Goal: Task Accomplishment & Management: Manage account settings

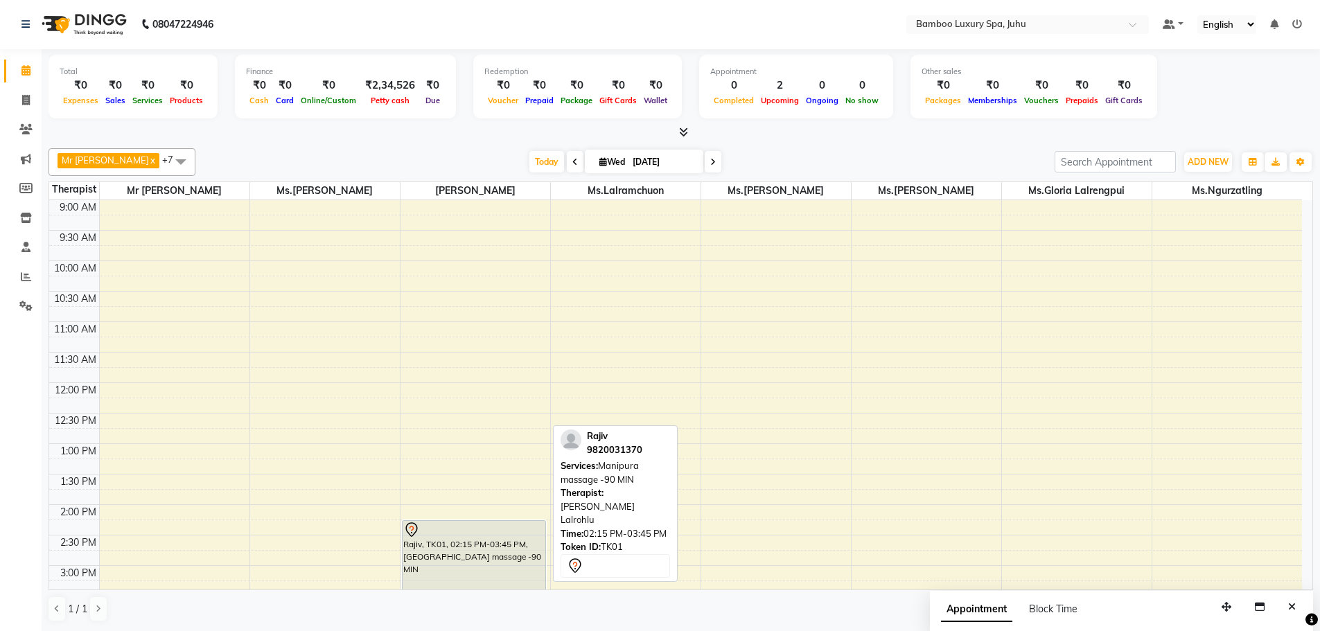
scroll to position [98, 0]
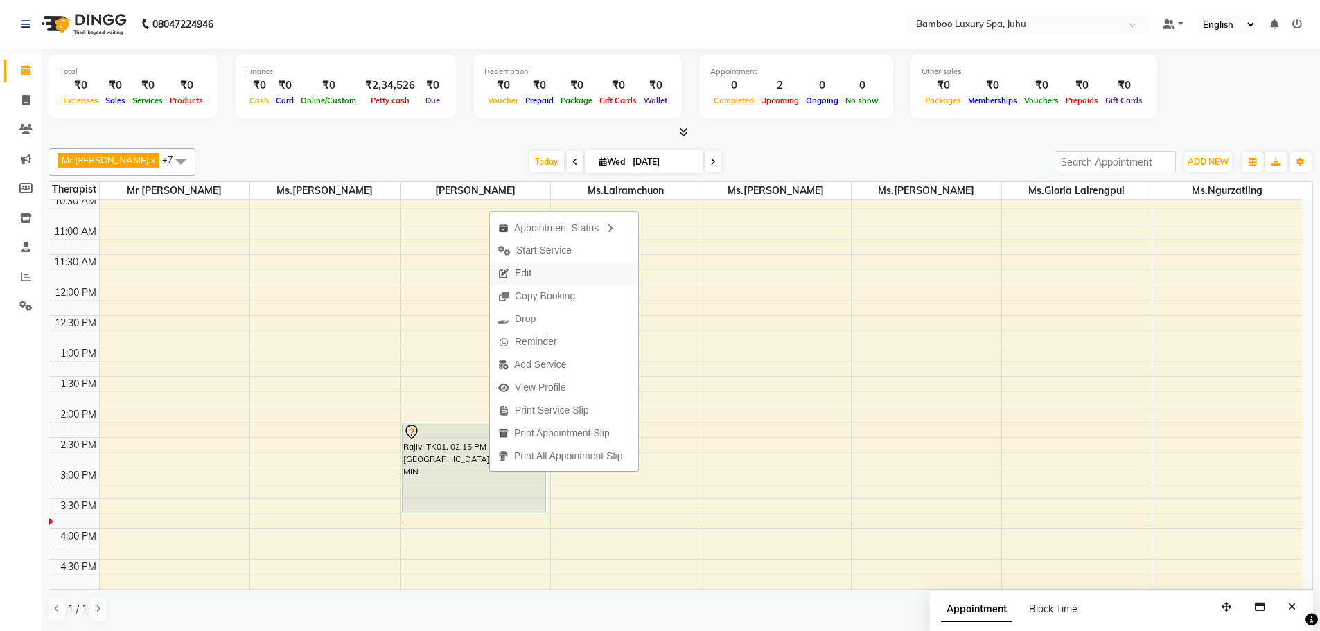
click at [553, 278] on button "Edit" at bounding box center [564, 273] width 148 height 23
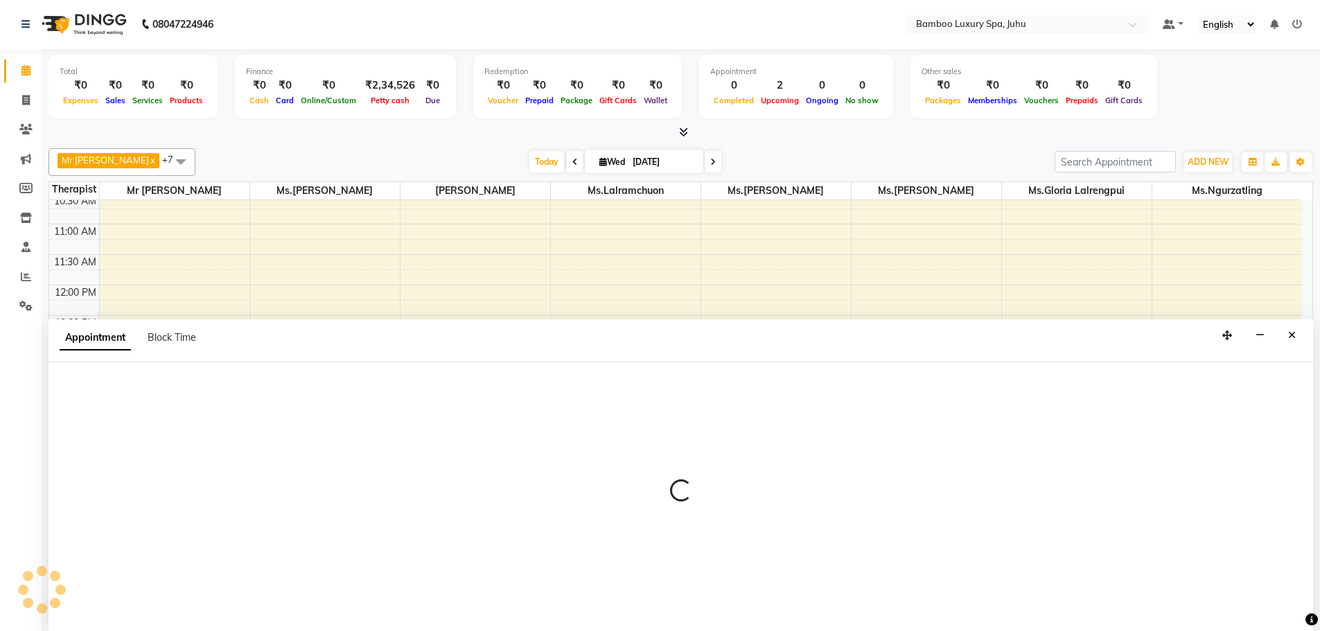
select select "tentative"
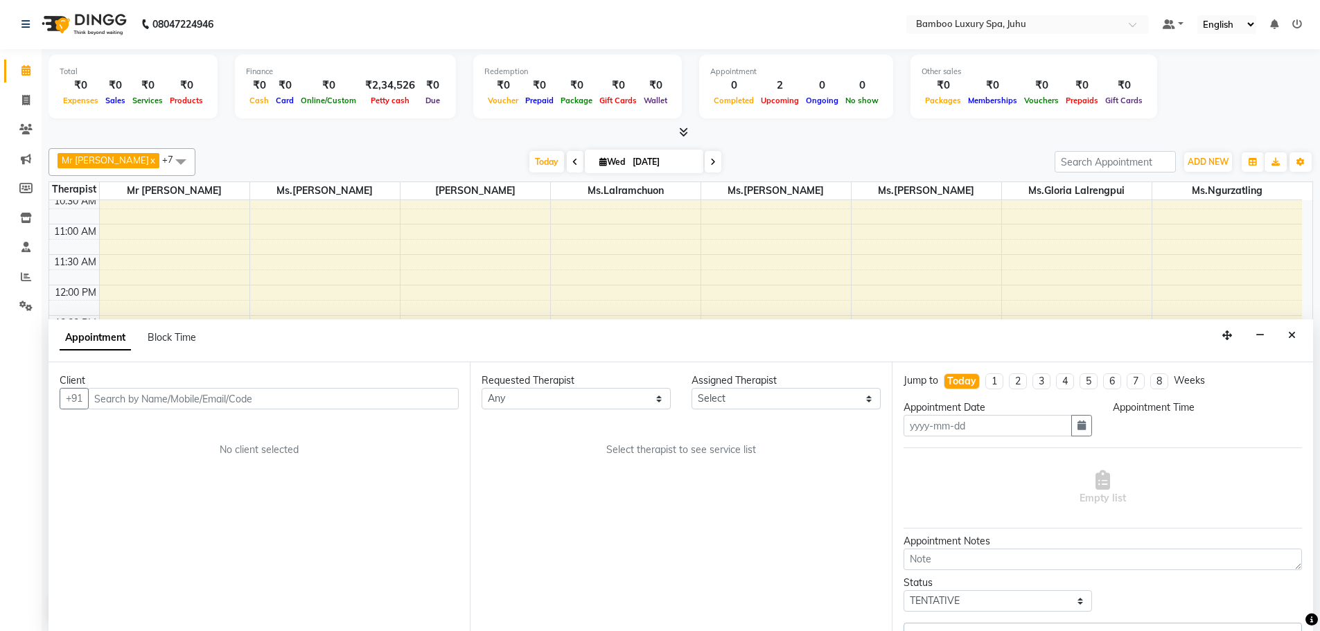
type input "[DATE]"
select select "855"
select select "75914"
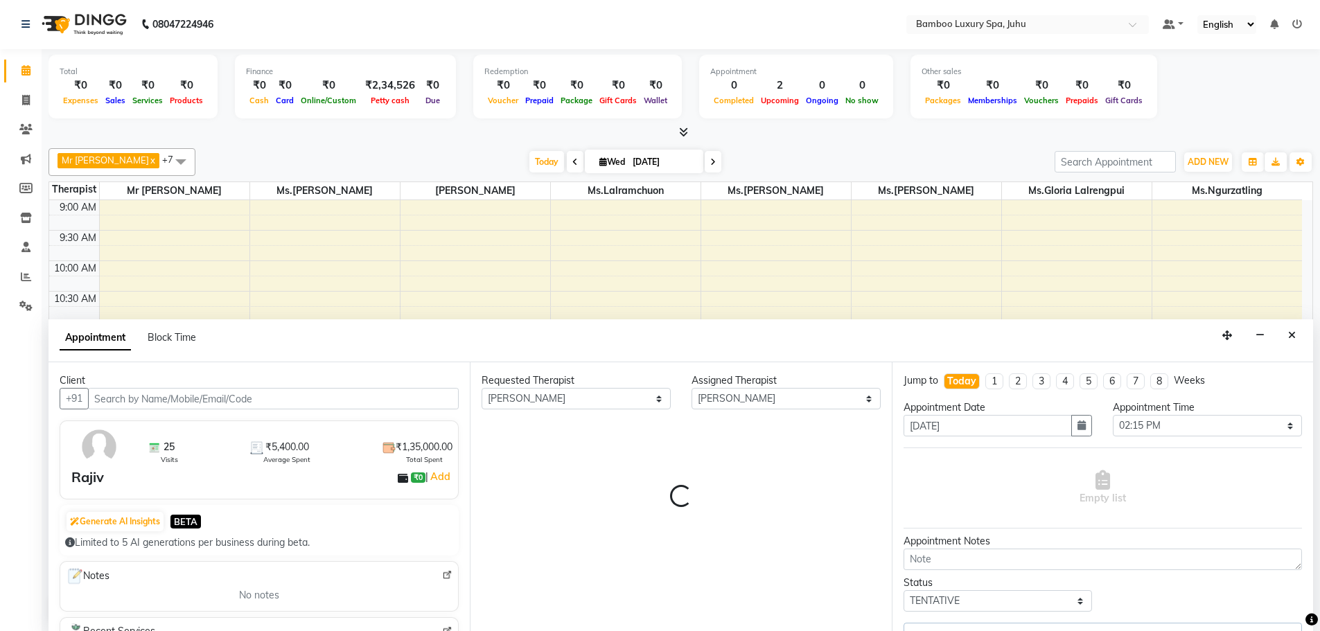
select select "4088"
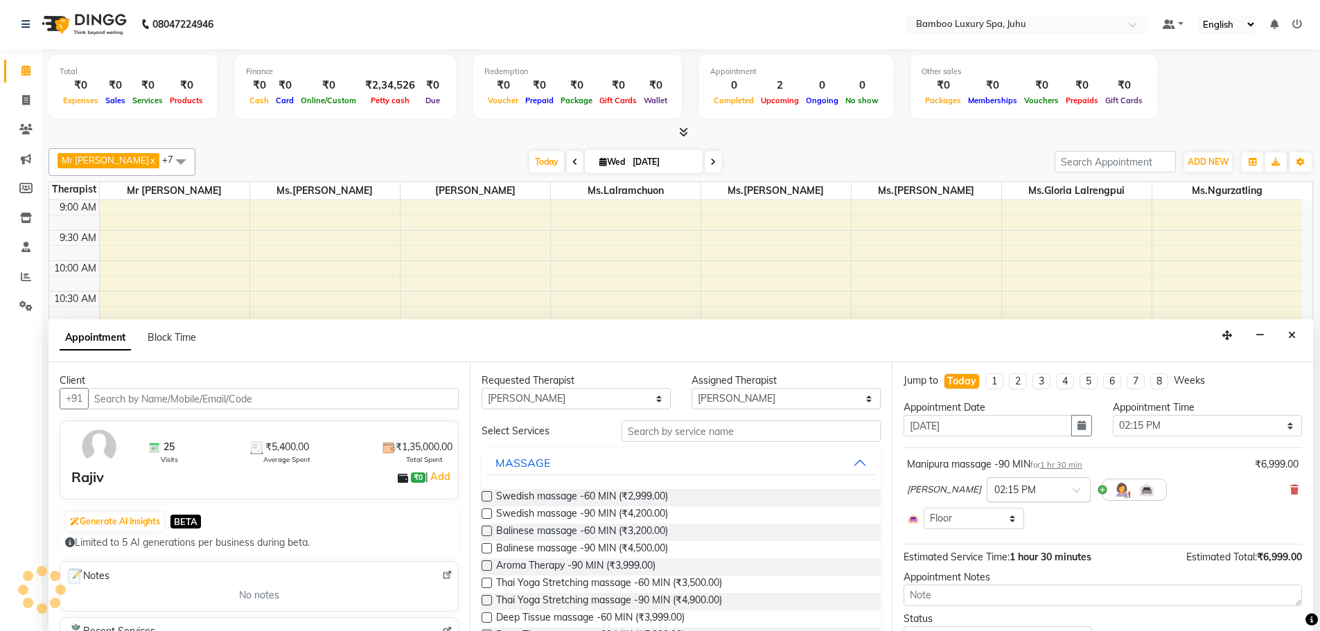
scroll to position [367, 0]
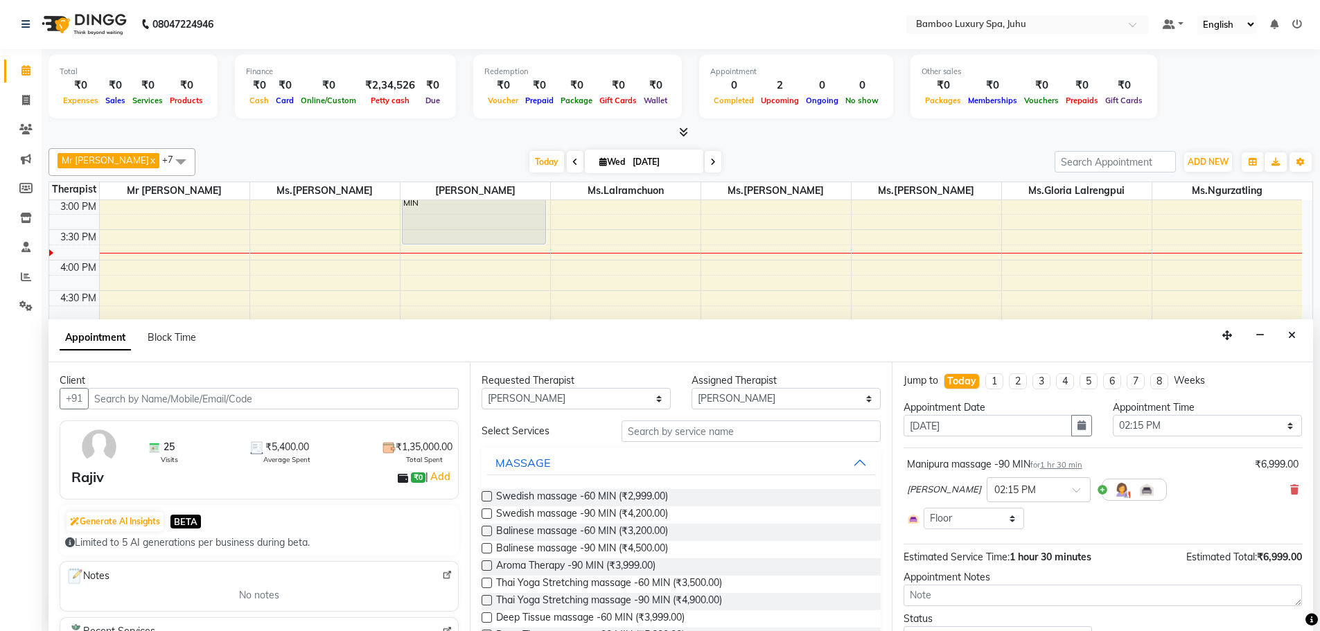
click at [1277, 488] on div "[PERSON_NAME] × 02:15 PM" at bounding box center [1103, 490] width 392 height 36
click at [1291, 492] on icon at bounding box center [1295, 490] width 8 height 10
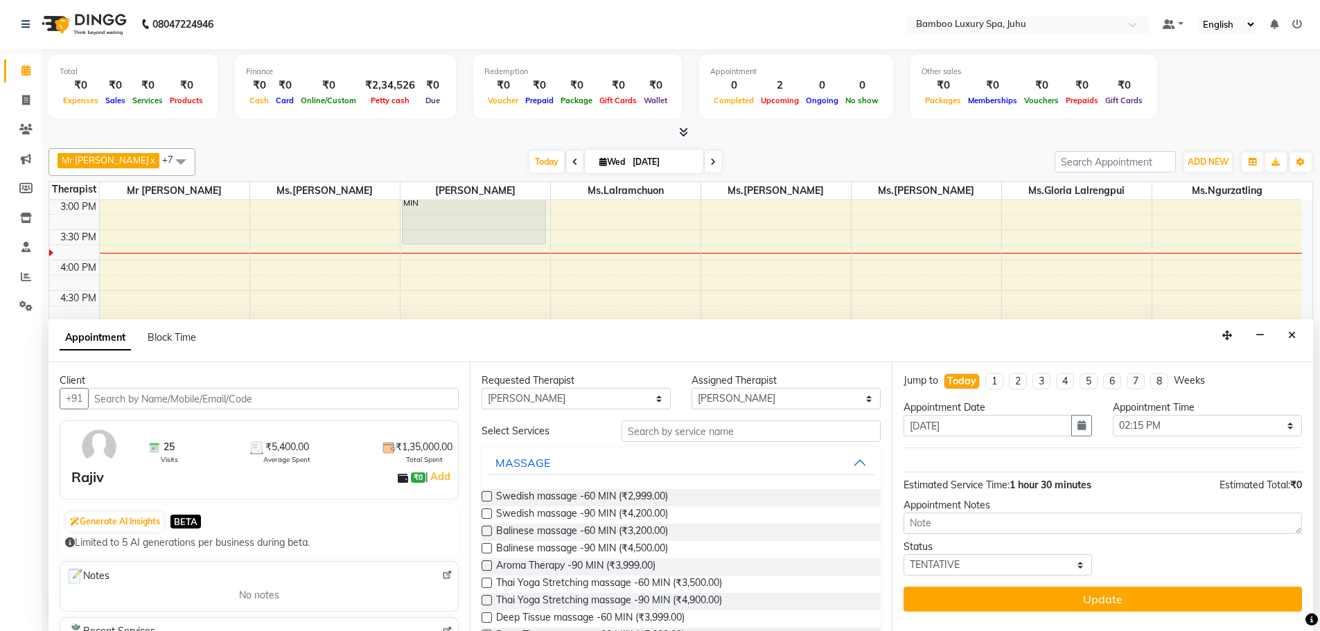
click at [485, 496] on label at bounding box center [487, 496] width 10 height 10
click at [485, 496] on input "checkbox" at bounding box center [486, 498] width 9 height 9
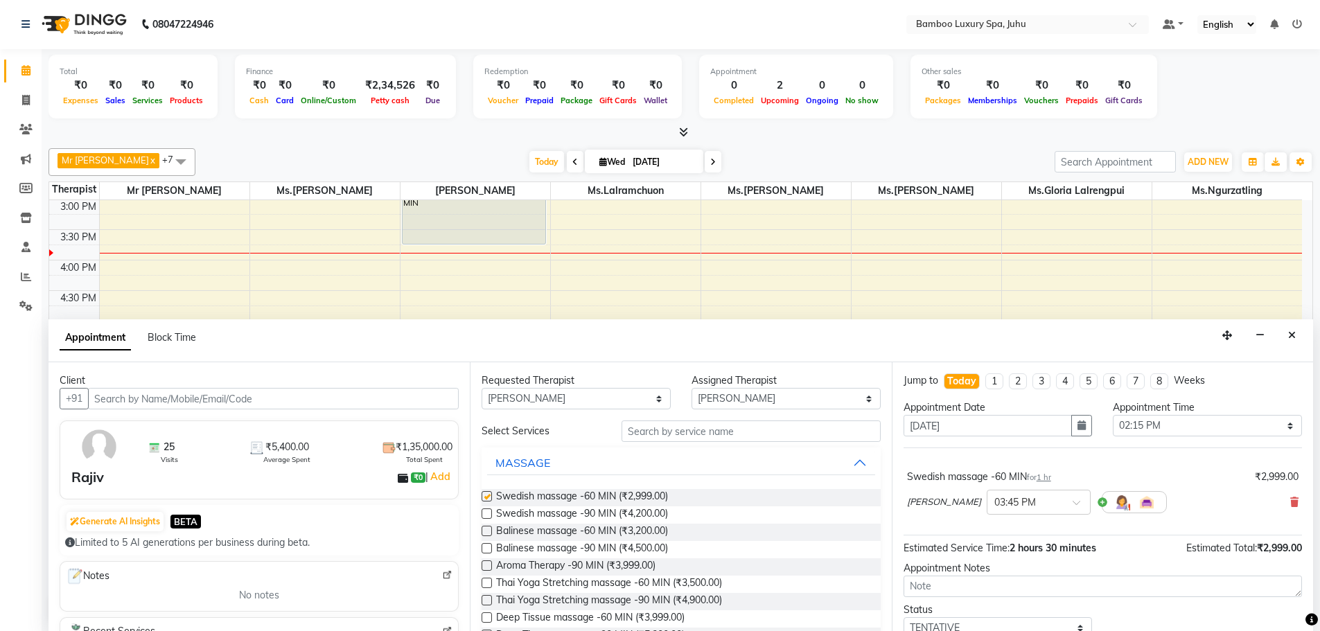
checkbox input "false"
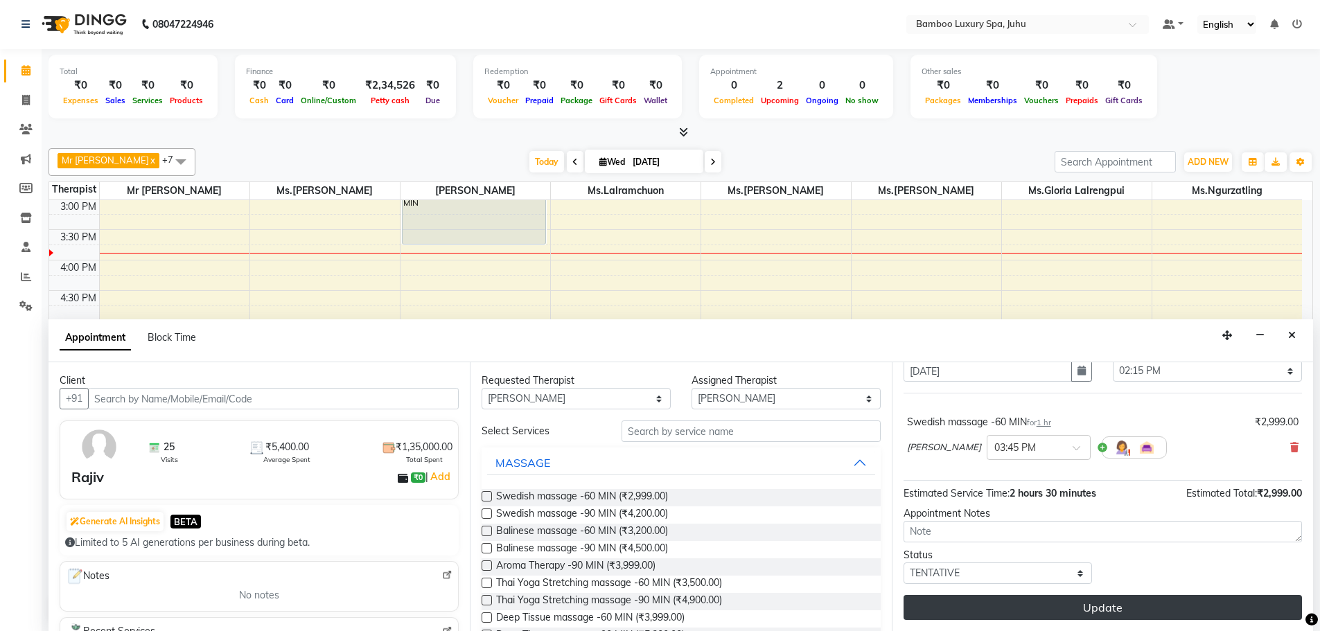
click at [1059, 613] on button "Update" at bounding box center [1103, 607] width 399 height 25
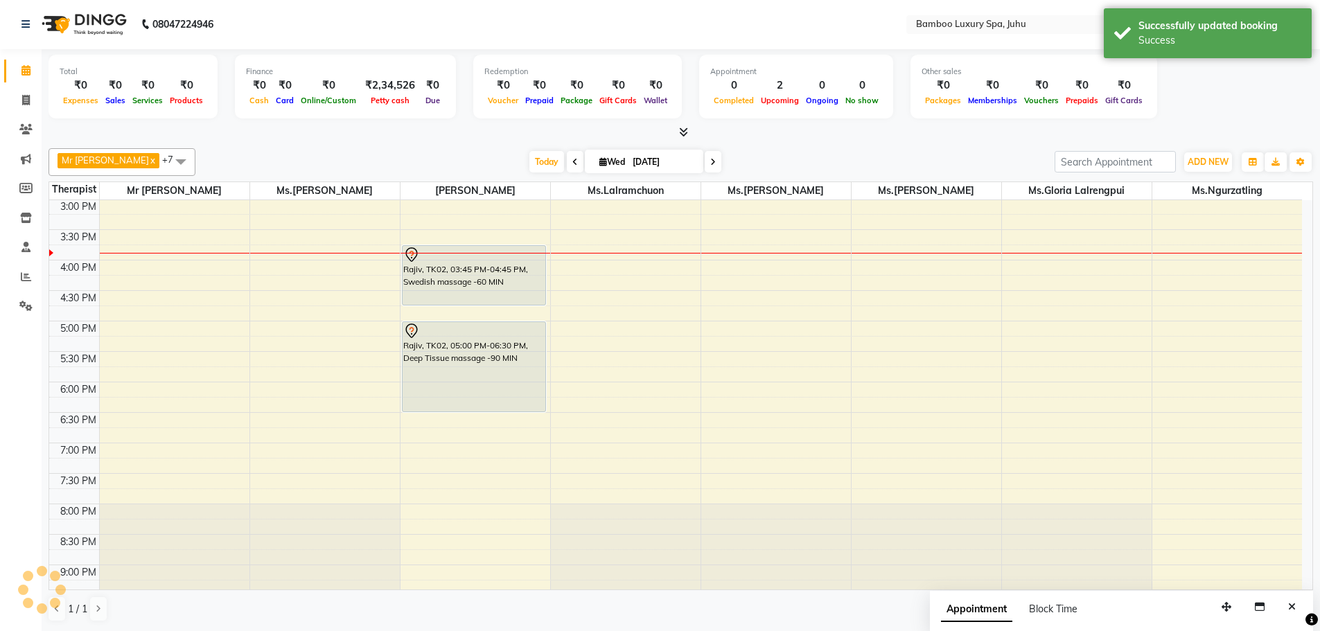
scroll to position [0, 0]
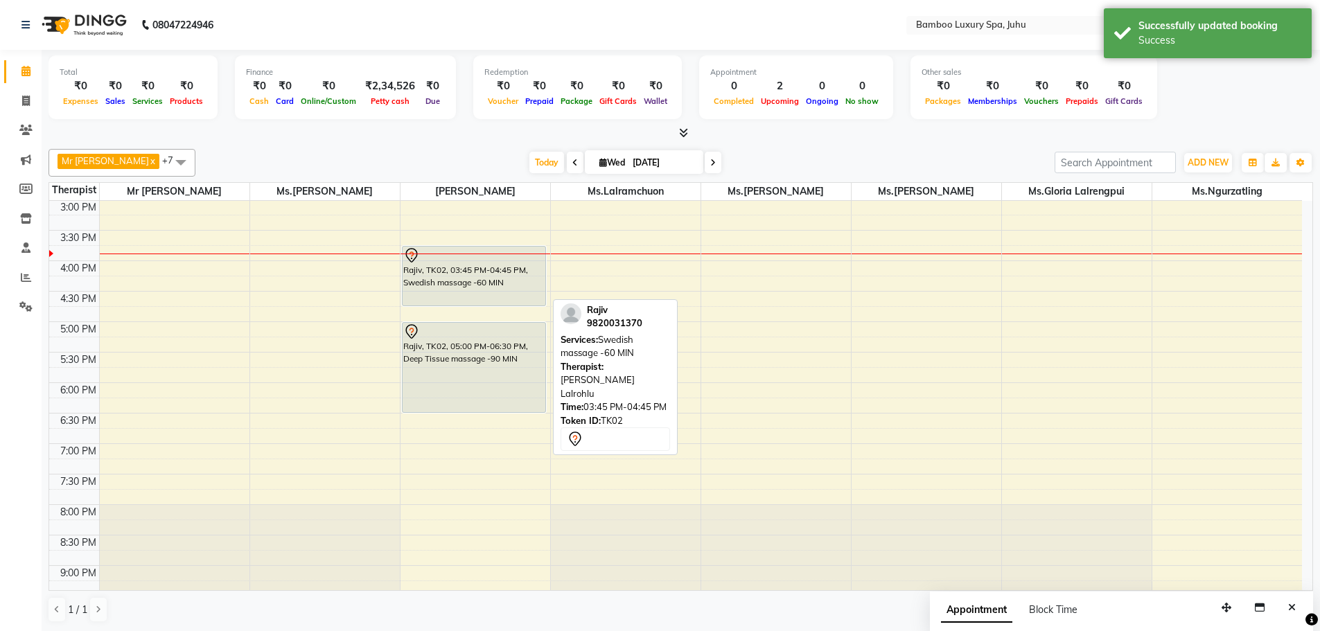
click at [478, 268] on div "Rajiv, TK02, 03:45 PM-04:45 PM, Swedish massage -60 MIN" at bounding box center [474, 276] width 143 height 59
select select "7"
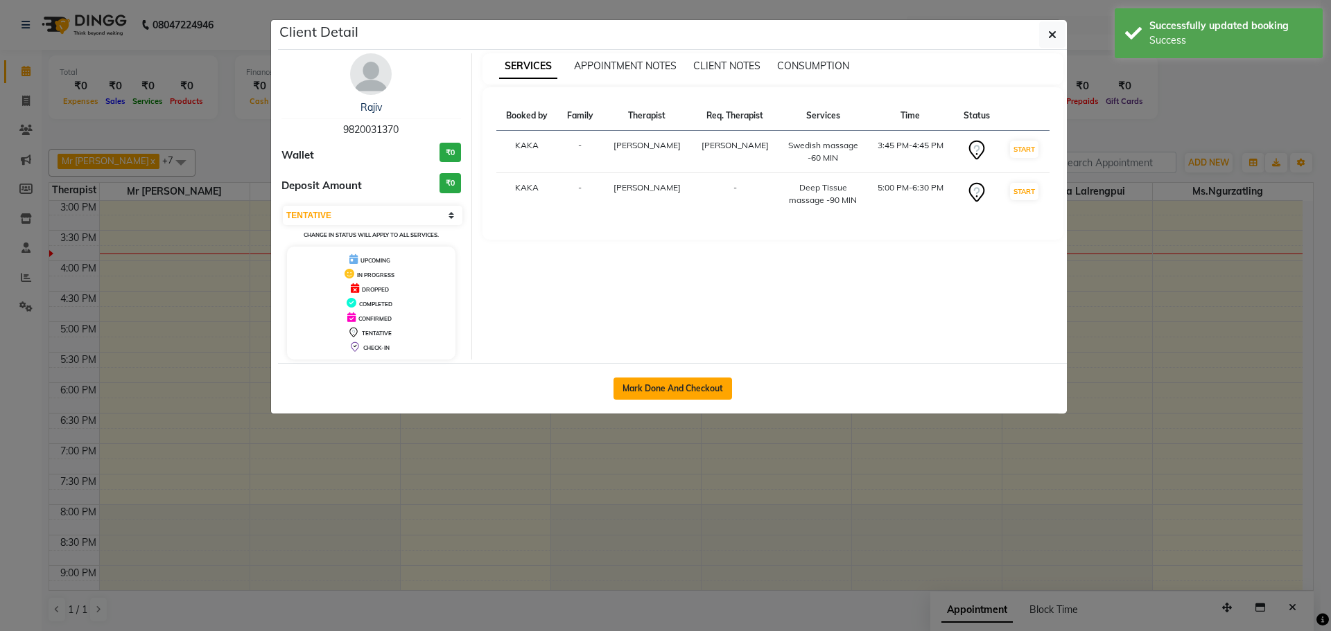
click at [695, 386] on button "Mark Done And Checkout" at bounding box center [672, 389] width 119 height 22
select select "service"
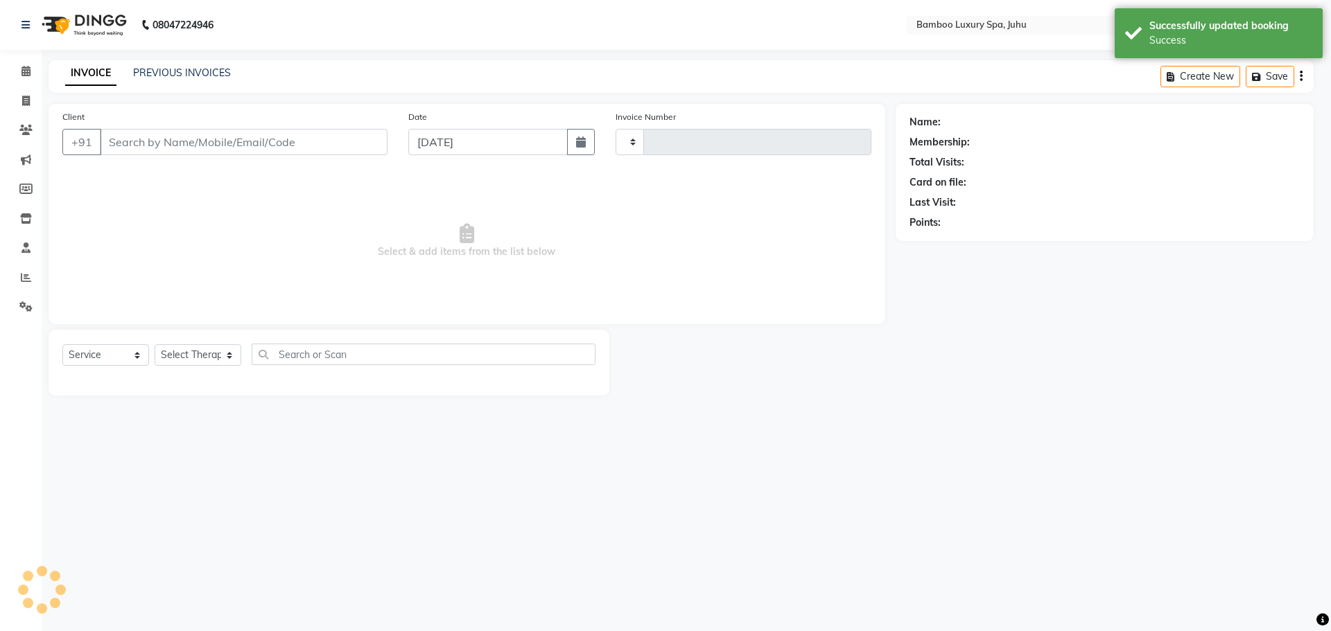
type input "0637"
select select "8043"
type input "98******70"
select select "75914"
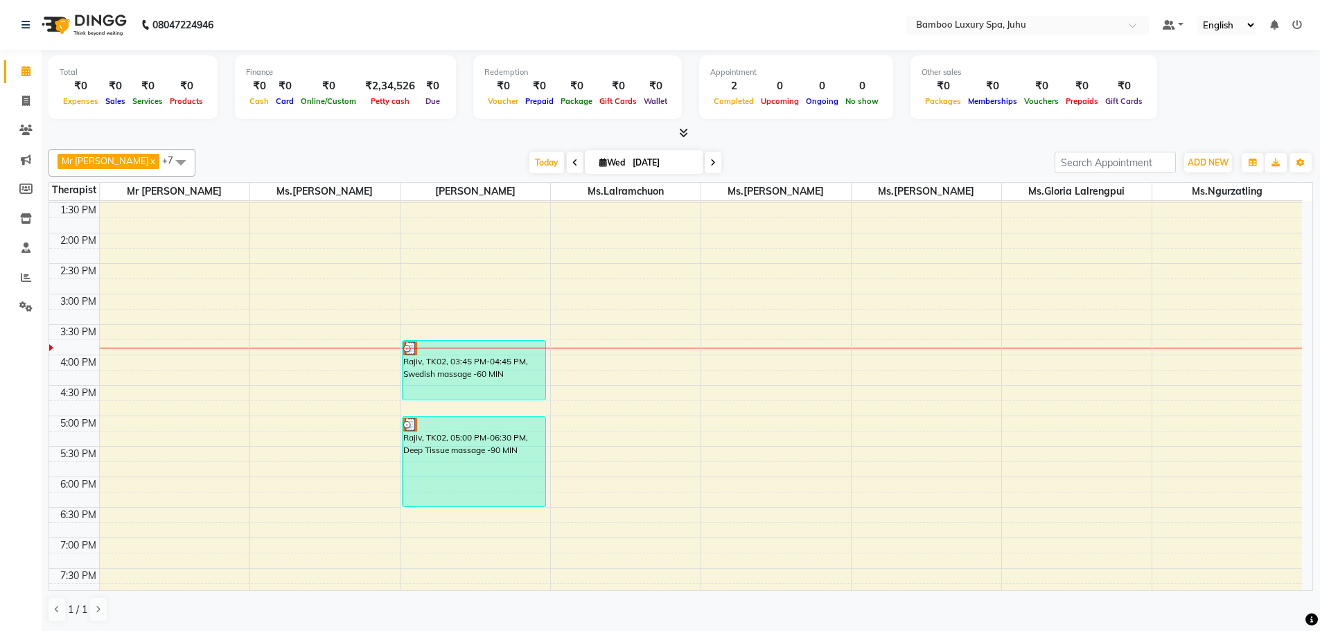
scroll to position [277, 0]
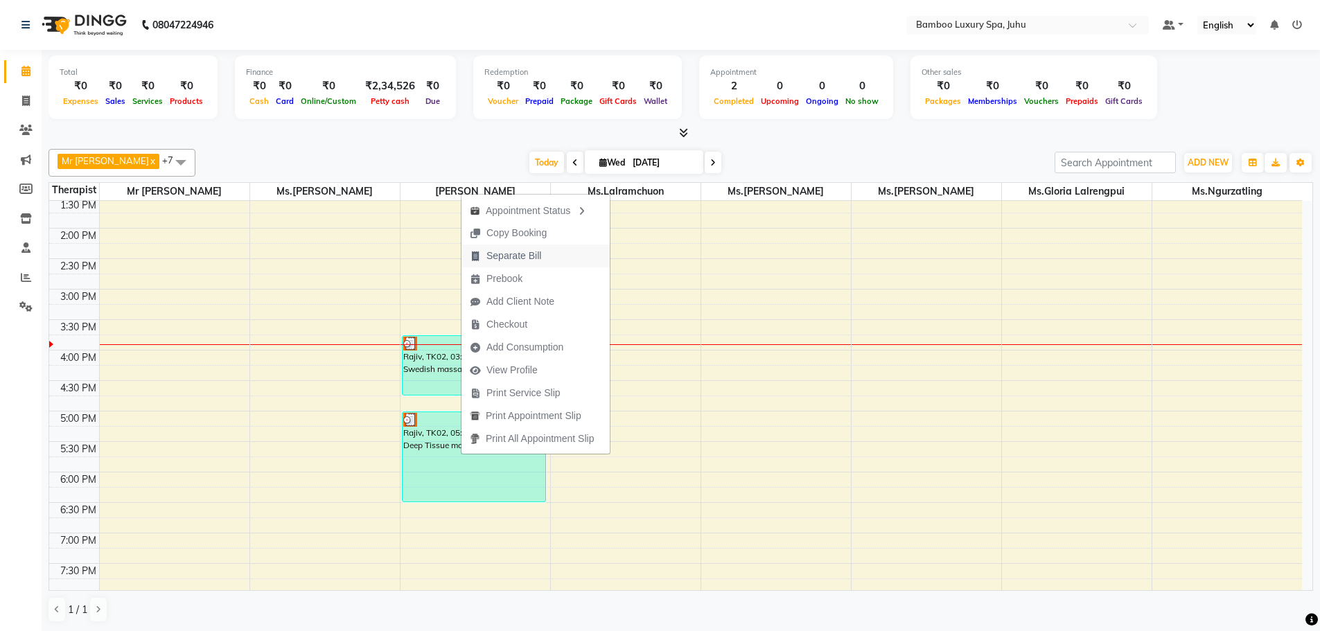
click at [509, 263] on span "Separate Bill" at bounding box center [514, 256] width 55 height 15
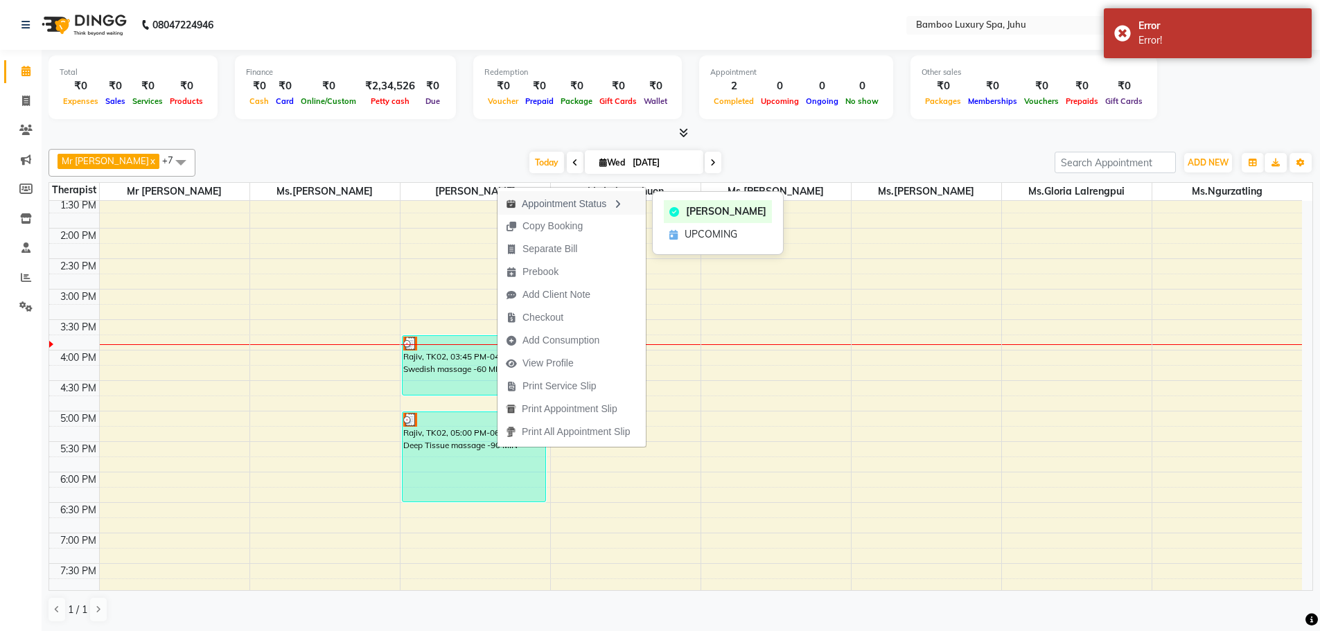
click at [566, 209] on div "Appointment Status" at bounding box center [572, 203] width 148 height 24
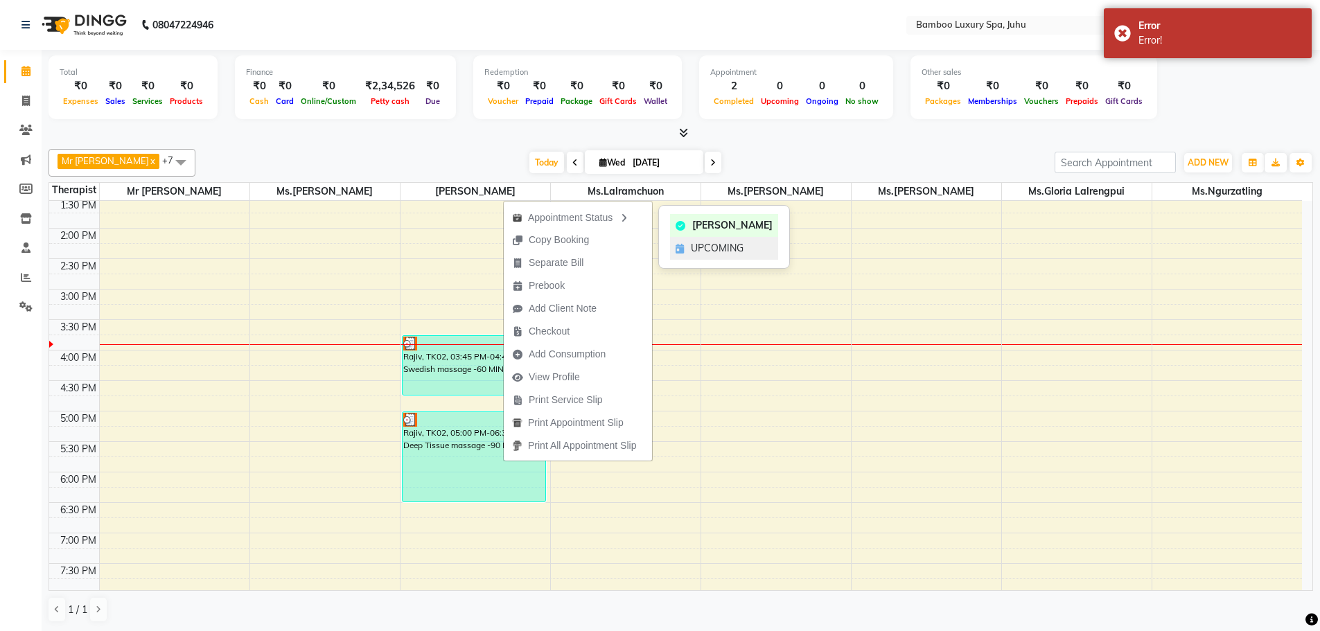
click at [681, 254] on div "UPCOMING" at bounding box center [724, 248] width 108 height 23
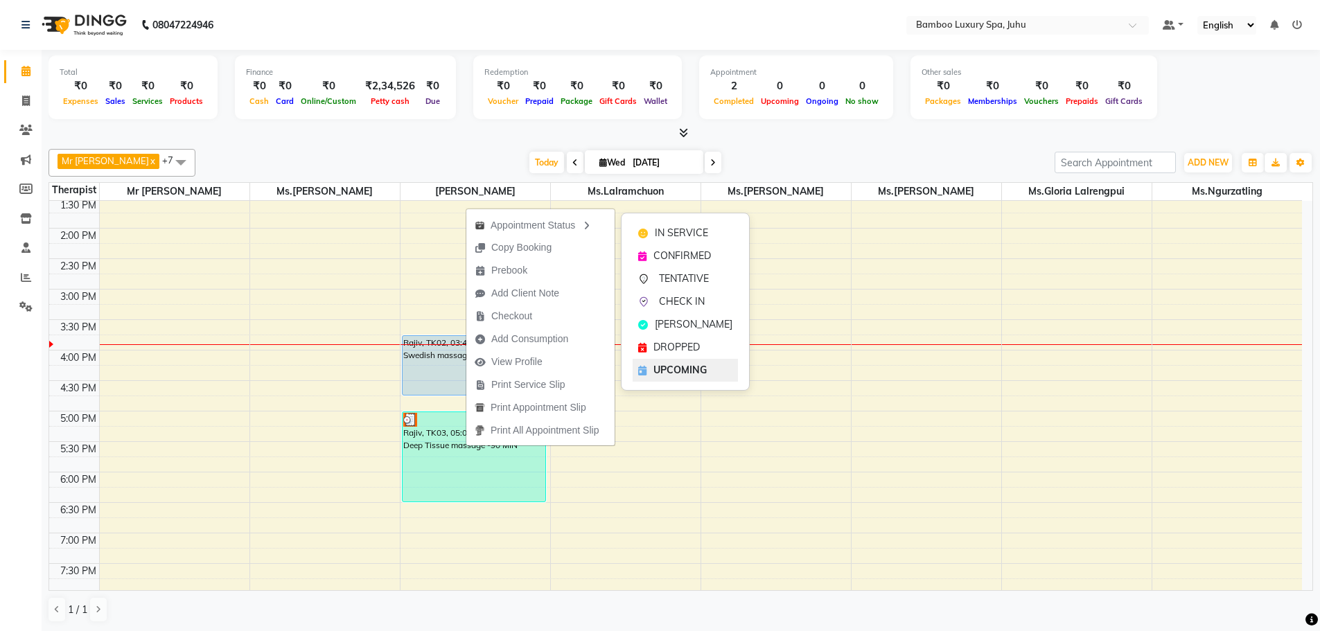
click at [669, 366] on span "UPCOMING" at bounding box center [680, 370] width 53 height 15
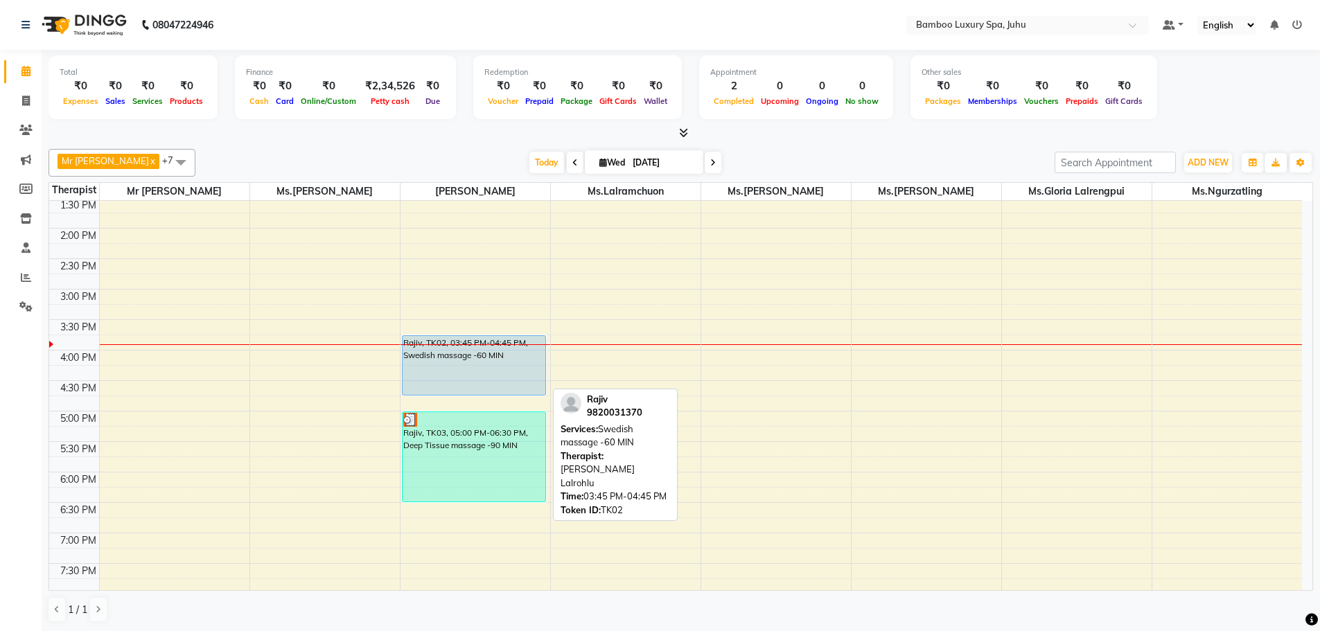
click at [455, 378] on div "Rajiv, TK02, 03:45 PM-04:45 PM, Swedish massage -60 MIN" at bounding box center [474, 365] width 143 height 59
select select "5"
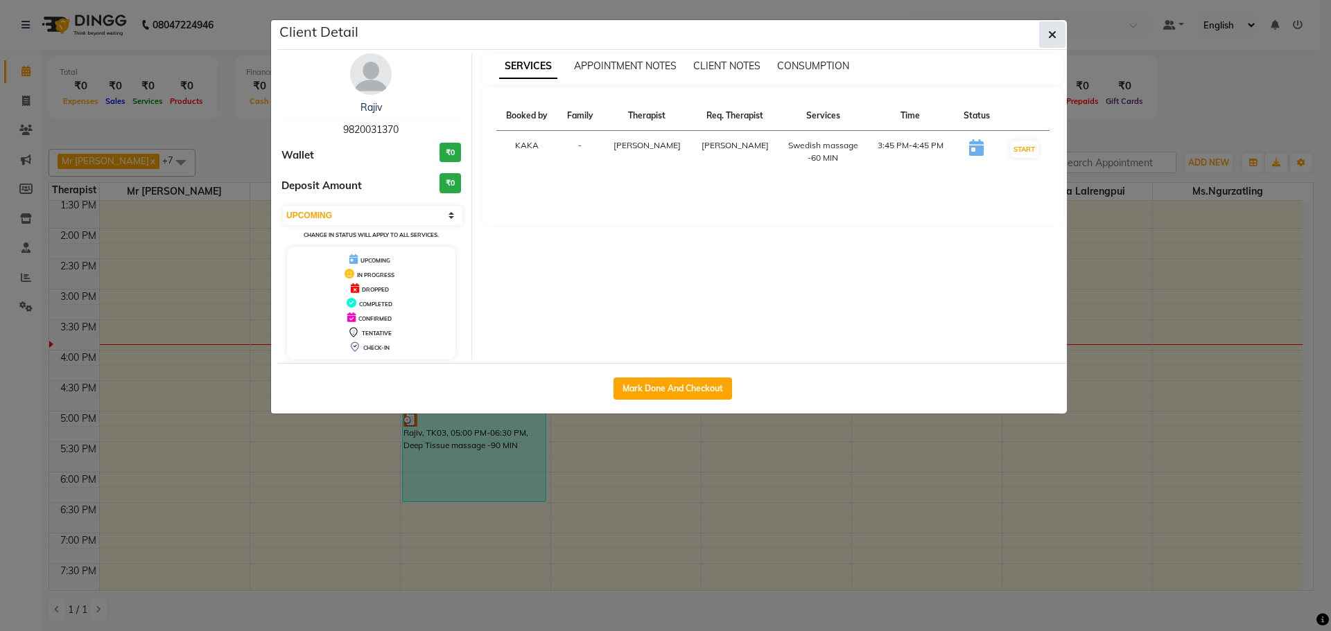
click at [1049, 36] on icon "button" at bounding box center [1052, 34] width 8 height 11
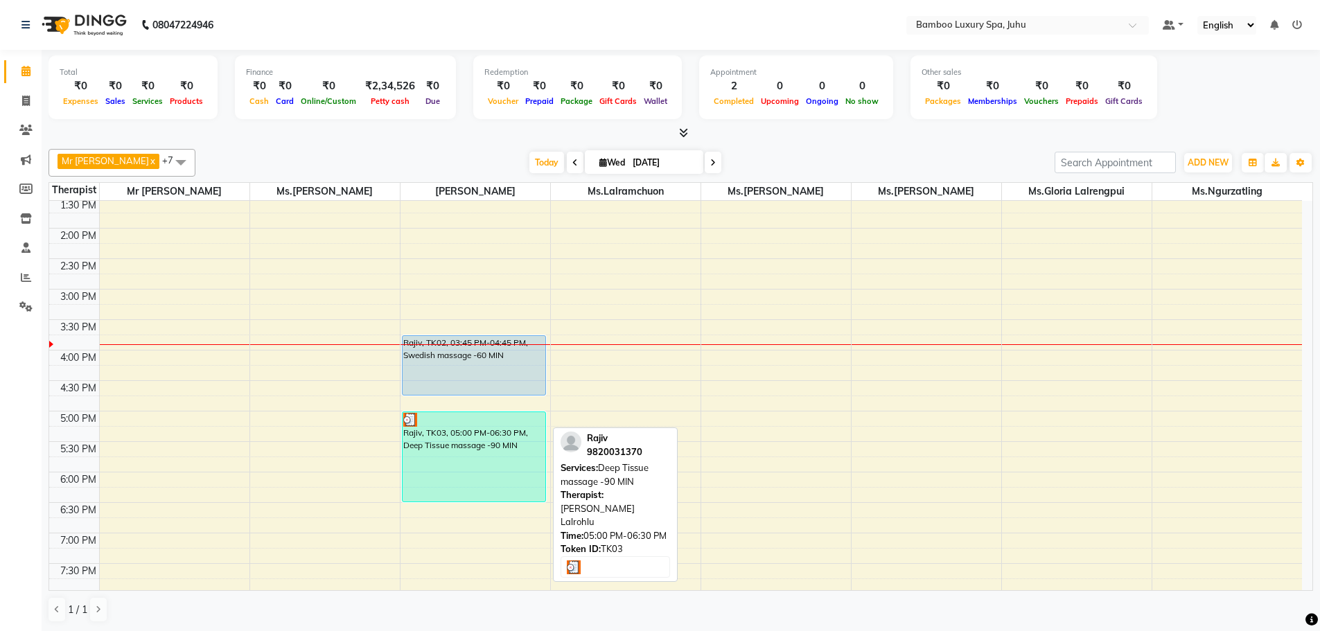
click at [494, 444] on div "Rajiv, TK03, 05:00 PM-06:30 PM, Deep Tissue massage -90 MIN" at bounding box center [474, 456] width 143 height 89
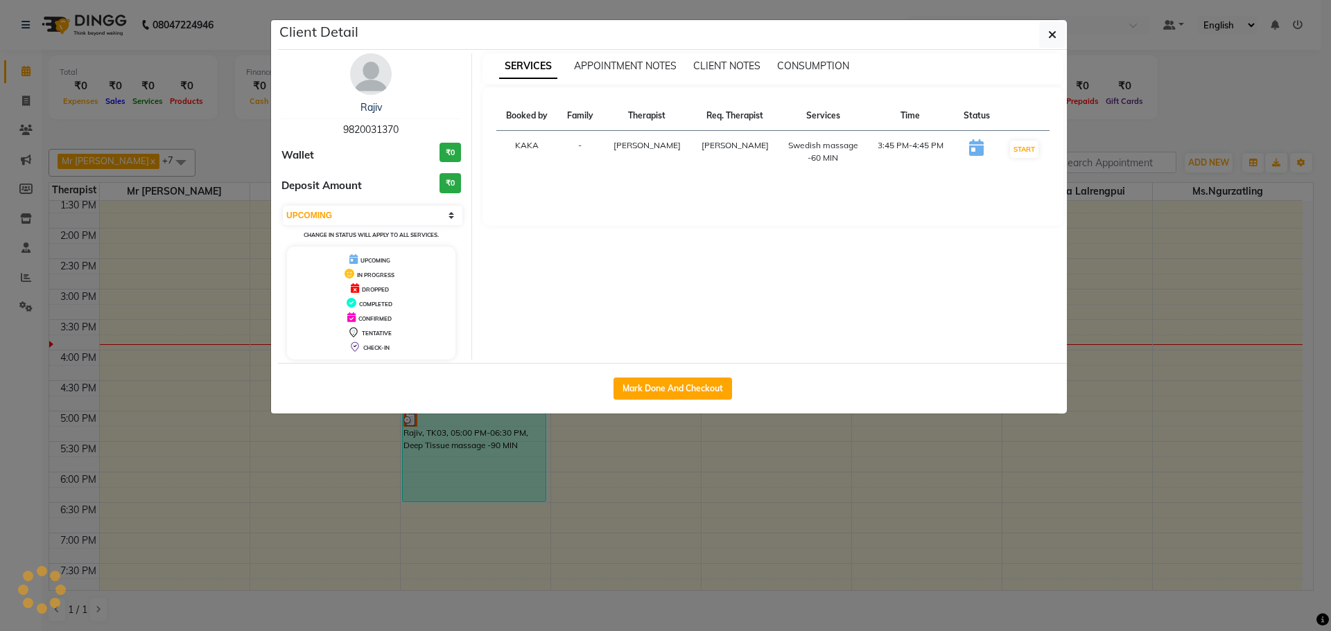
select select "3"
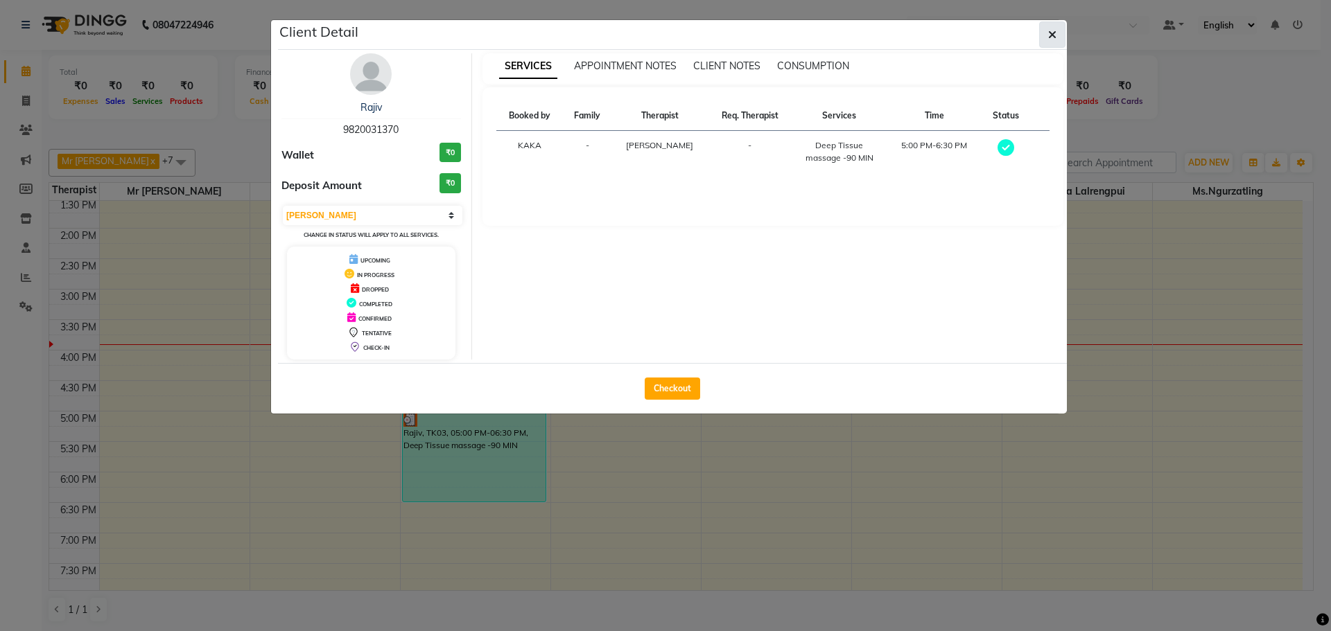
click at [1049, 38] on icon "button" at bounding box center [1052, 34] width 8 height 11
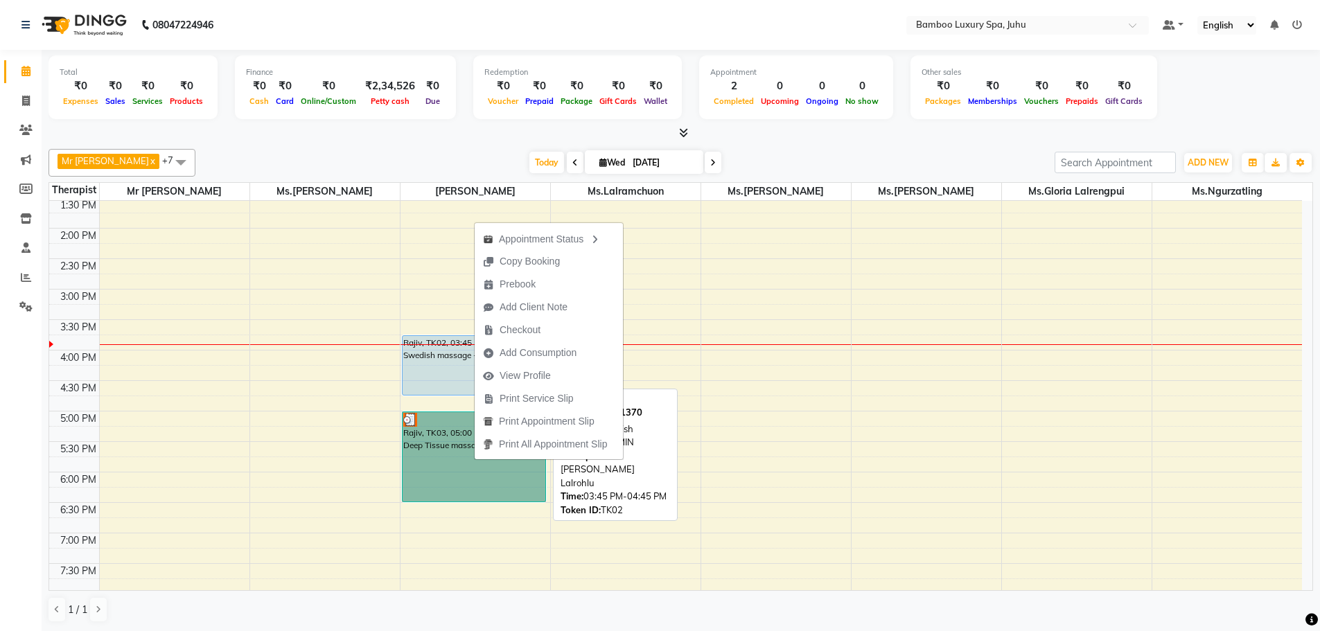
click at [435, 375] on div "Rajiv, TK02, 03:45 PM-04:45 PM, Swedish massage -60 MIN" at bounding box center [474, 365] width 143 height 59
select select "5"
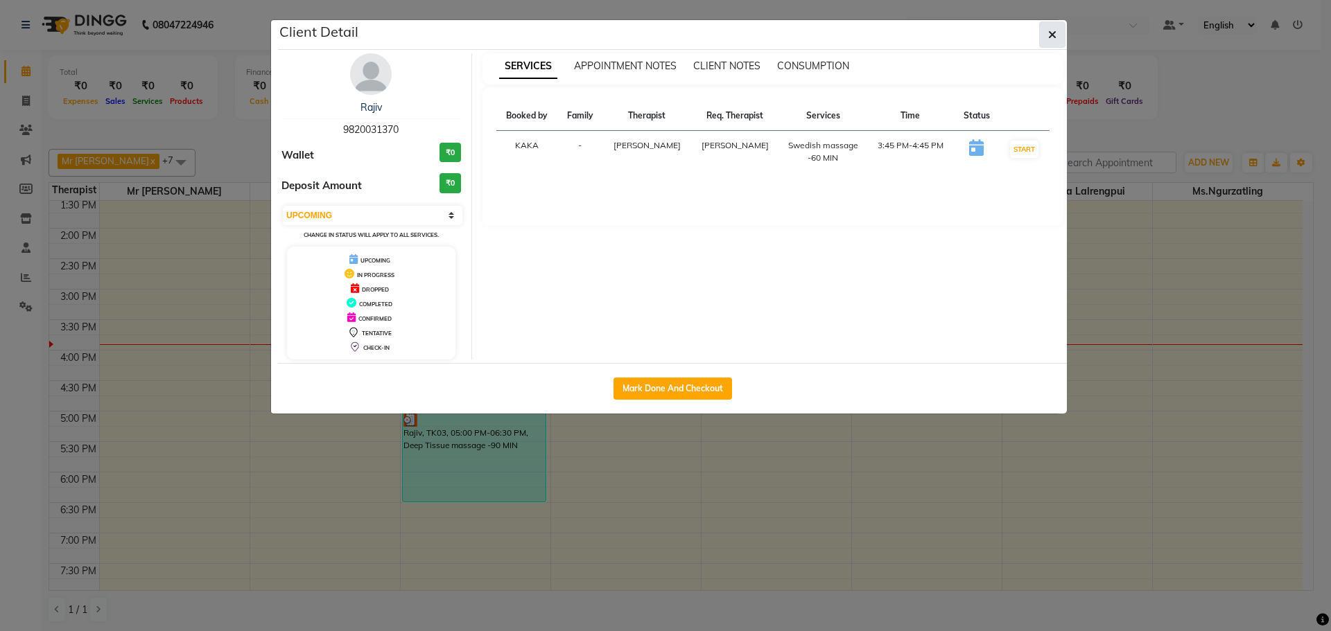
click at [1049, 26] on button "button" at bounding box center [1052, 34] width 26 height 26
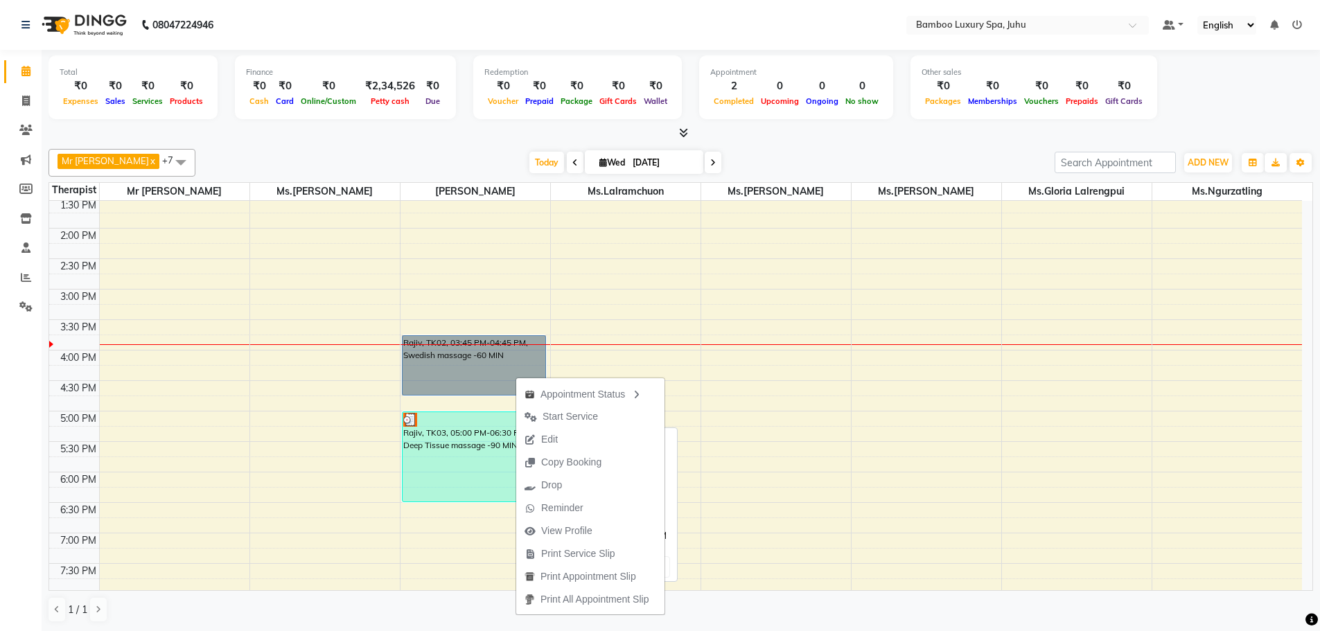
click at [460, 479] on div "Rajiv, TK03, 05:00 PM-06:30 PM, Deep Tissue massage -90 MIN" at bounding box center [474, 456] width 143 height 89
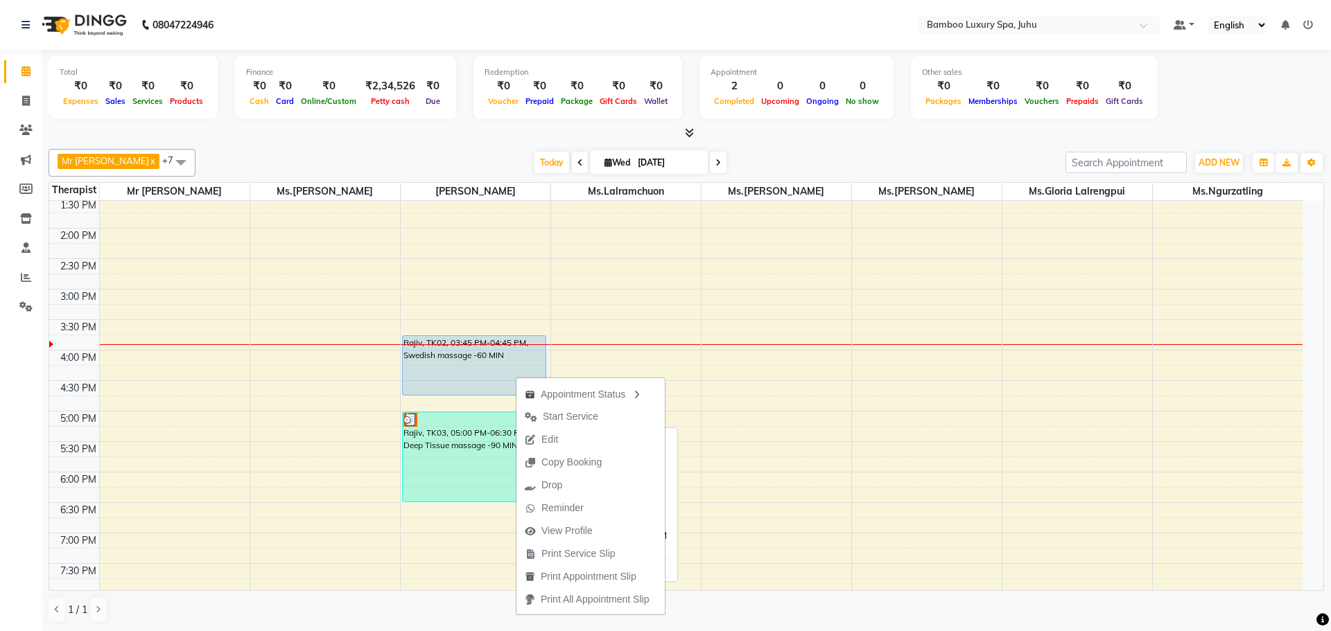
select select "3"
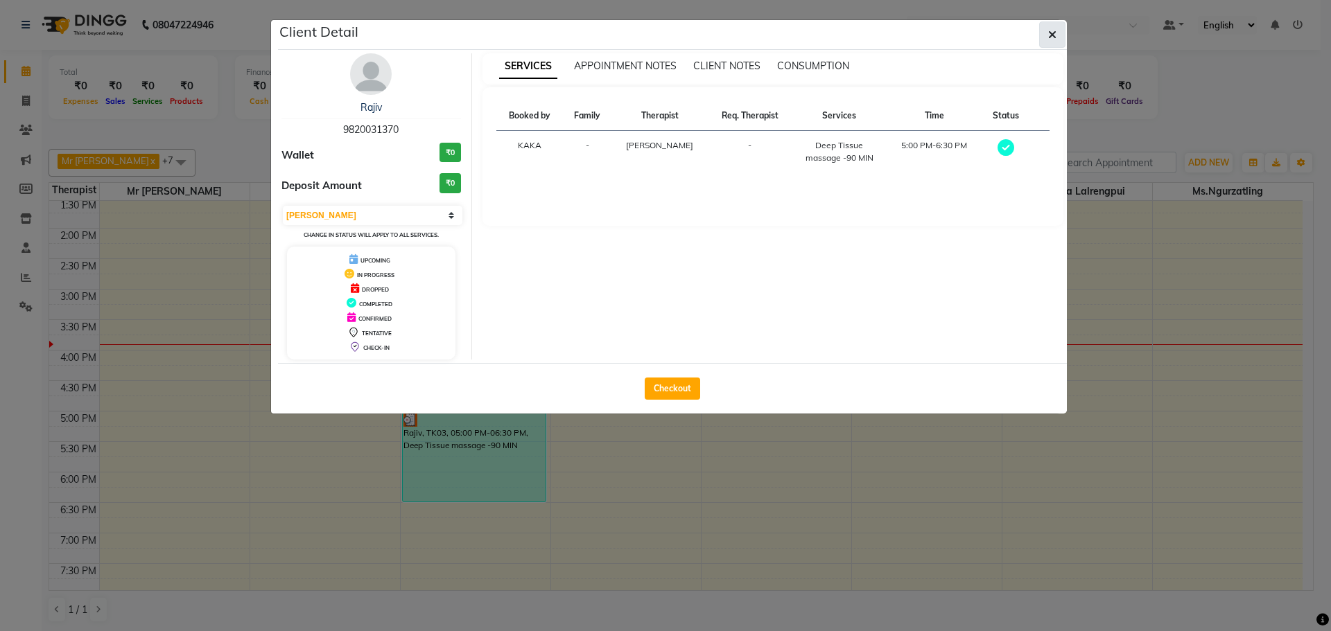
click at [1061, 28] on button "button" at bounding box center [1052, 34] width 26 height 26
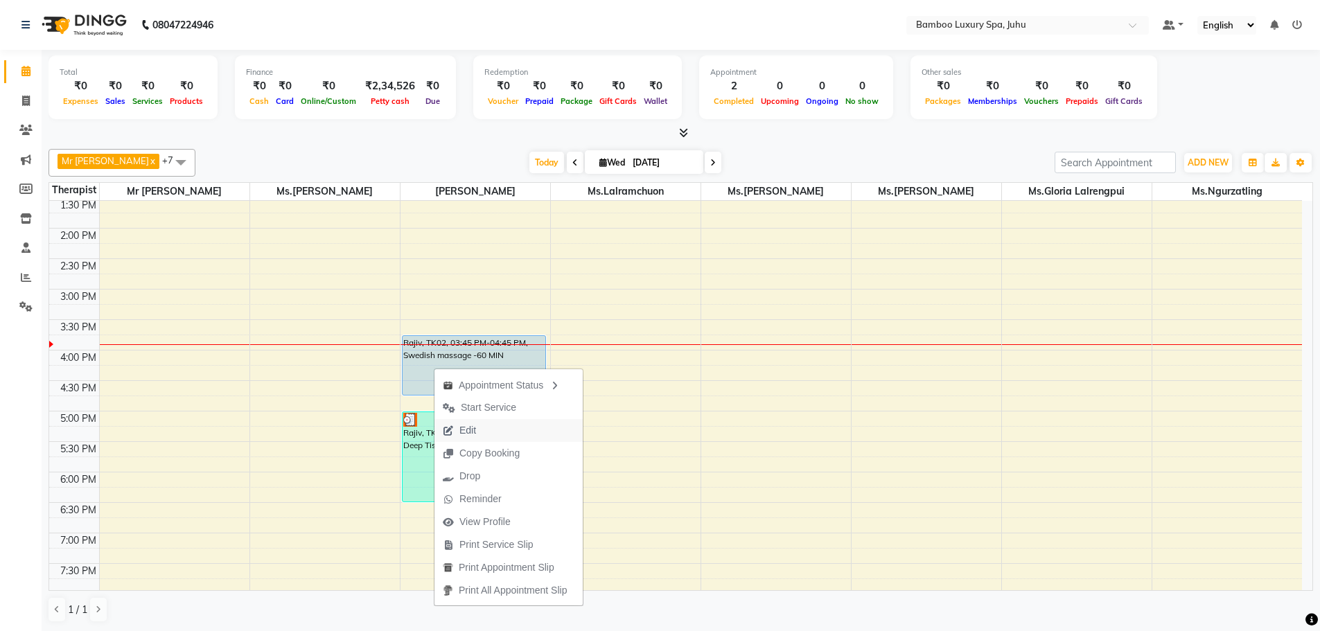
click at [476, 424] on span "Edit" at bounding box center [468, 431] width 17 height 15
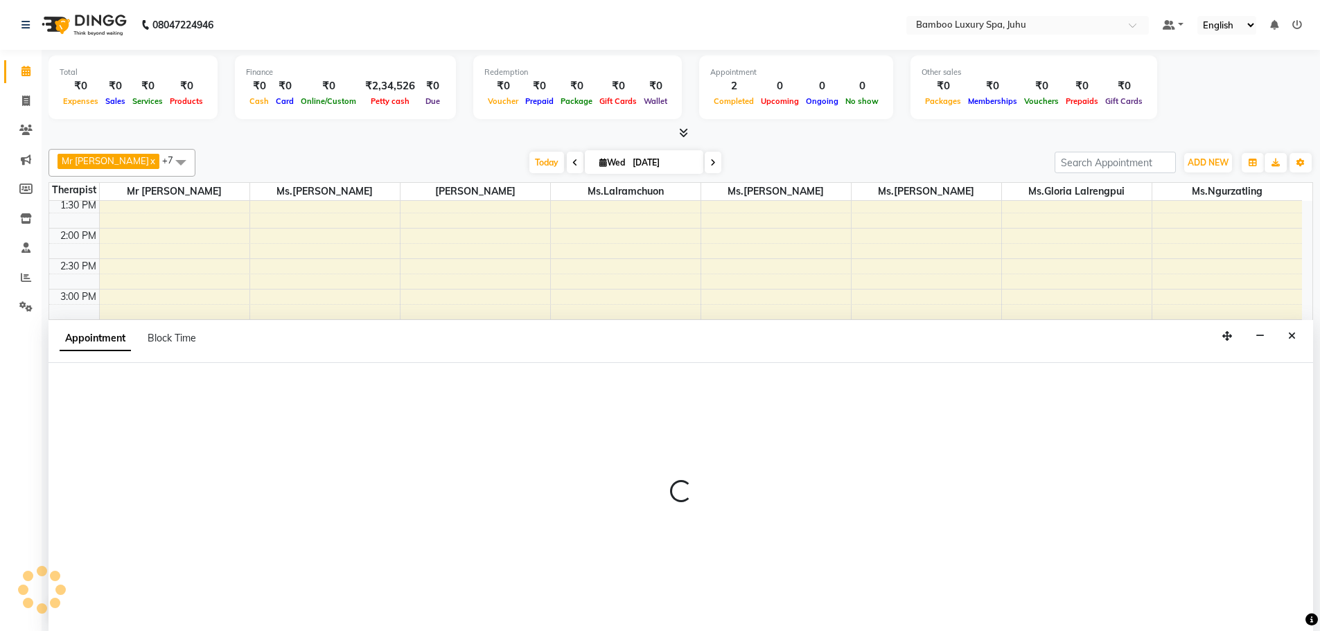
select select "tentative"
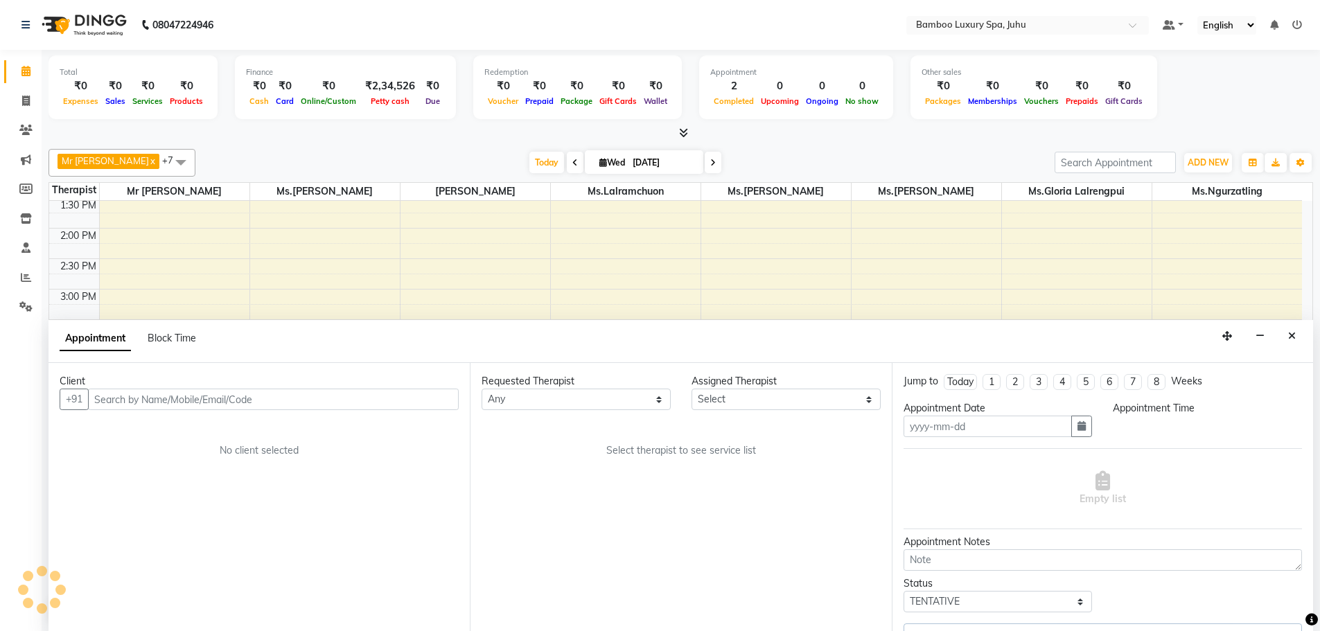
type input "[DATE]"
select select "upcoming"
select select "945"
select select "75914"
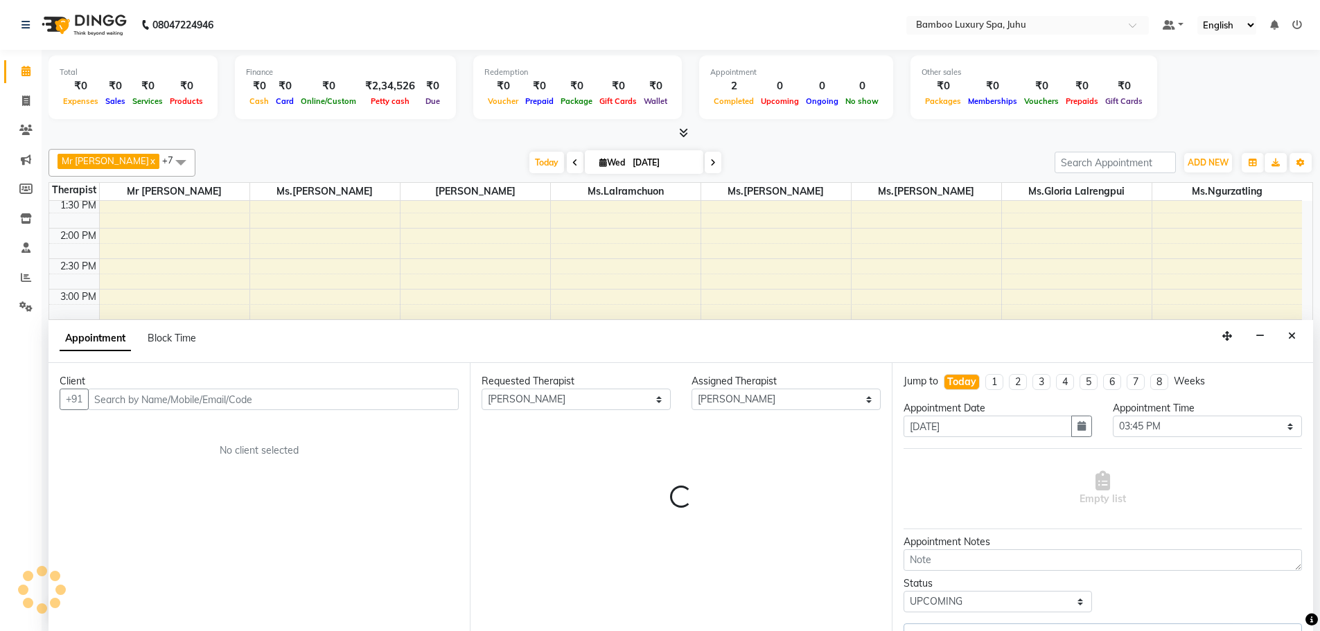
select select "4088"
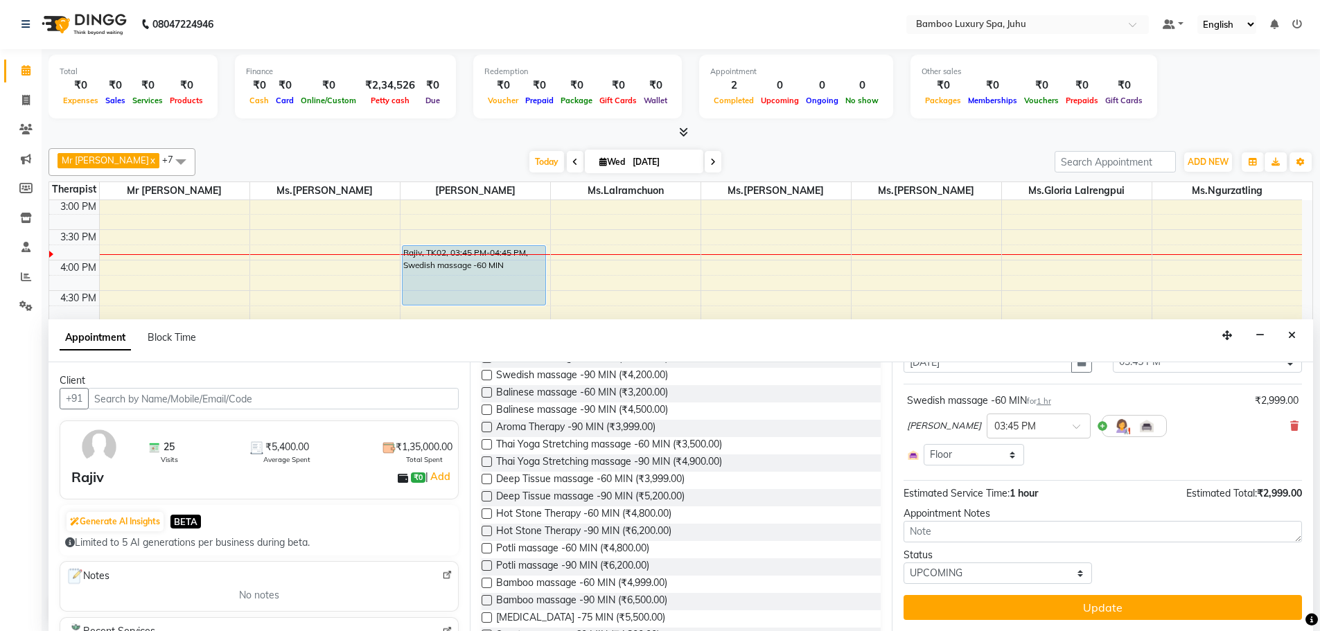
scroll to position [0, 0]
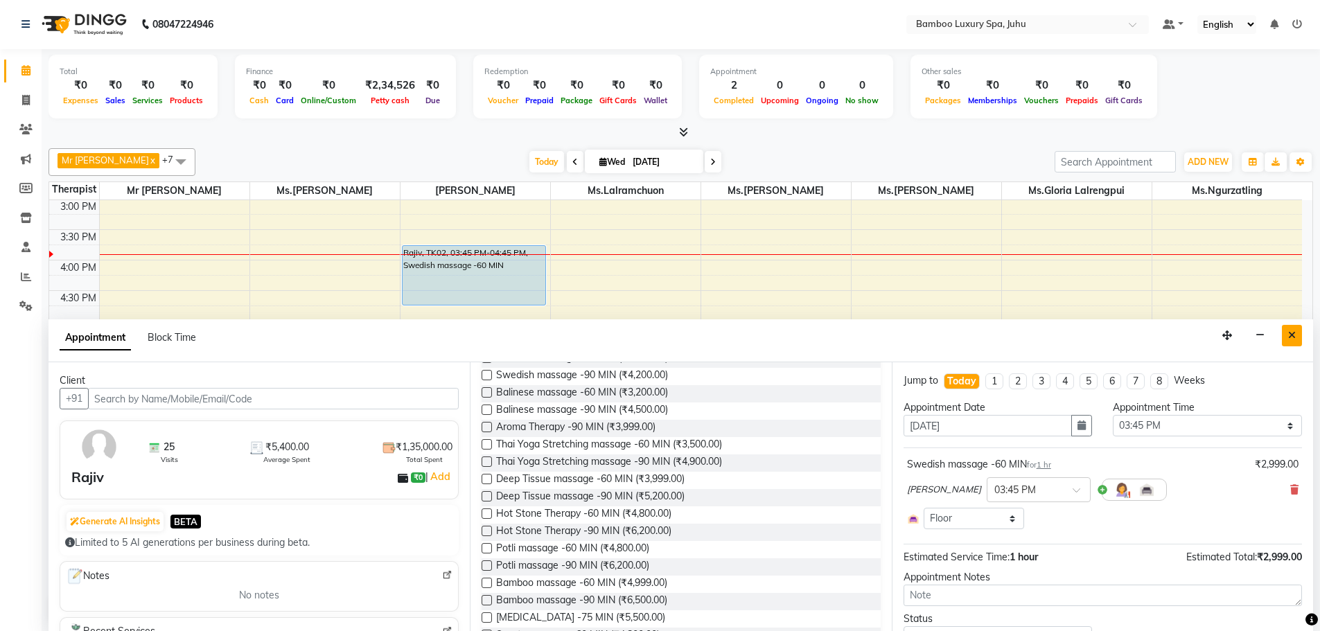
click at [1298, 339] on button "Close" at bounding box center [1292, 335] width 20 height 21
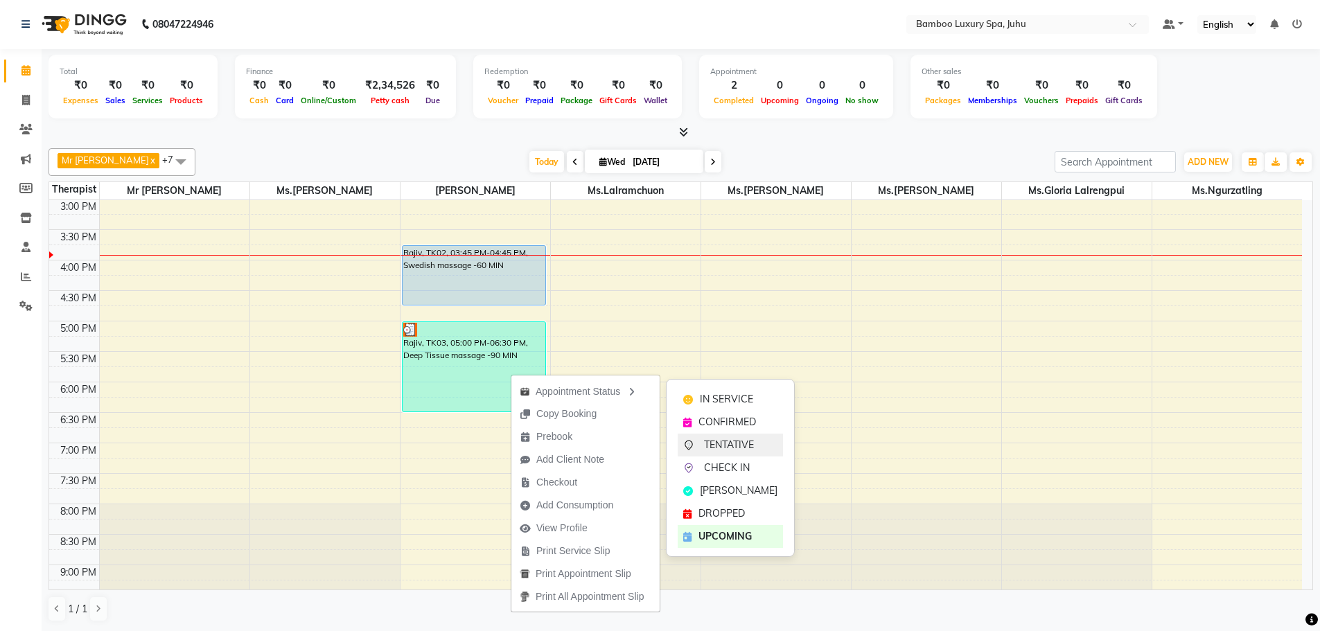
click at [725, 448] on span "TENTATIVE" at bounding box center [729, 445] width 50 height 15
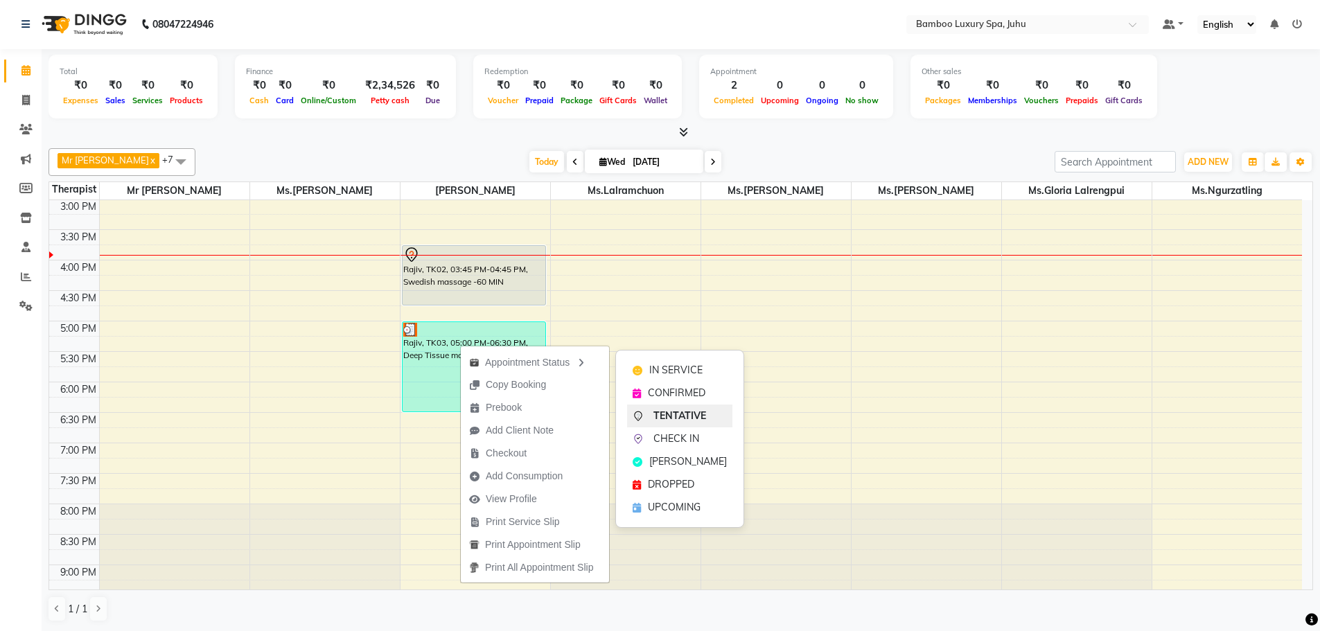
click at [677, 415] on span "TENTATIVE" at bounding box center [680, 416] width 53 height 15
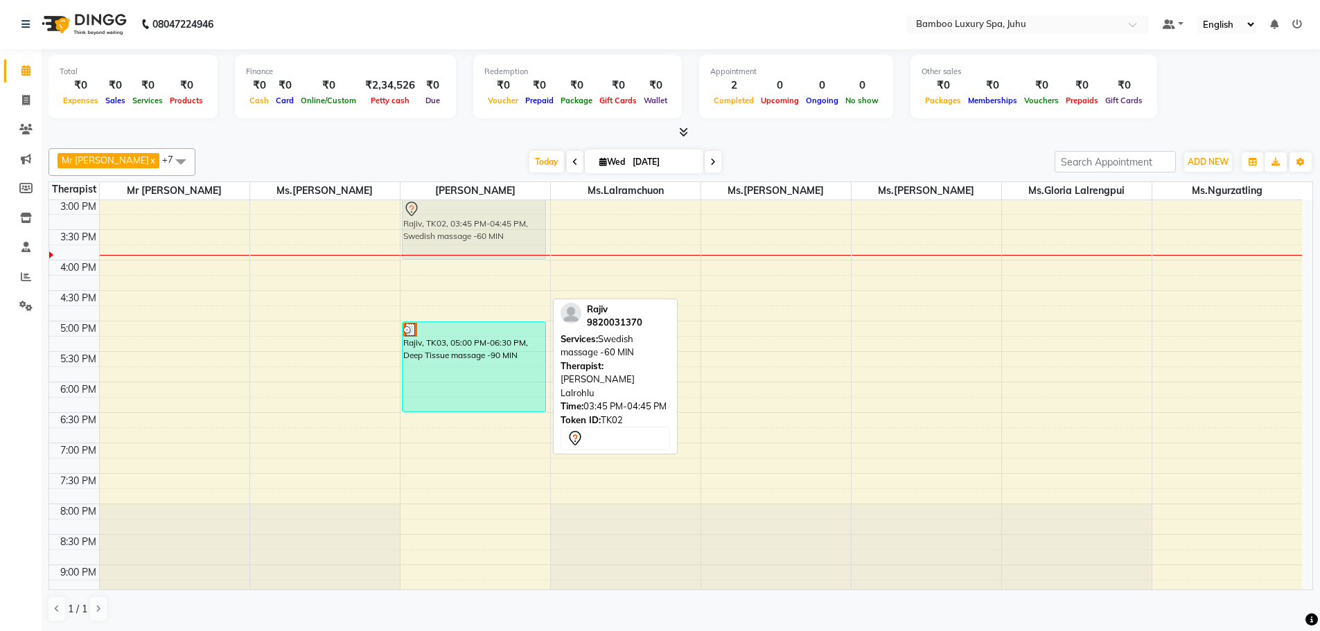
drag, startPoint x: 432, startPoint y: 284, endPoint x: 434, endPoint y: 244, distance: 40.3
click at [434, 244] on div "Rajiv, TK02, 03:45 PM-04:45 PM, Swedish massage -60 MIN Rajiv, TK03, 05:00 PM-0…" at bounding box center [476, 260] width 150 height 853
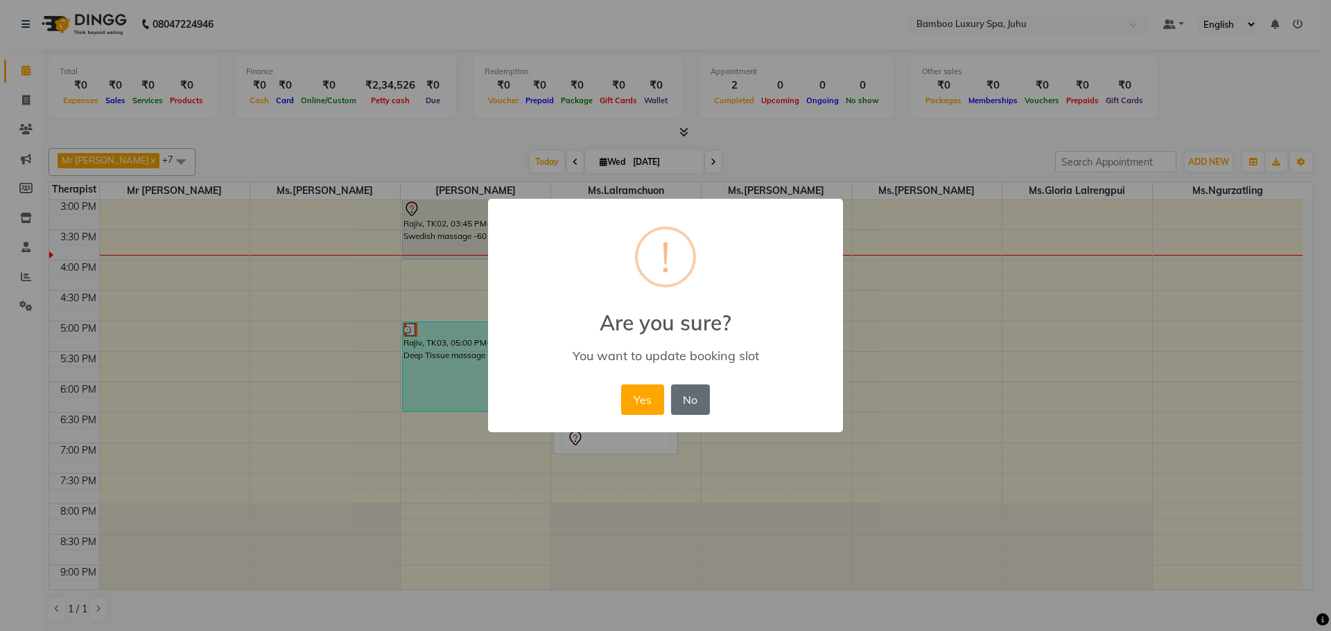
click at [690, 397] on button "No" at bounding box center [690, 400] width 39 height 30
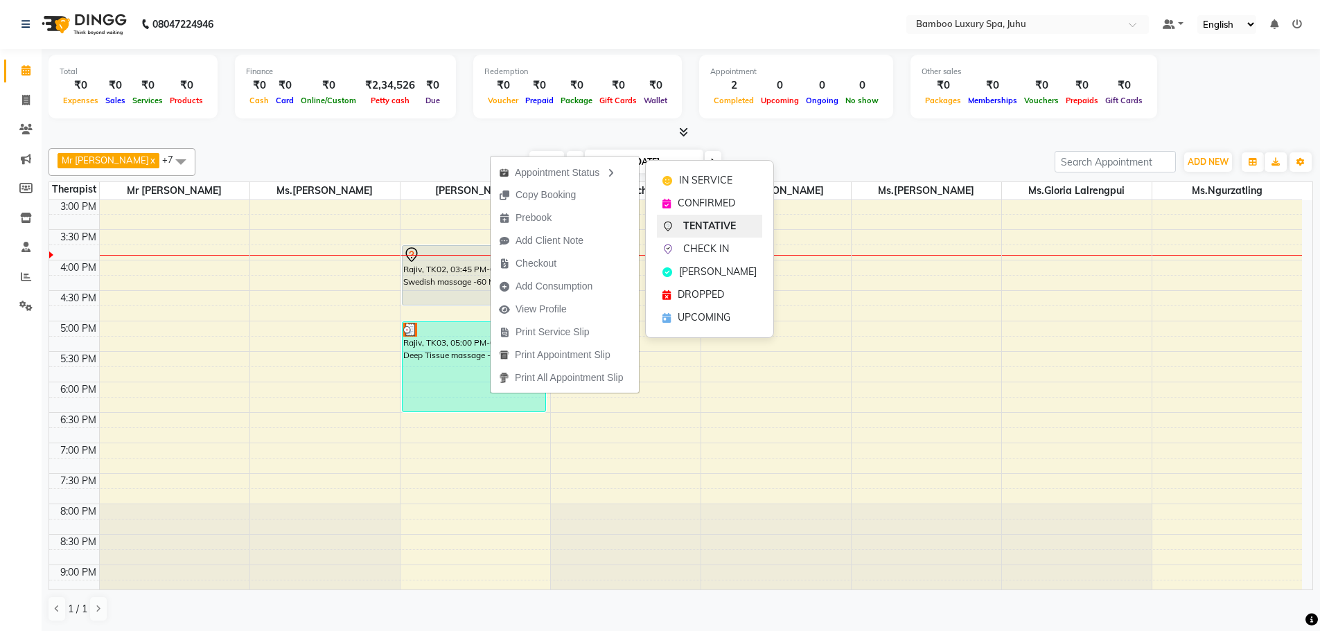
click at [698, 228] on span "TENTATIVE" at bounding box center [709, 226] width 53 height 15
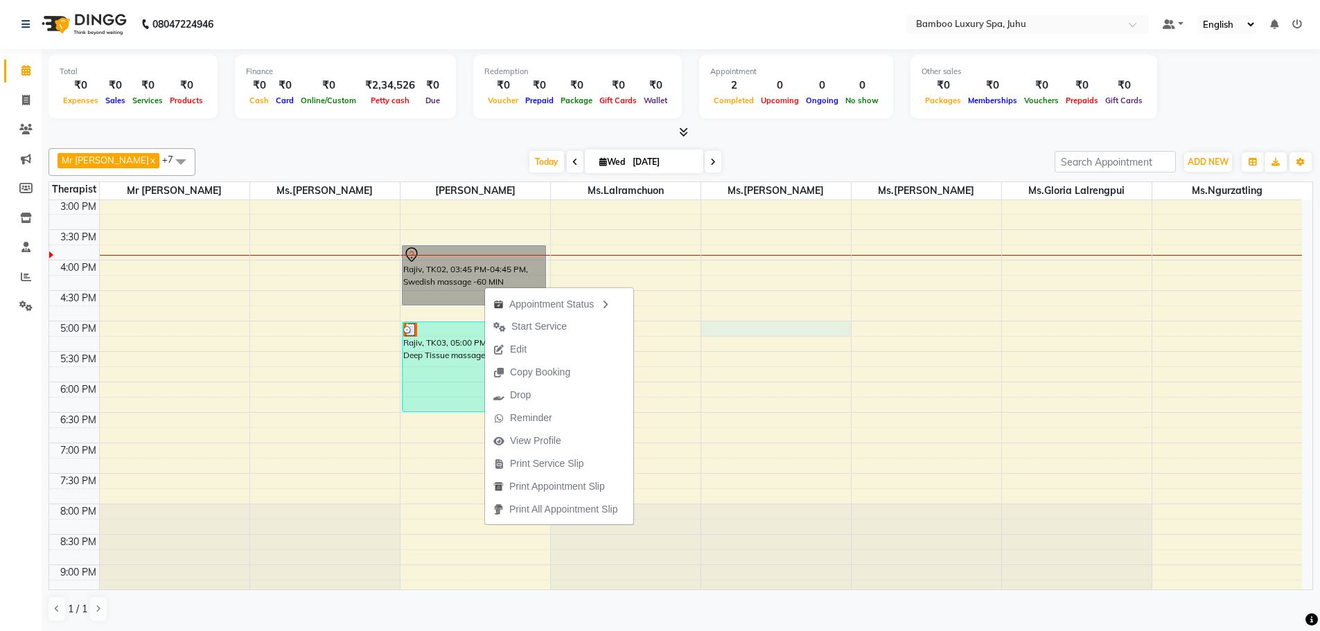
click at [715, 329] on div "9:00 AM 9:30 AM 10:00 AM 10:30 AM 11:00 AM 11:30 AM 12:00 PM 12:30 PM 1:00 PM 1…" at bounding box center [675, 260] width 1253 height 853
select select "75916"
select select "tentative"
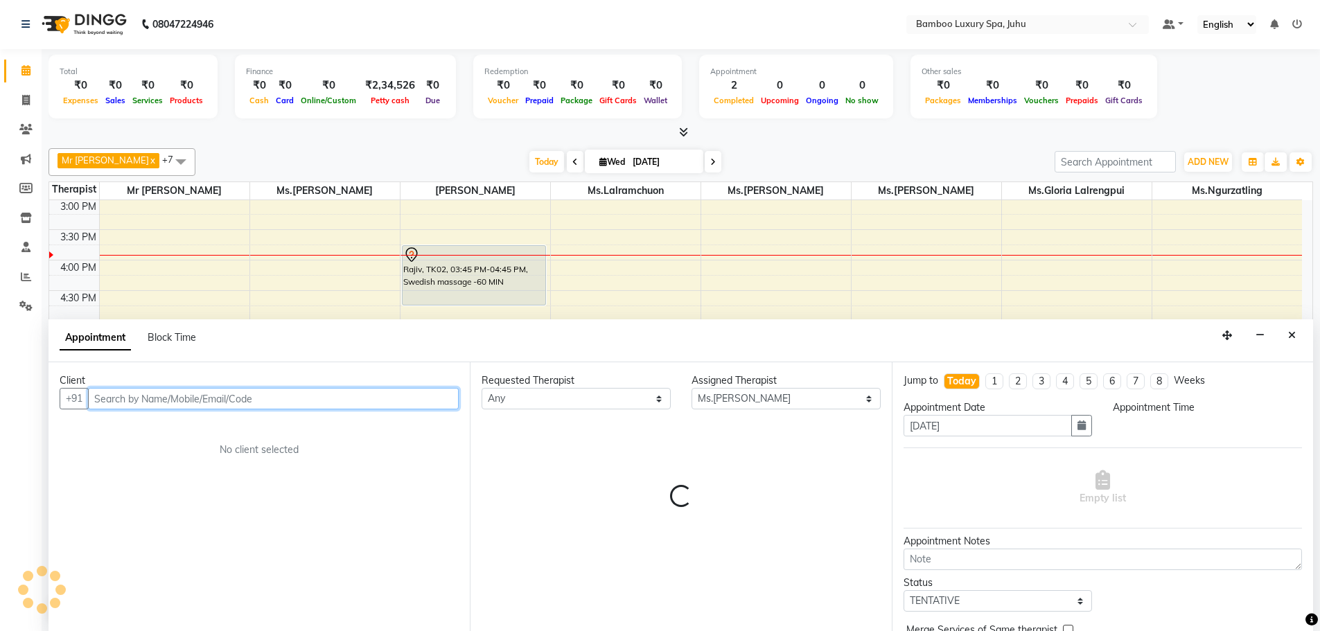
select select "1020"
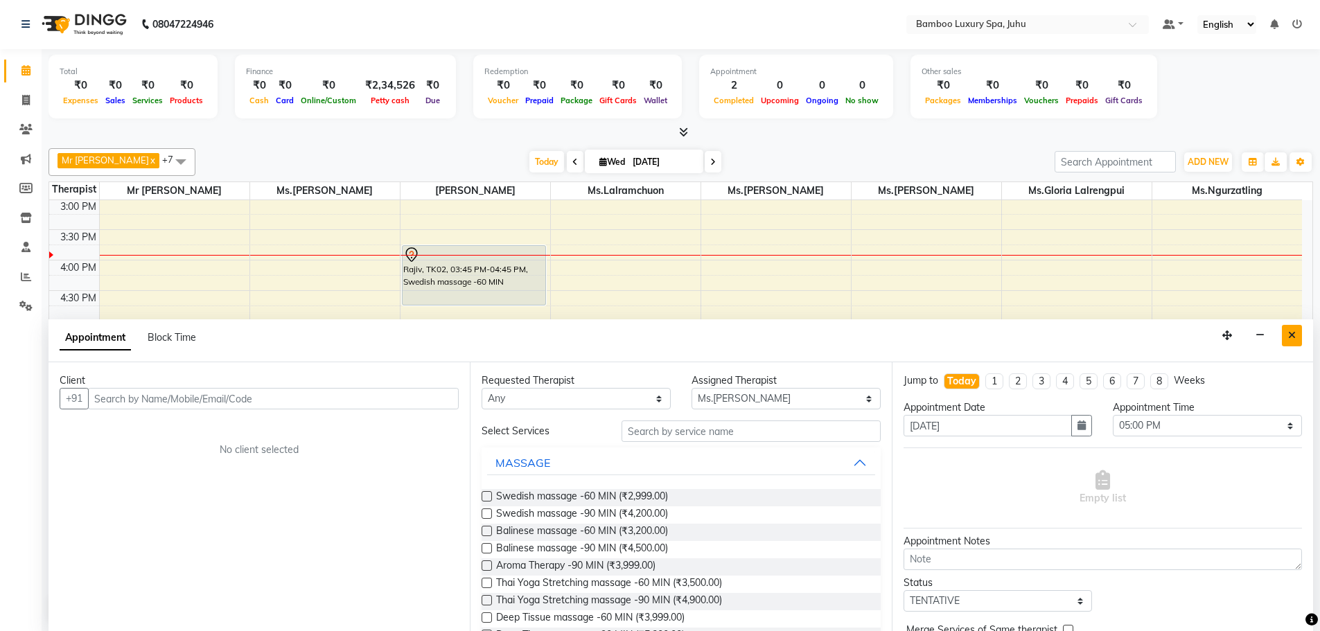
click at [1296, 337] on button "Close" at bounding box center [1292, 335] width 20 height 21
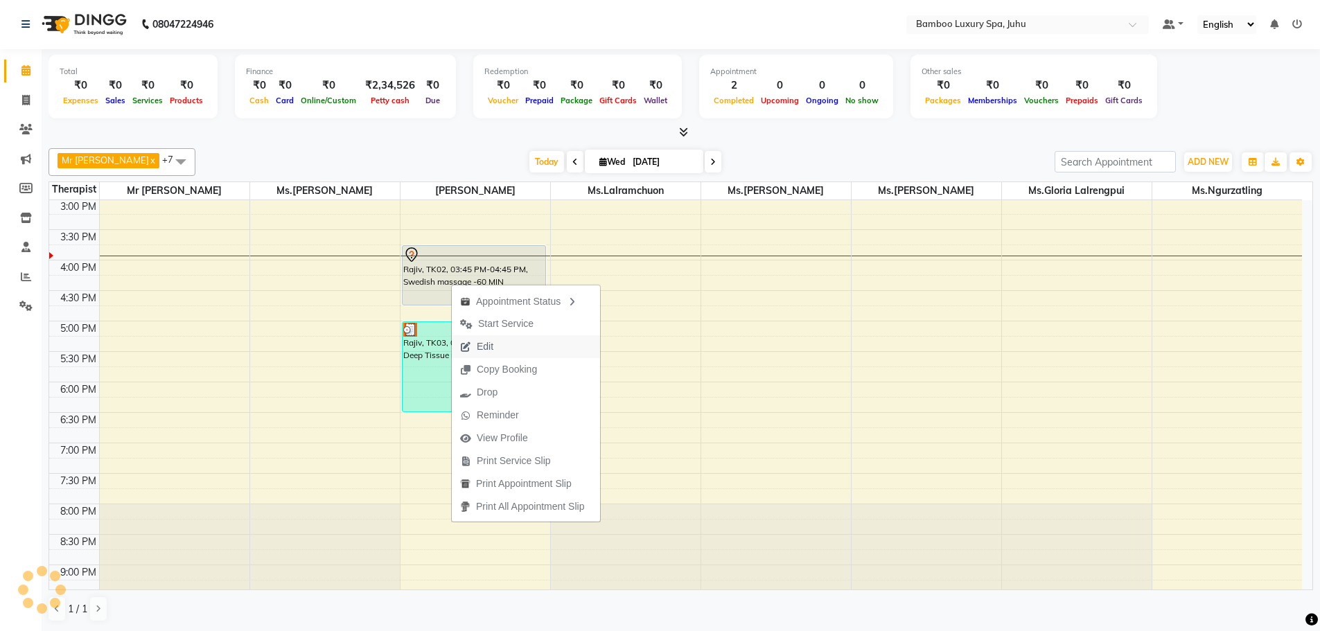
click at [497, 349] on span "Edit" at bounding box center [477, 346] width 50 height 23
select select "tentative"
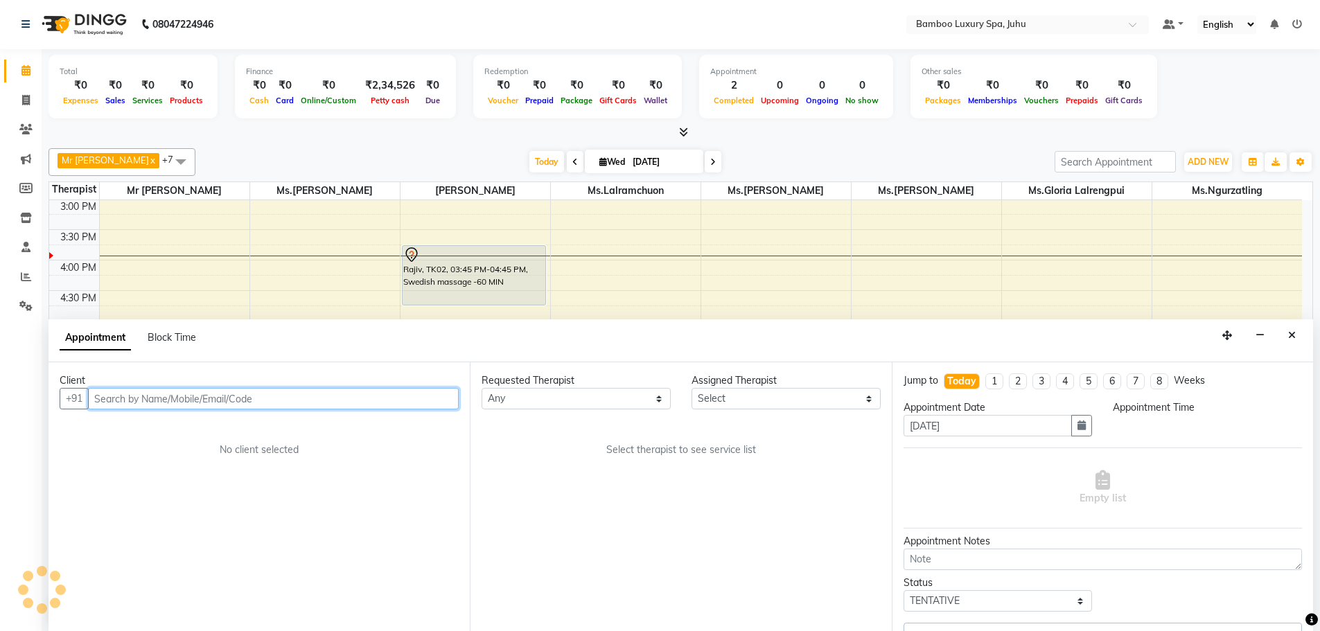
select select "945"
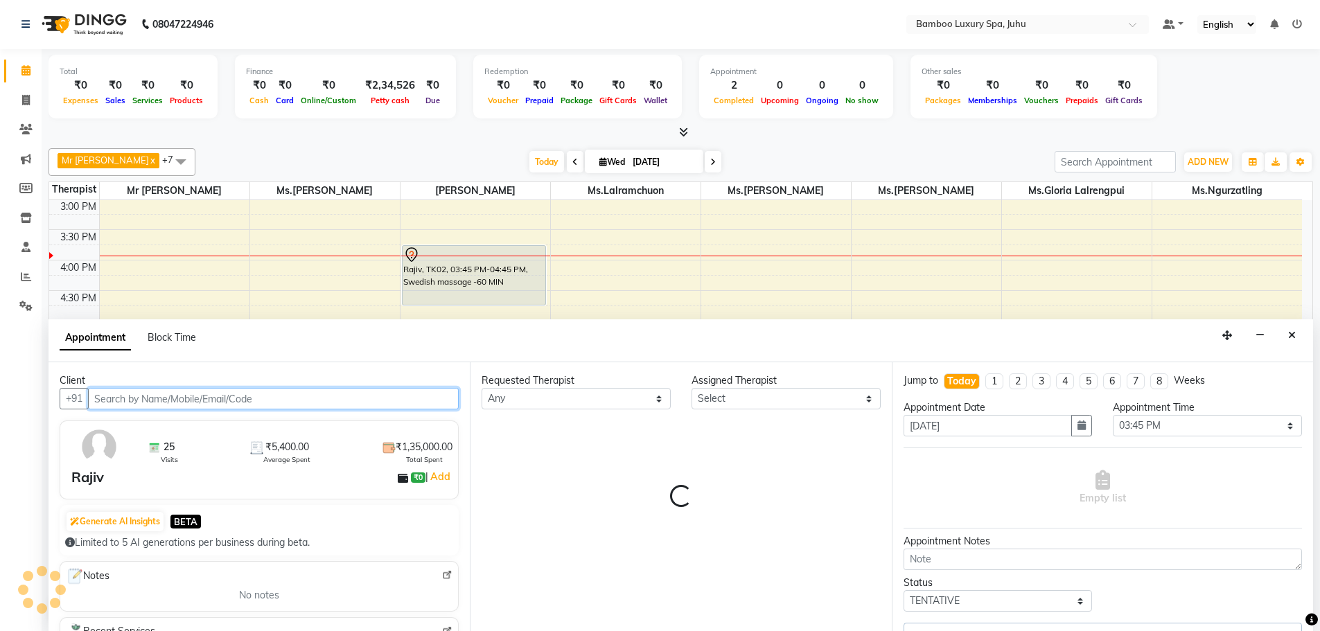
select select "75914"
select select "4088"
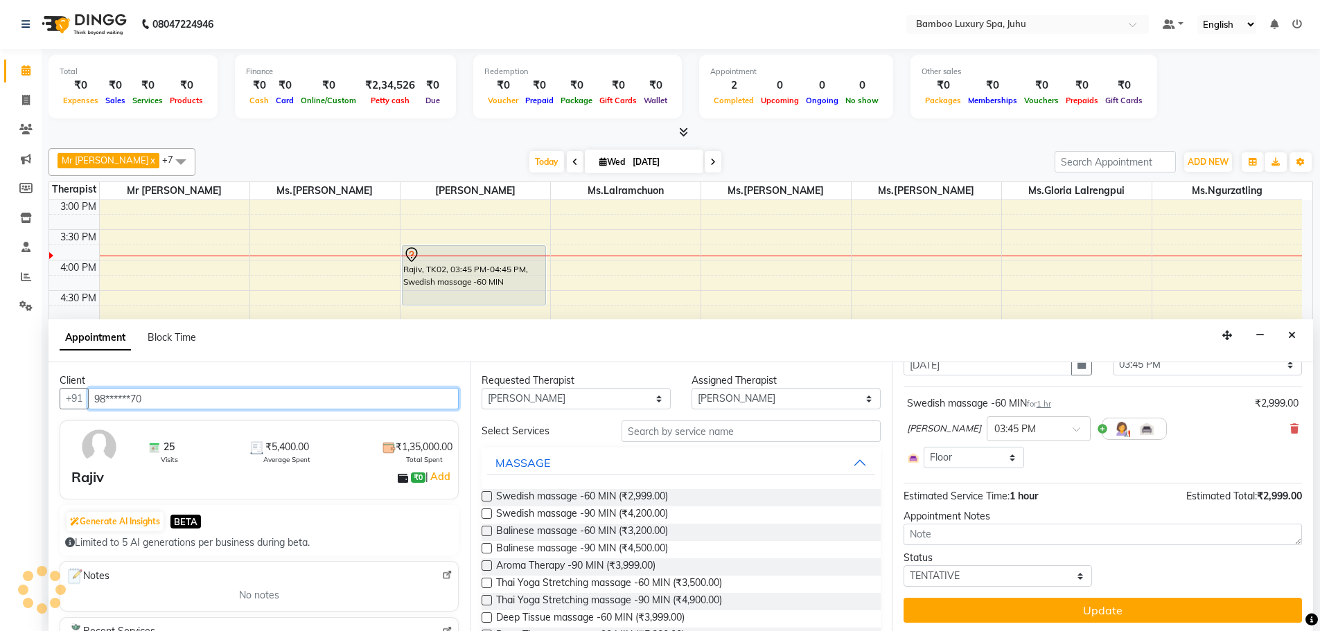
scroll to position [64, 0]
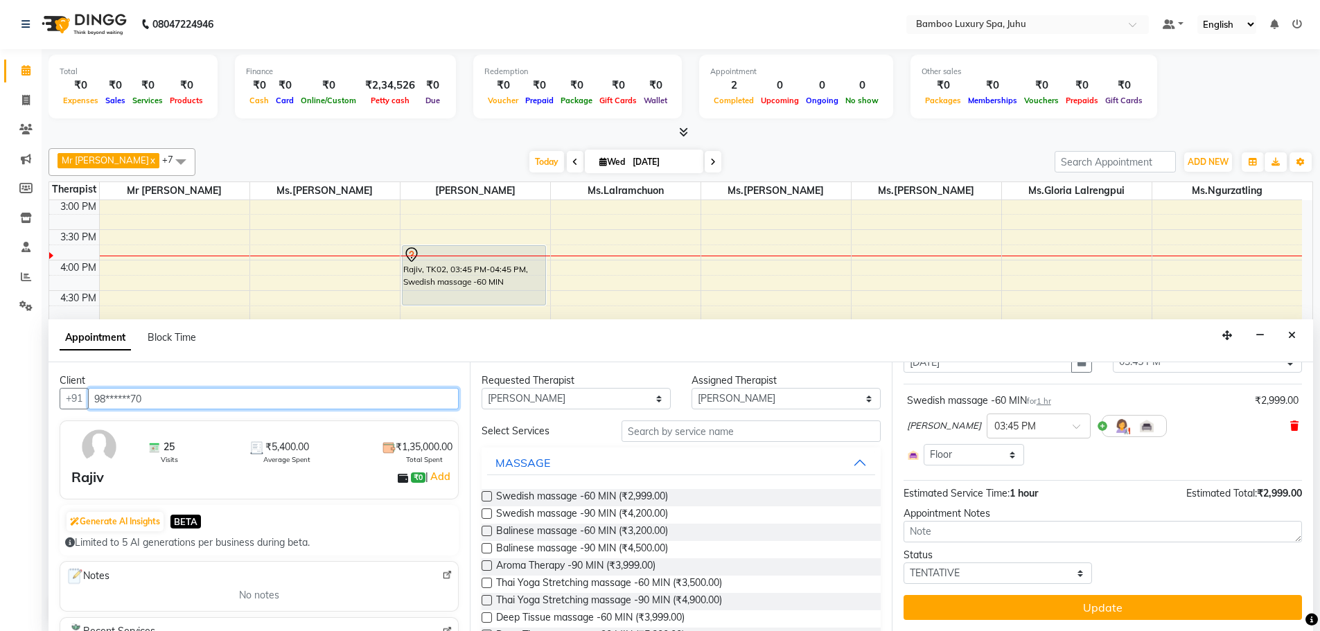
type input "98******70"
click at [1291, 426] on icon at bounding box center [1295, 426] width 8 height 10
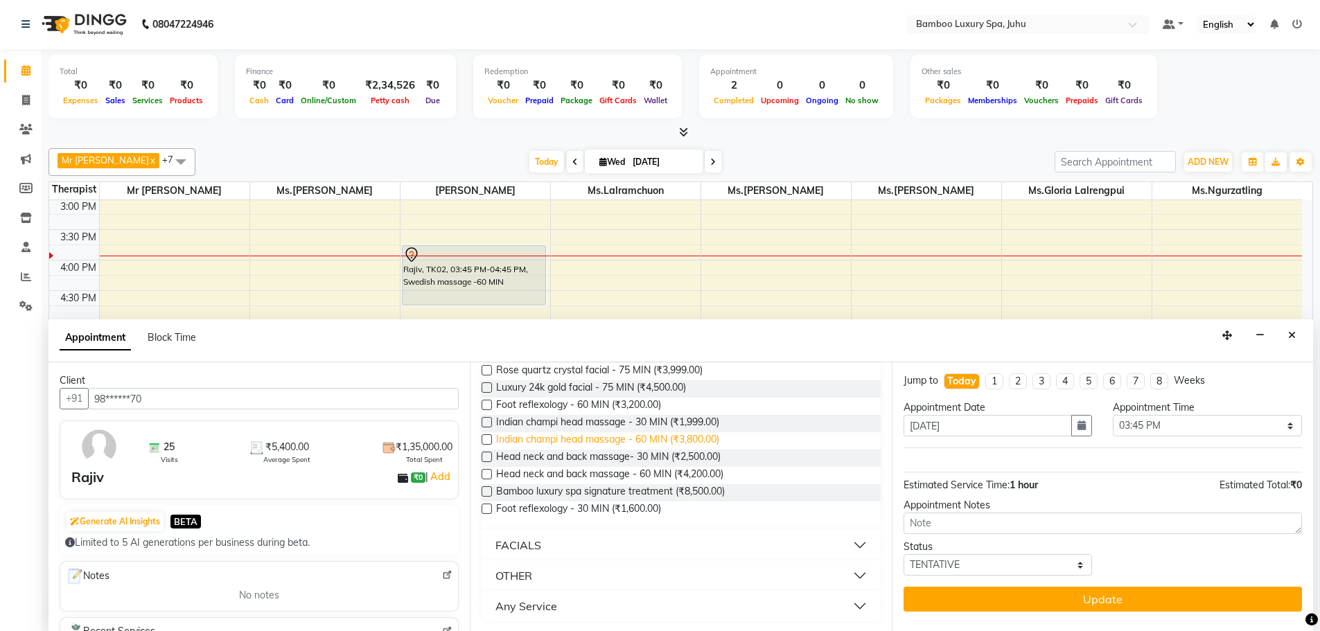
scroll to position [595, 0]
click at [489, 422] on label at bounding box center [487, 421] width 10 height 10
click at [489, 422] on input "checkbox" at bounding box center [486, 422] width 9 height 9
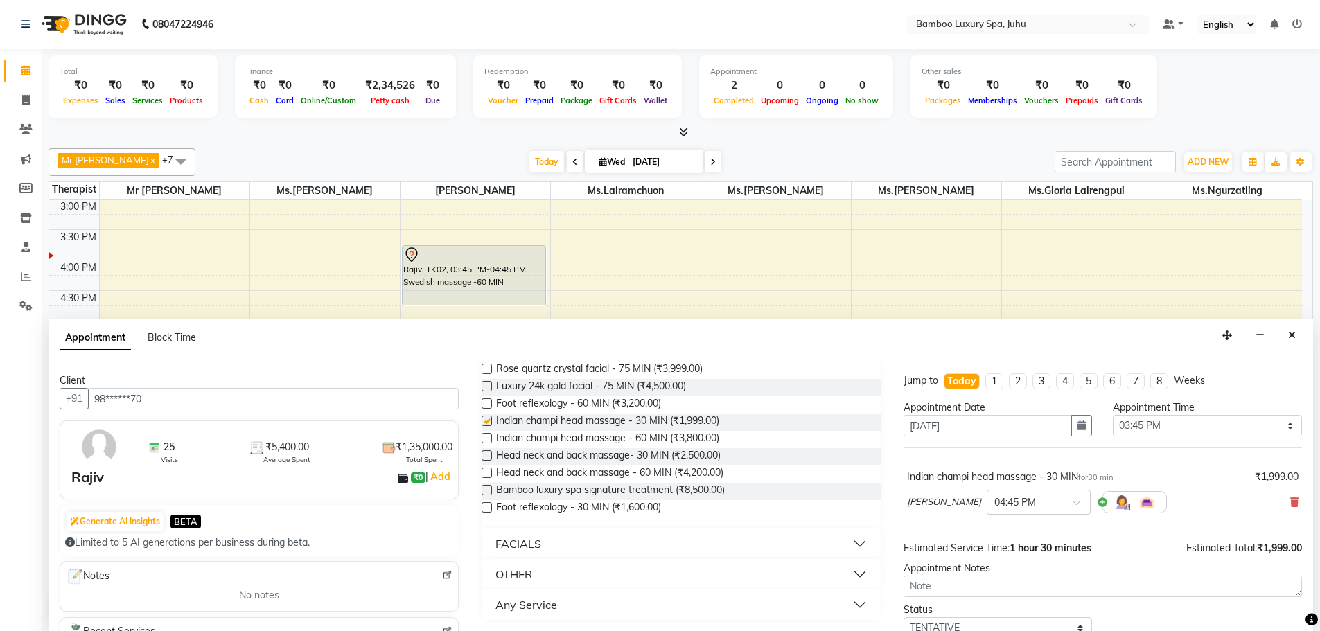
checkbox input "false"
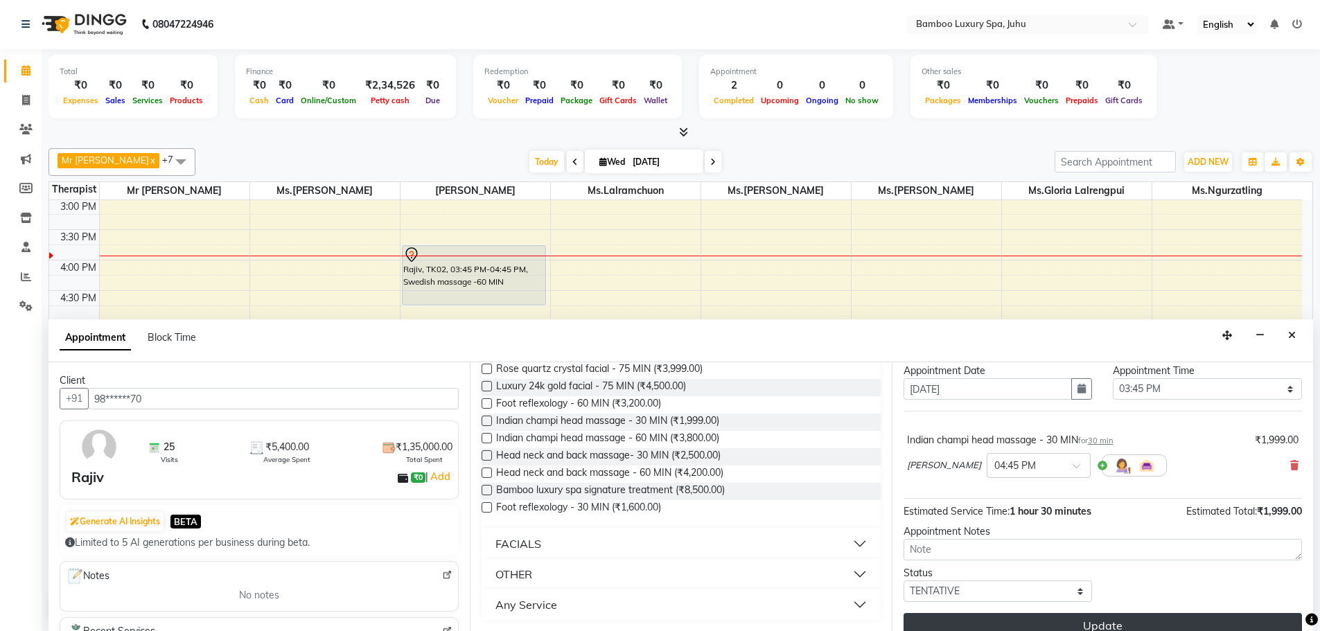
scroll to position [55, 0]
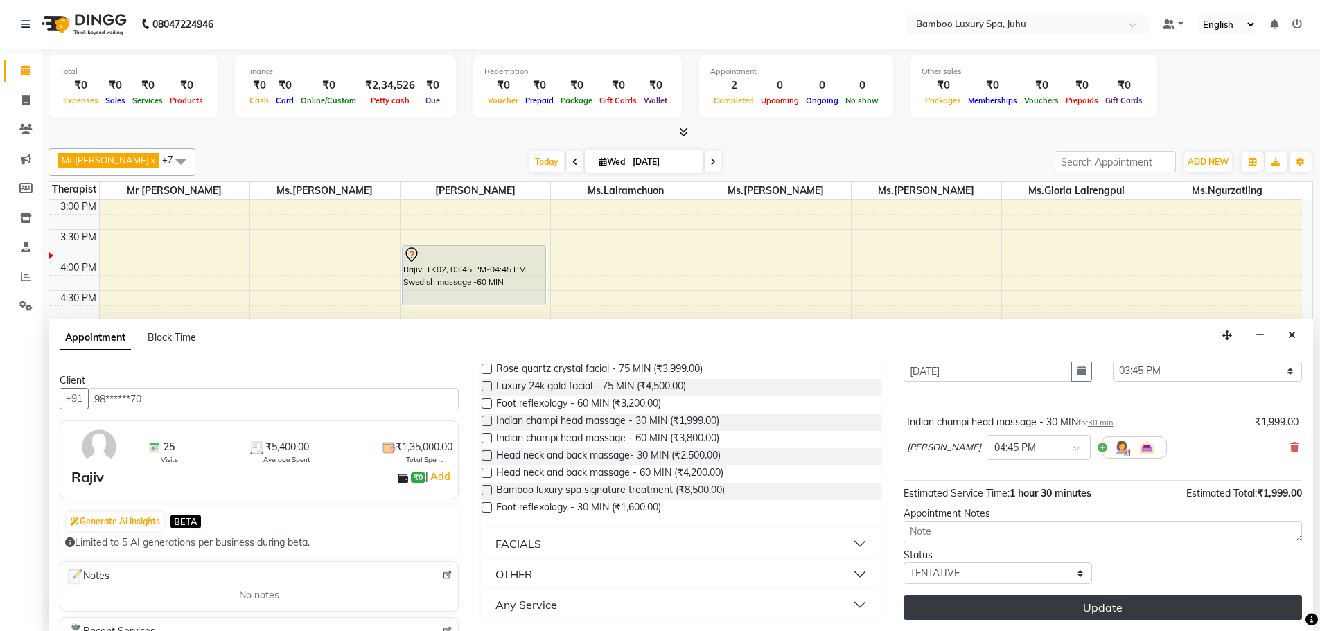
click at [1077, 611] on button "Update" at bounding box center [1103, 607] width 399 height 25
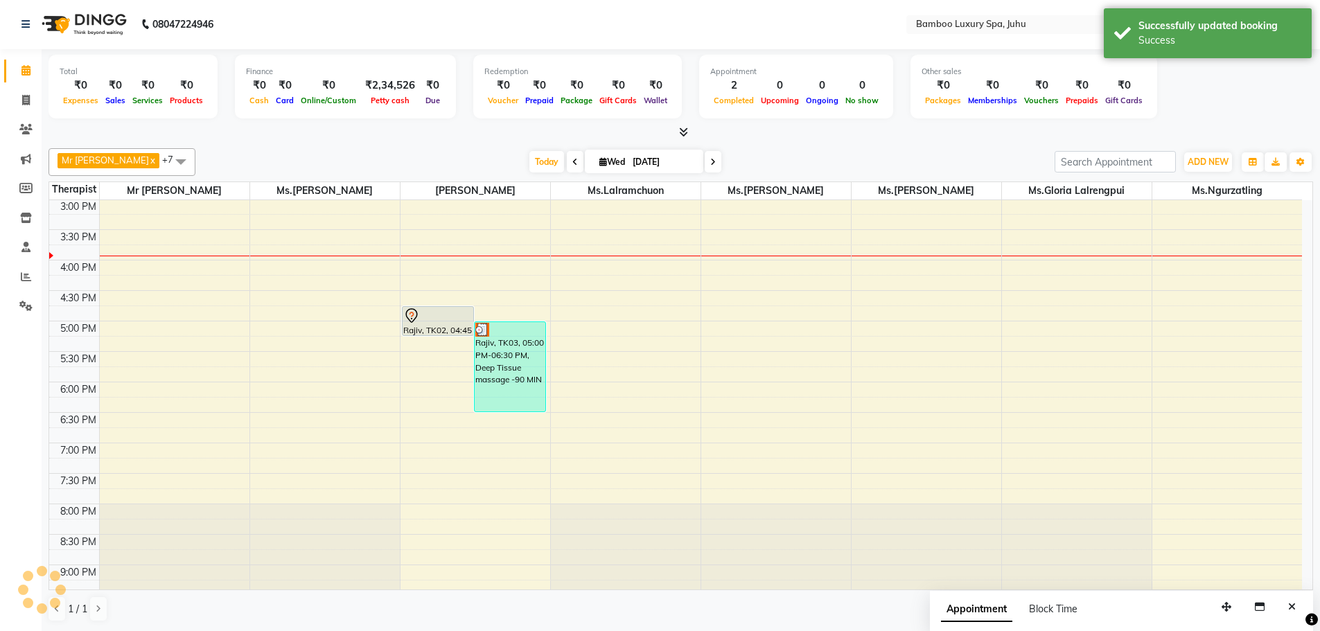
scroll to position [0, 0]
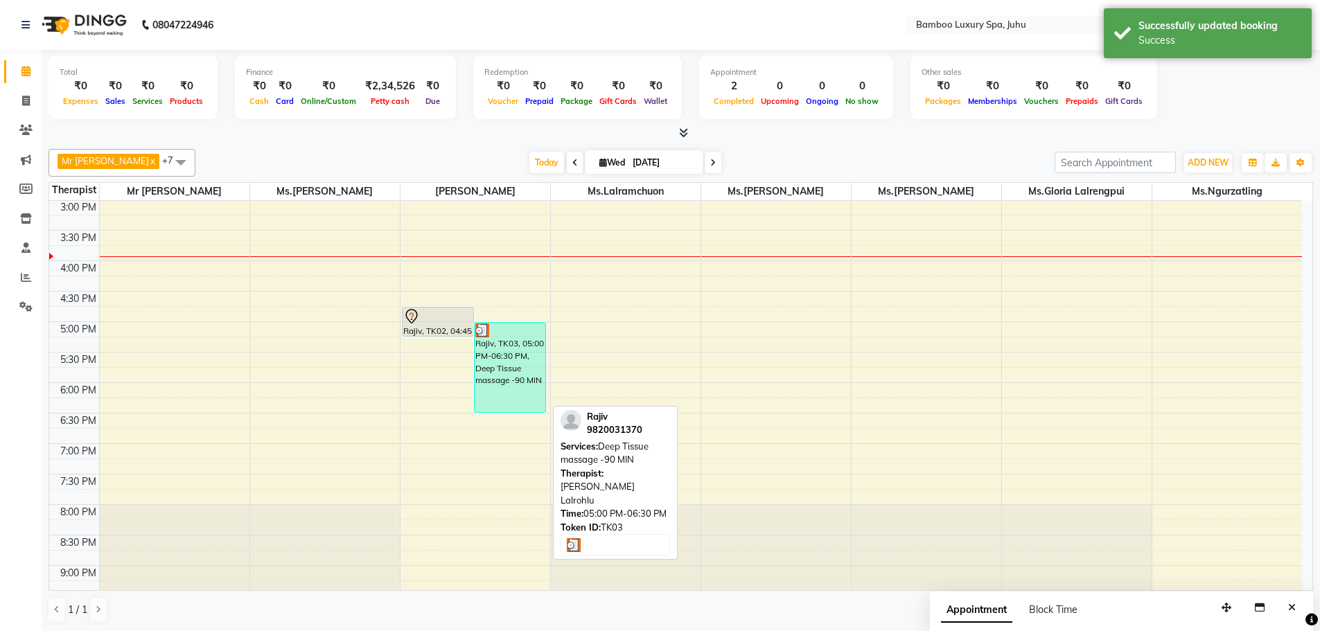
click at [494, 344] on div "Rajiv, TK03, 05:00 PM-06:30 PM, Deep Tissue massage -90 MIN" at bounding box center [510, 367] width 71 height 89
click at [521, 360] on div "Rajiv, TK03, 05:00 PM-06:30 PM, Deep Tissue massage -90 MIN" at bounding box center [510, 367] width 71 height 89
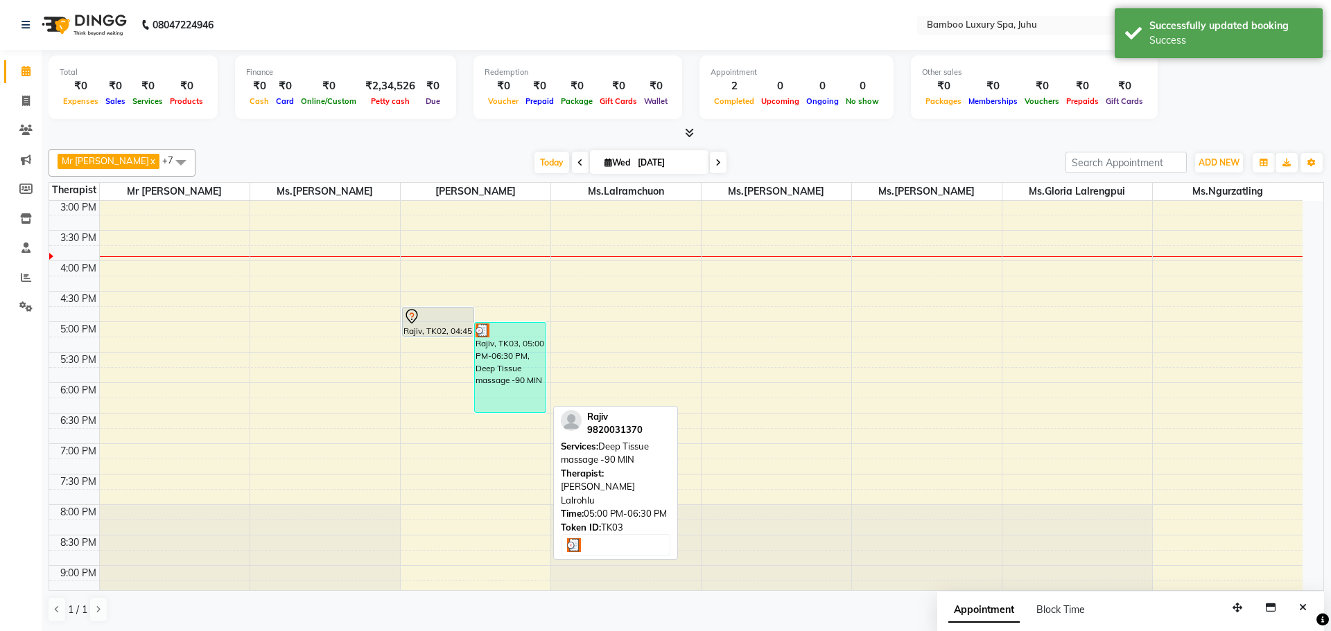
select select "3"
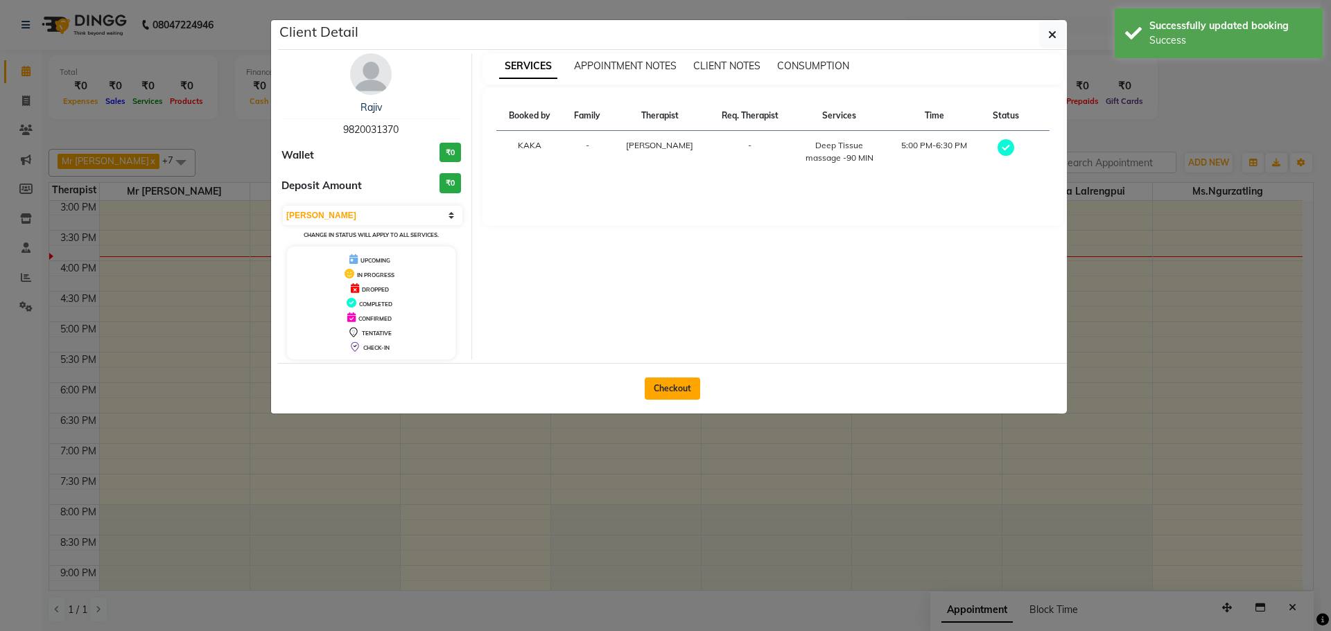
click at [674, 387] on button "Checkout" at bounding box center [672, 389] width 55 height 22
select select "service"
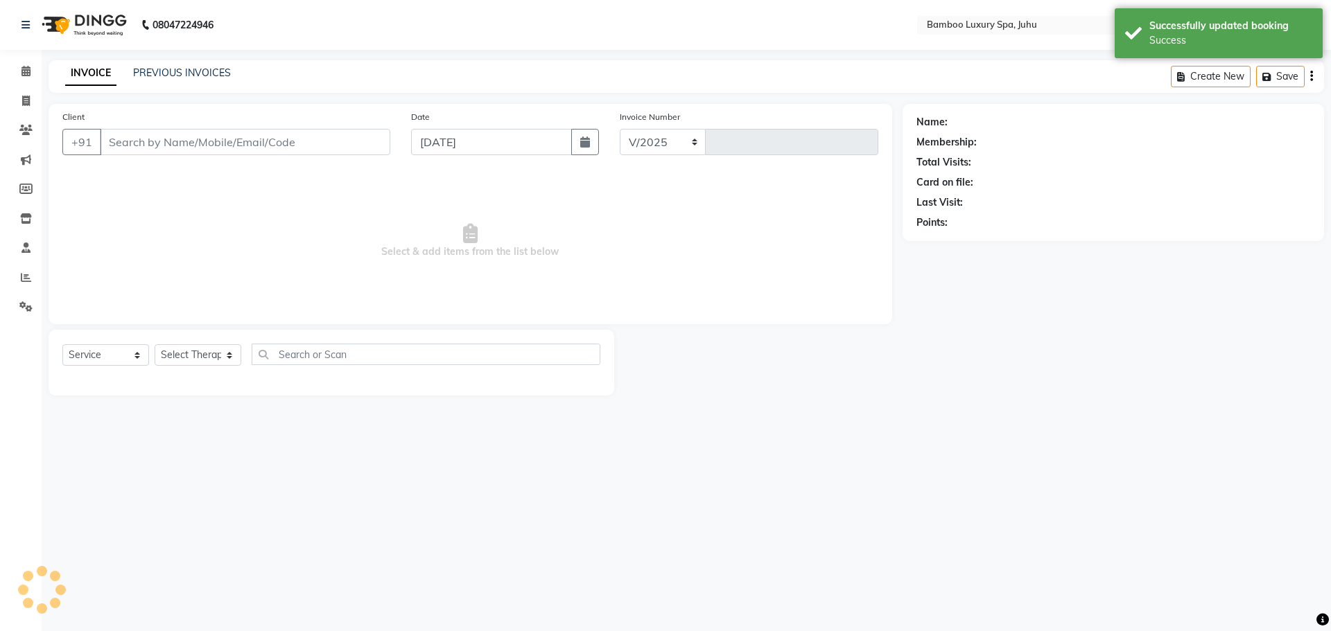
select select "8043"
type input "0637"
type input "98******70"
select select "75914"
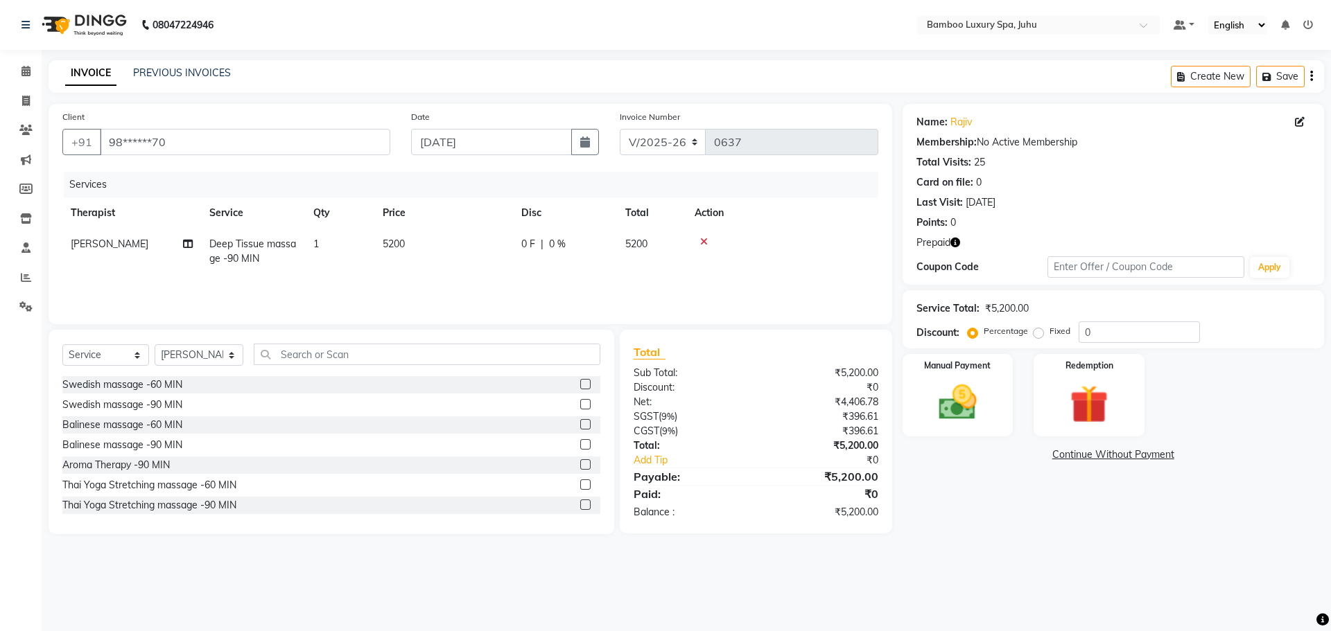
click at [953, 242] on icon "button" at bounding box center [955, 243] width 10 height 10
click at [1049, 335] on label "Fixed" at bounding box center [1059, 331] width 21 height 12
click at [1036, 335] on input "Fixed" at bounding box center [1041, 331] width 10 height 10
radio input "true"
drag, startPoint x: 1089, startPoint y: 332, endPoint x: 1076, endPoint y: 335, distance: 12.8
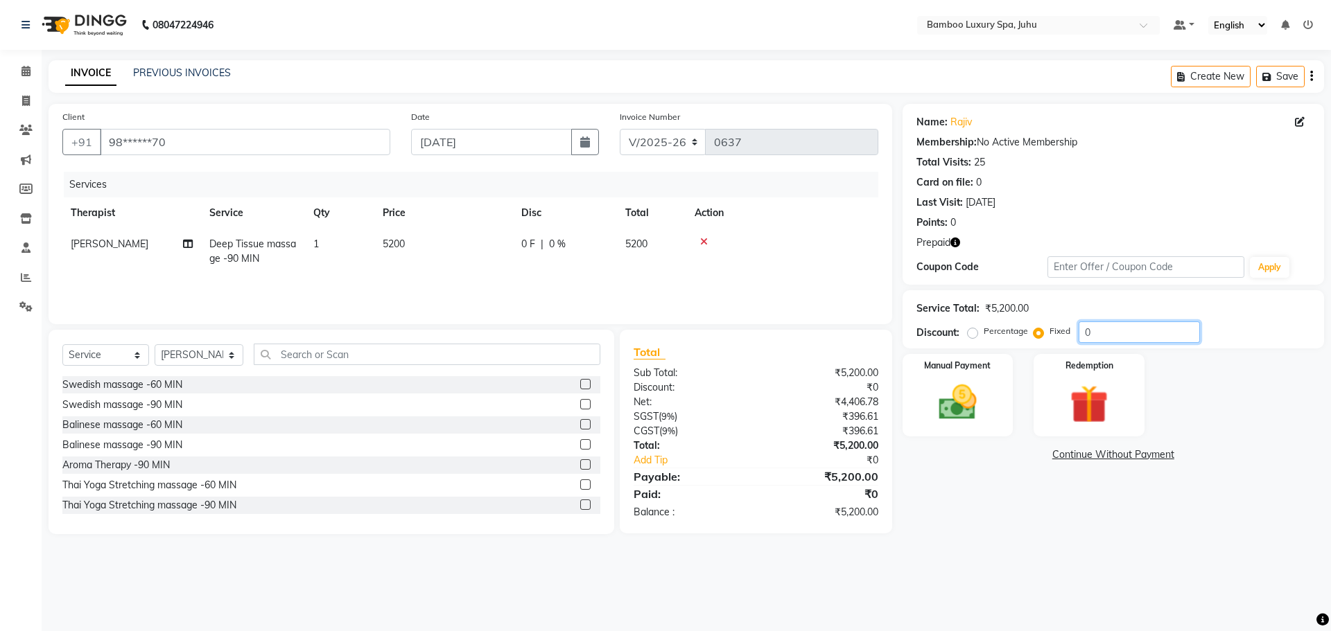
click at [1076, 335] on div "Percentage Fixed 0" at bounding box center [1084, 332] width 229 height 21
type input "1646"
click at [970, 390] on img at bounding box center [957, 403] width 64 height 46
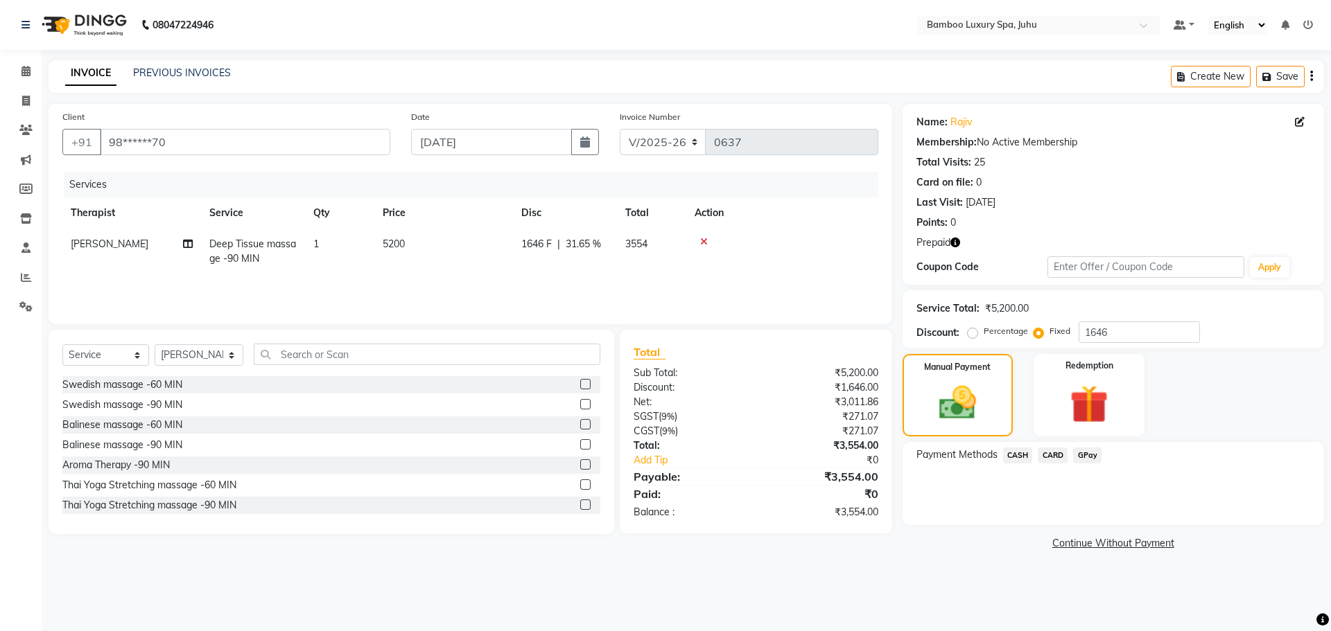
click at [954, 239] on icon "button" at bounding box center [955, 243] width 10 height 10
click at [1060, 453] on span "CARD" at bounding box center [1053, 456] width 30 height 16
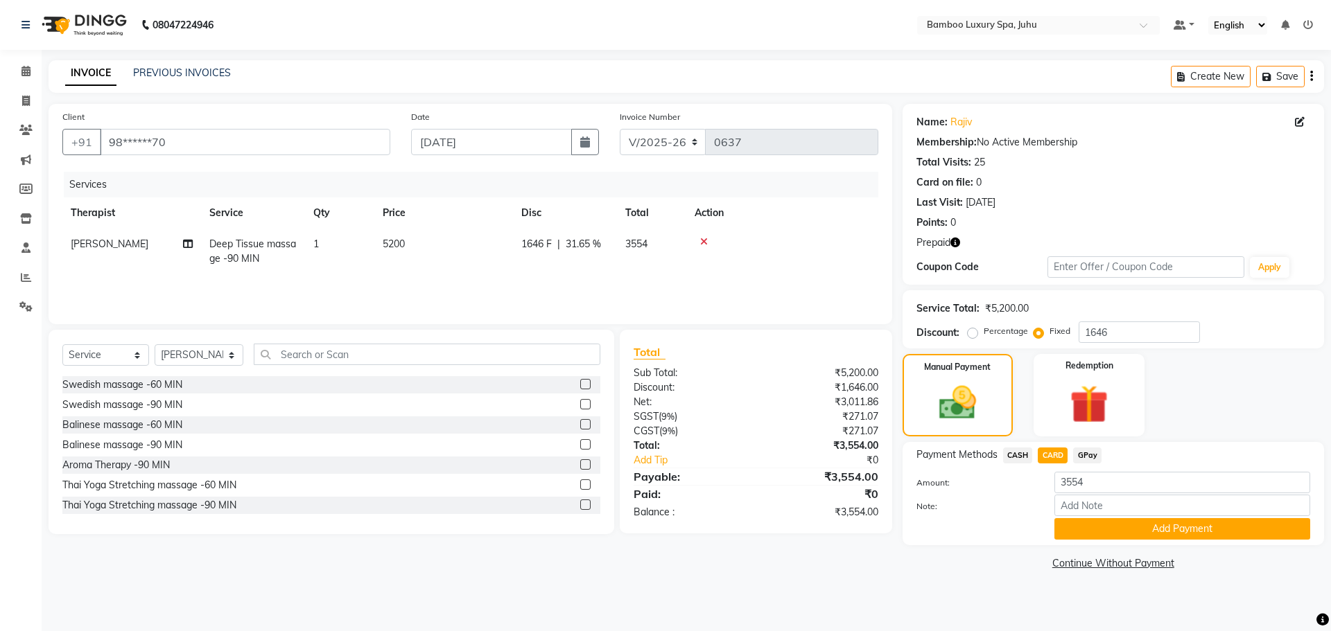
click at [954, 243] on icon "button" at bounding box center [955, 243] width 10 height 10
click at [30, 76] on icon at bounding box center [25, 71] width 9 height 10
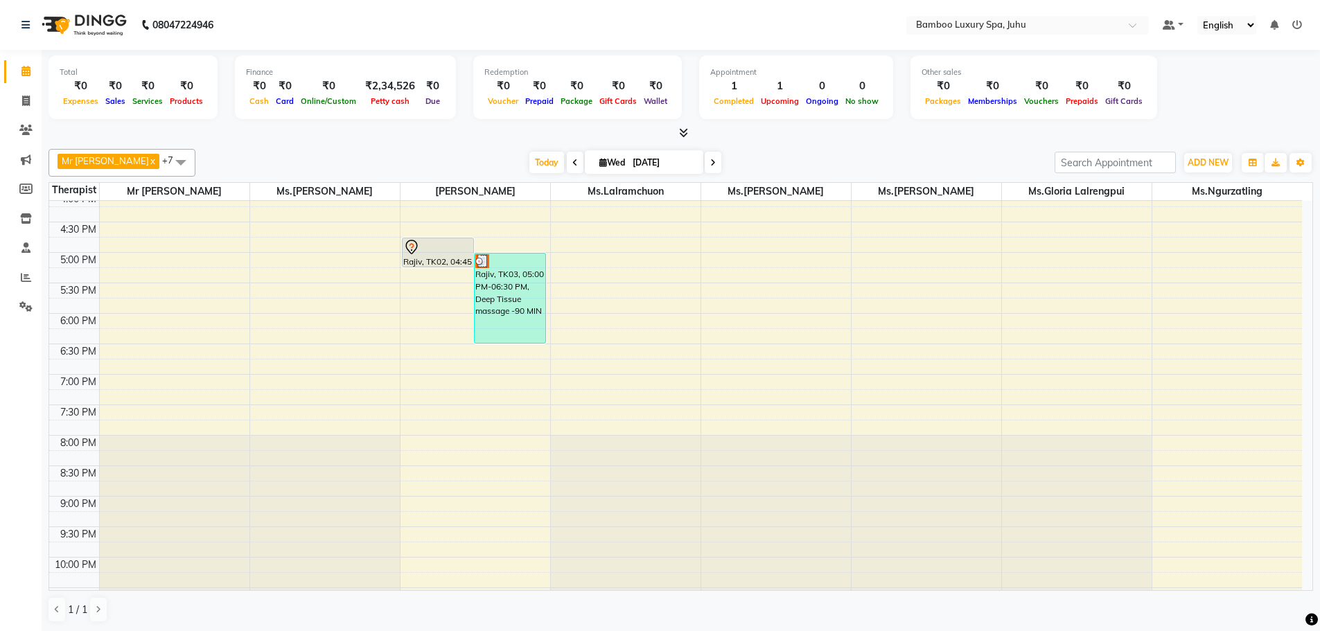
scroll to position [367, 0]
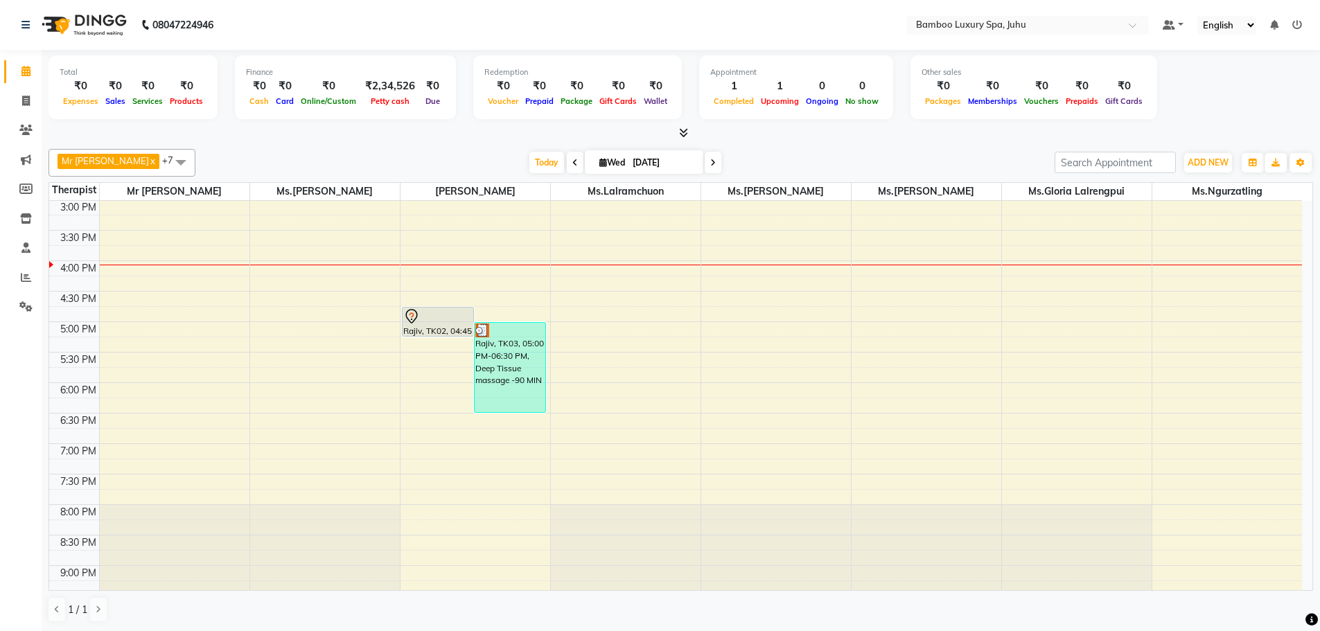
click at [278, 274] on div "9:00 AM 9:30 AM 10:00 AM 10:30 AM 11:00 AM 11:30 AM 12:00 PM 12:30 PM 1:00 PM 1…" at bounding box center [675, 260] width 1253 height 853
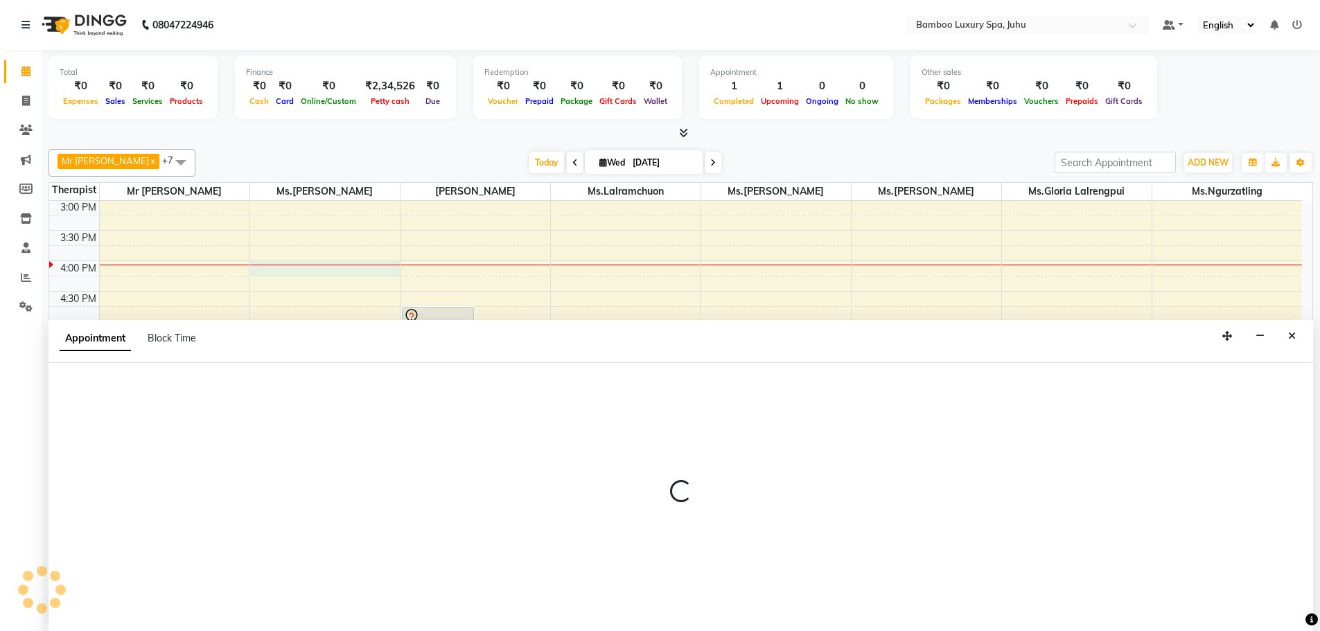
scroll to position [1, 0]
select select "75913"
select select "tentative"
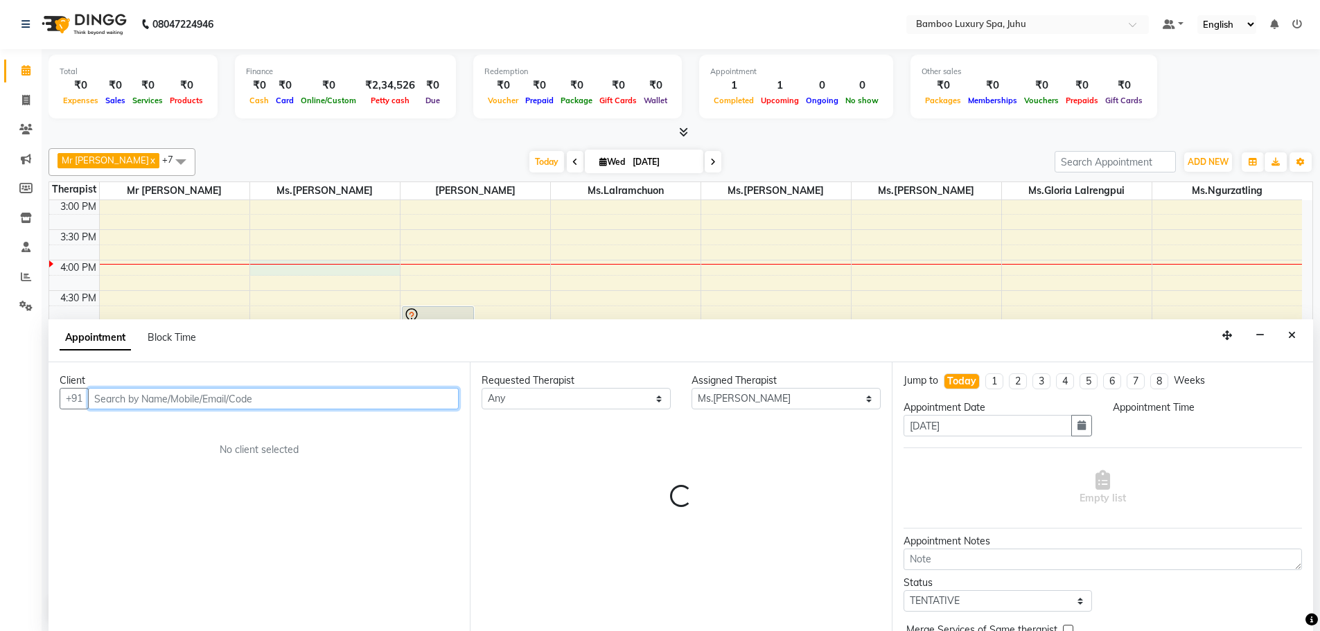
select select "960"
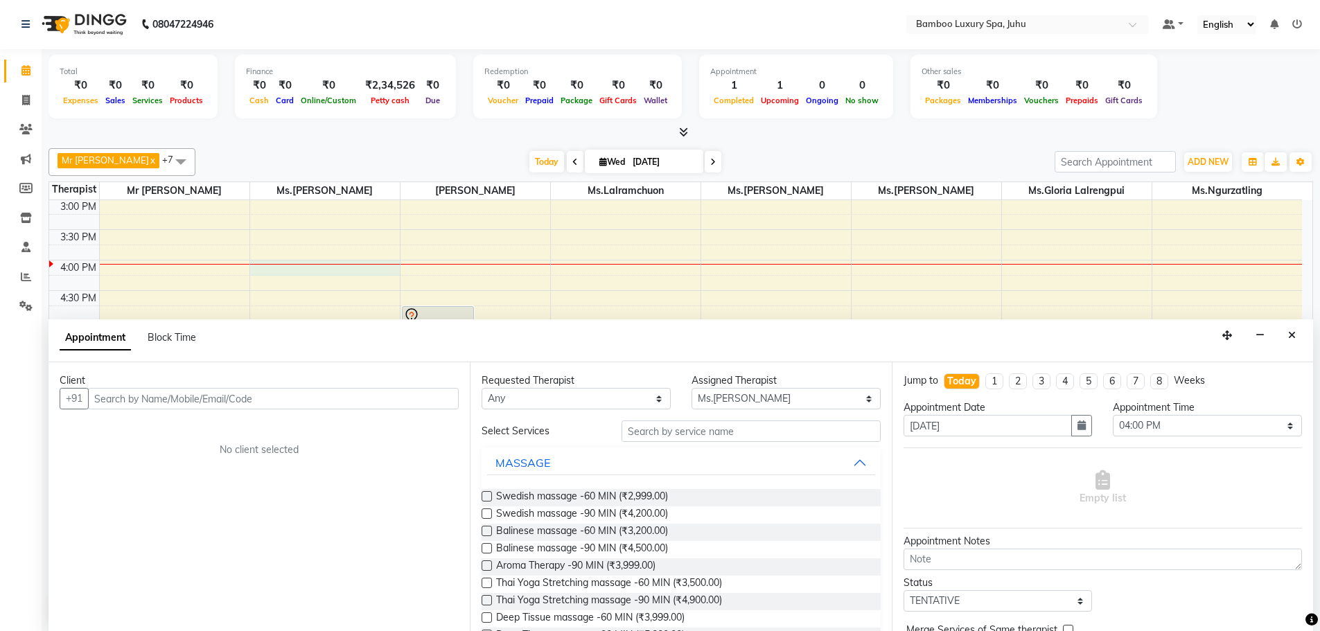
click at [487, 618] on label at bounding box center [487, 618] width 10 height 10
click at [487, 618] on input "checkbox" at bounding box center [486, 619] width 9 height 9
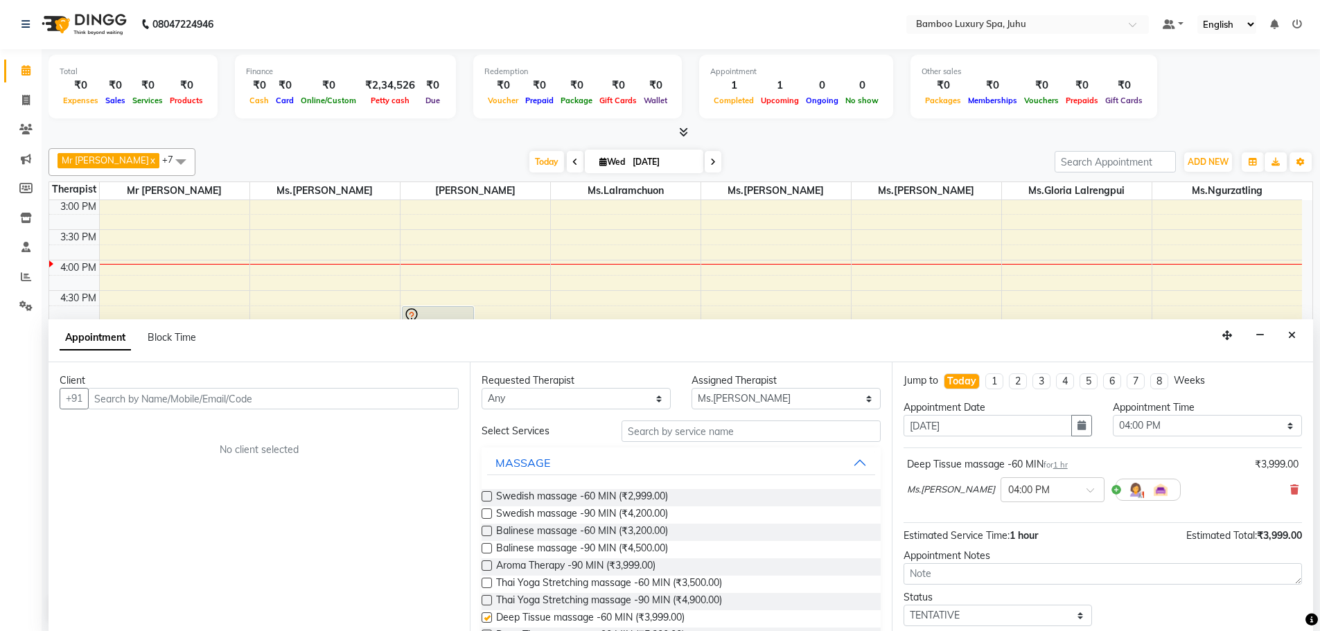
checkbox input "false"
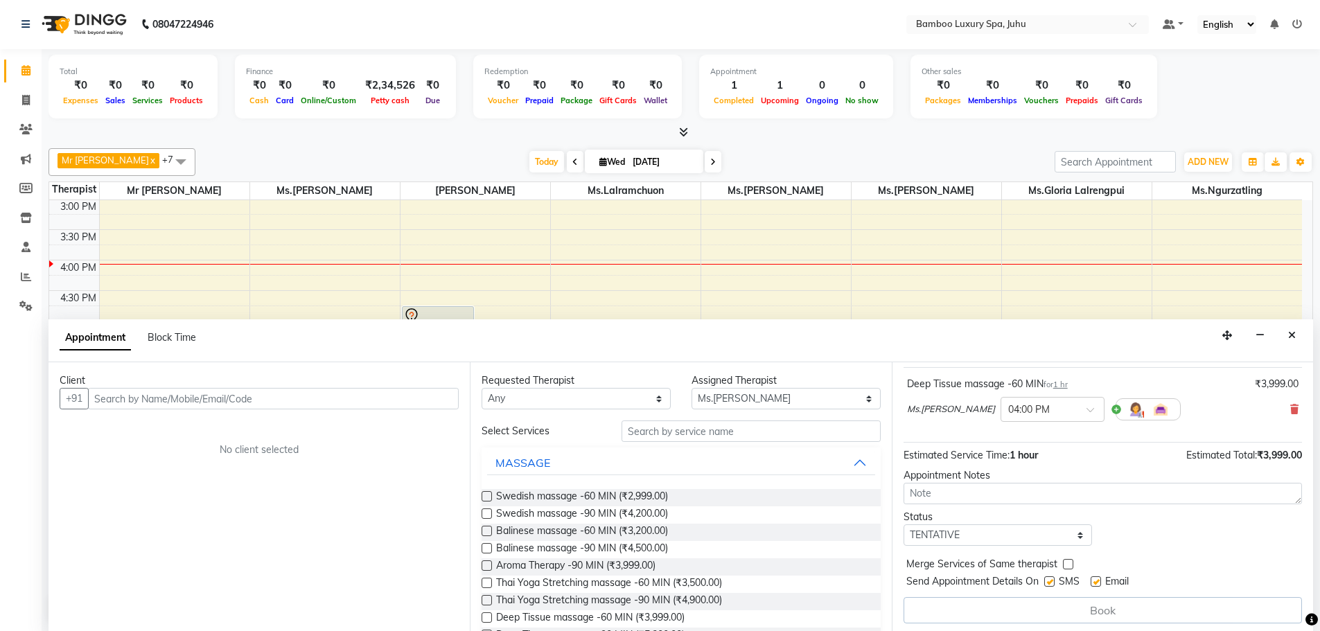
scroll to position [84, 0]
click at [1098, 580] on label at bounding box center [1096, 578] width 10 height 10
click at [1098, 580] on input "checkbox" at bounding box center [1095, 579] width 9 height 9
checkbox input "false"
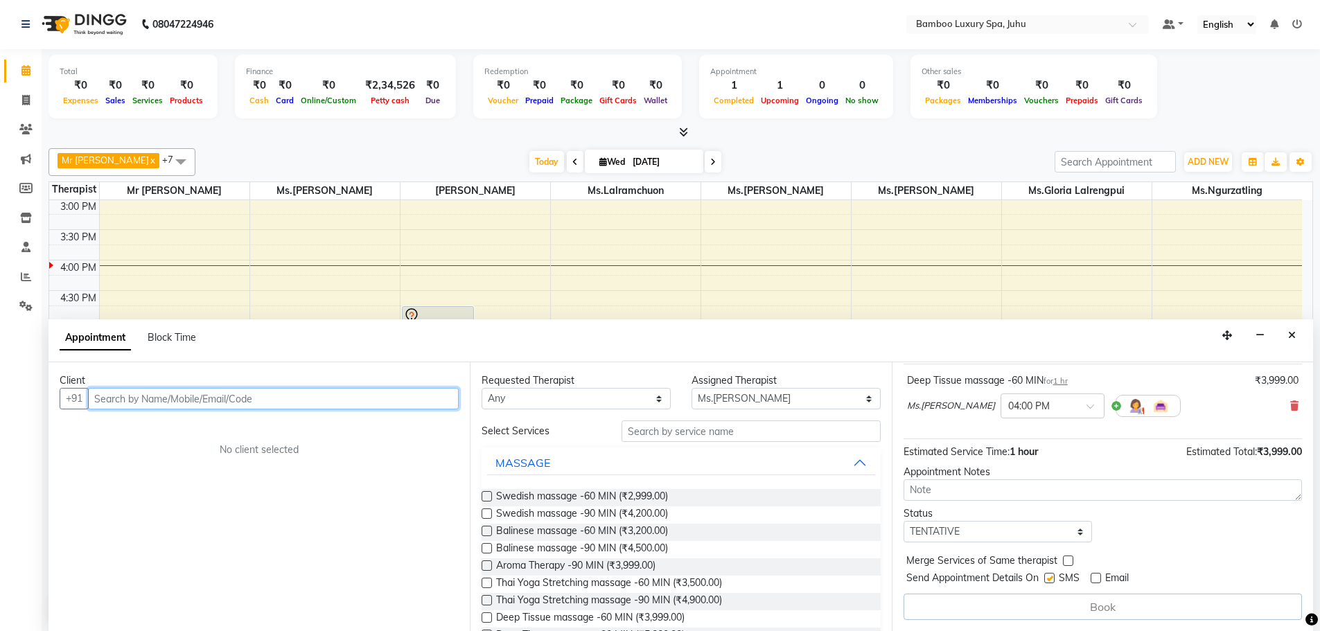
click at [324, 400] on input "text" at bounding box center [273, 398] width 371 height 21
click at [164, 429] on ngb-highlight "98******29" at bounding box center [174, 428] width 57 height 14
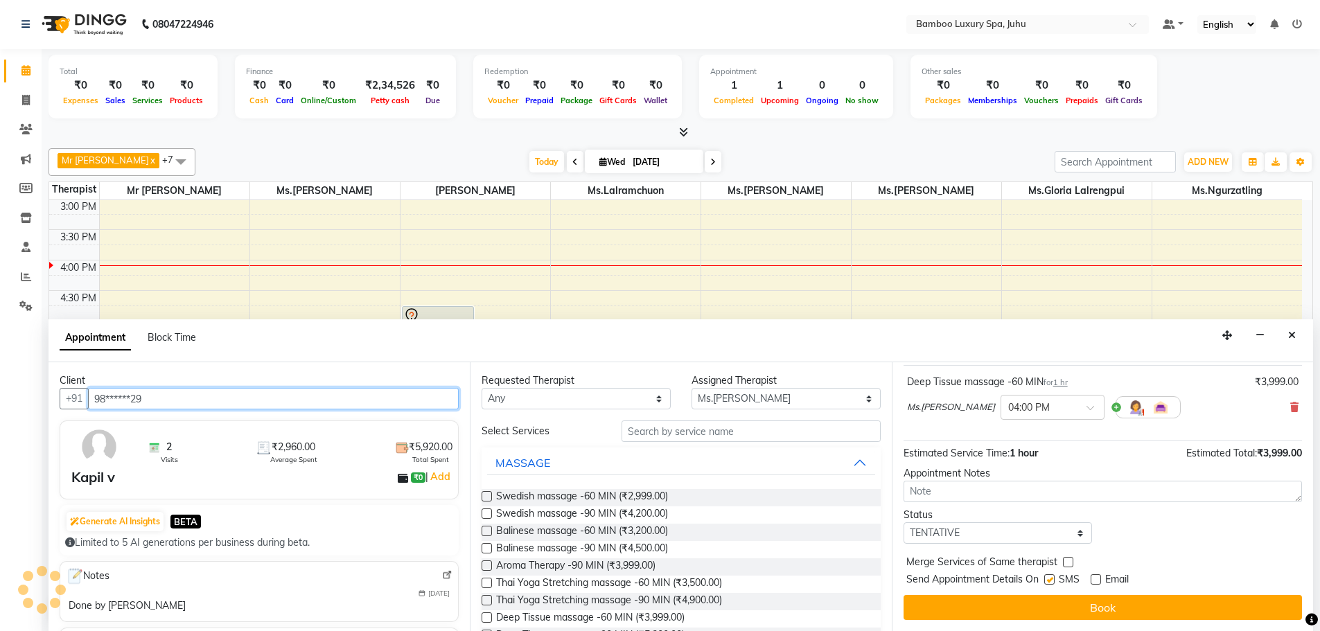
scroll to position [82, 0]
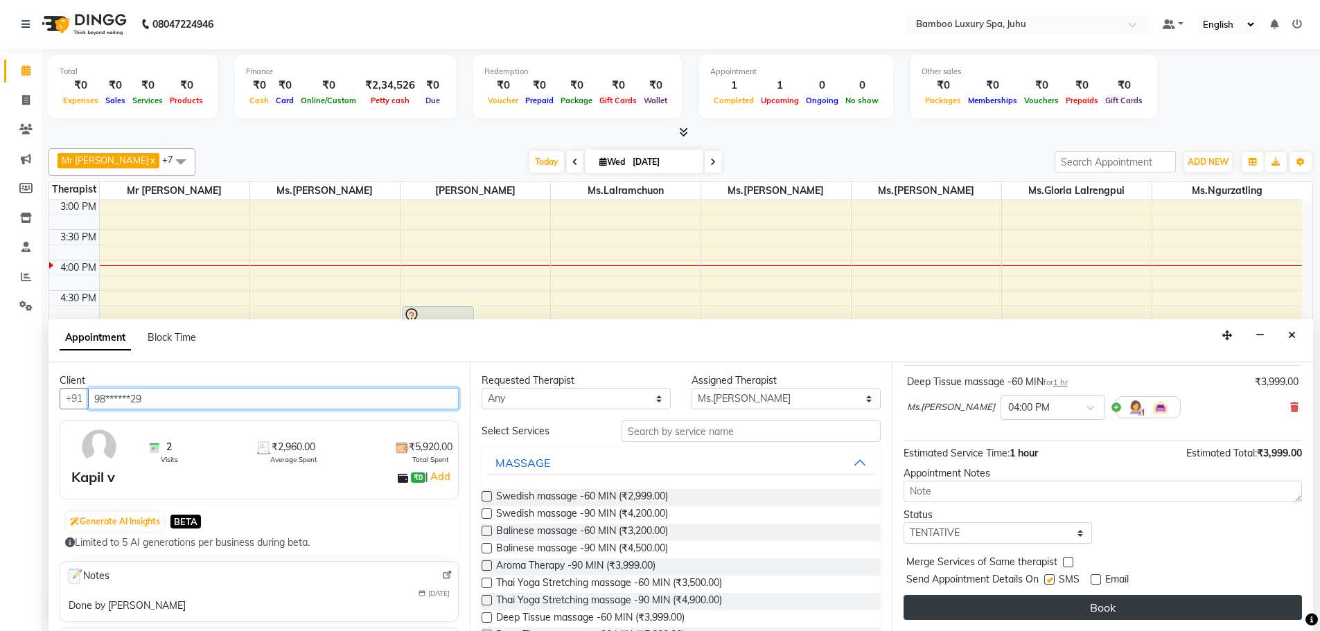
type input "98******29"
click at [1083, 610] on button "Book" at bounding box center [1103, 607] width 399 height 25
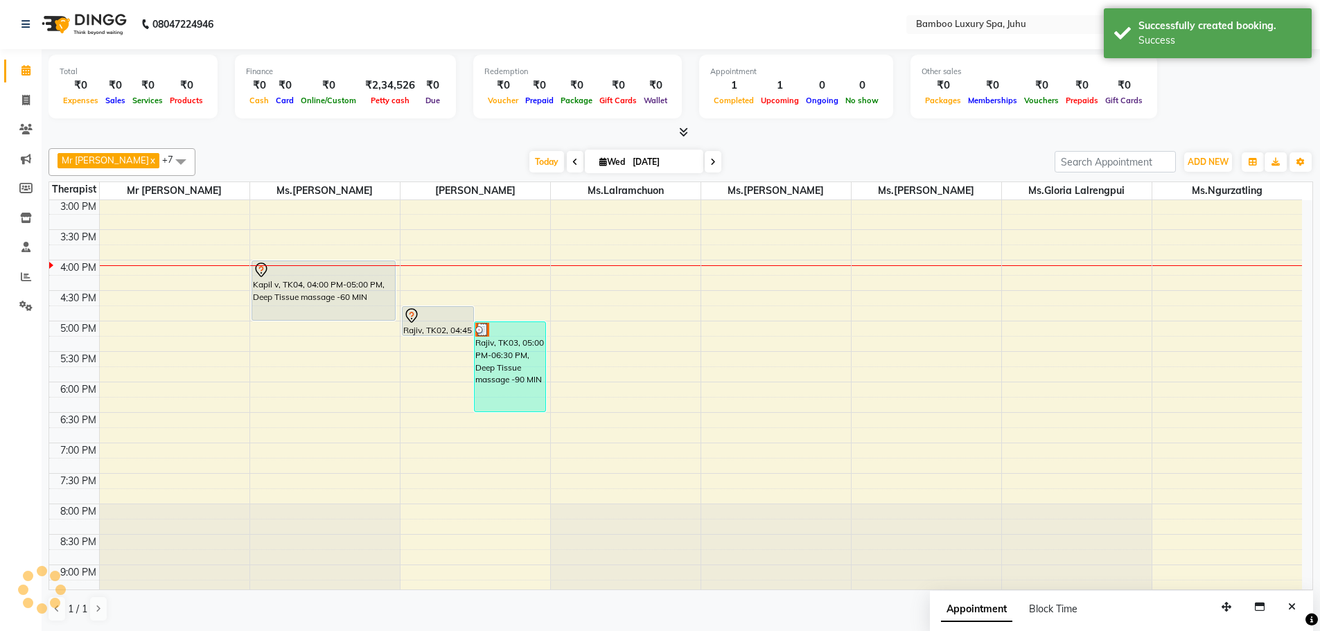
scroll to position [0, 0]
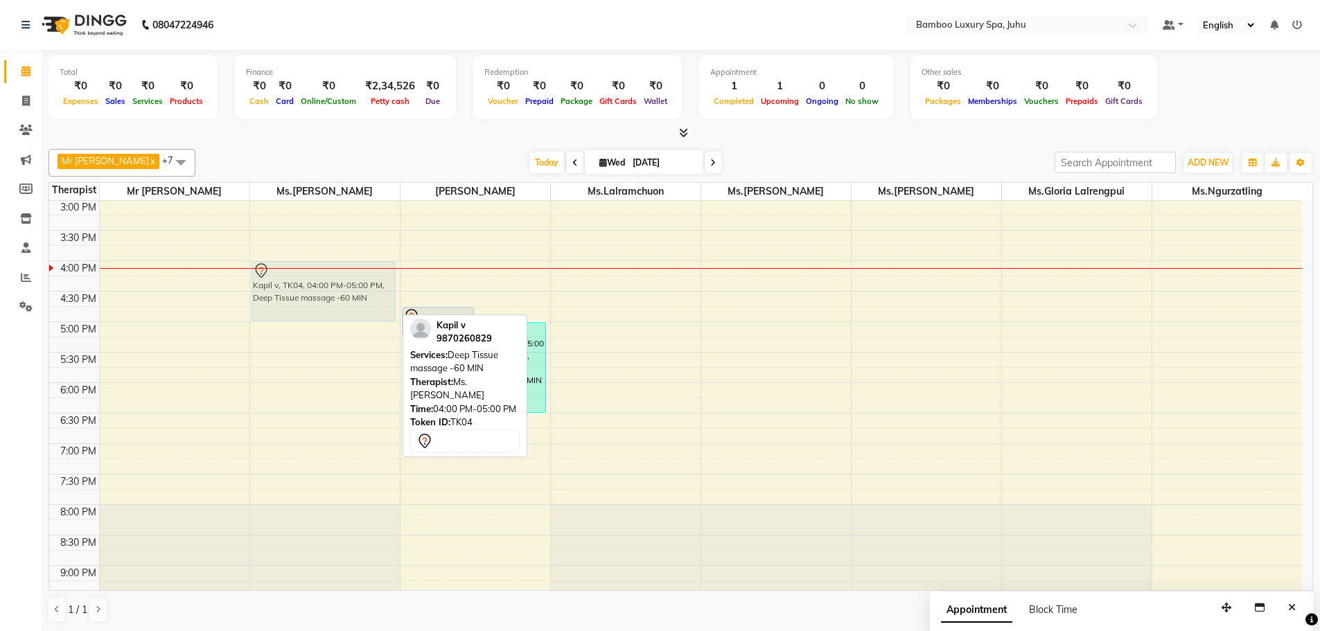
click at [312, 291] on div "Kapil v, TK04, 04:00 PM-05:00 PM, Deep Tissue massage -60 MIN Kapil v, TK04, 04…" at bounding box center [325, 260] width 150 height 853
click at [311, 289] on div "Kapil v, TK04, 04:00 PM-05:00 PM, Deep Tissue massage -60 MIN" at bounding box center [323, 291] width 143 height 59
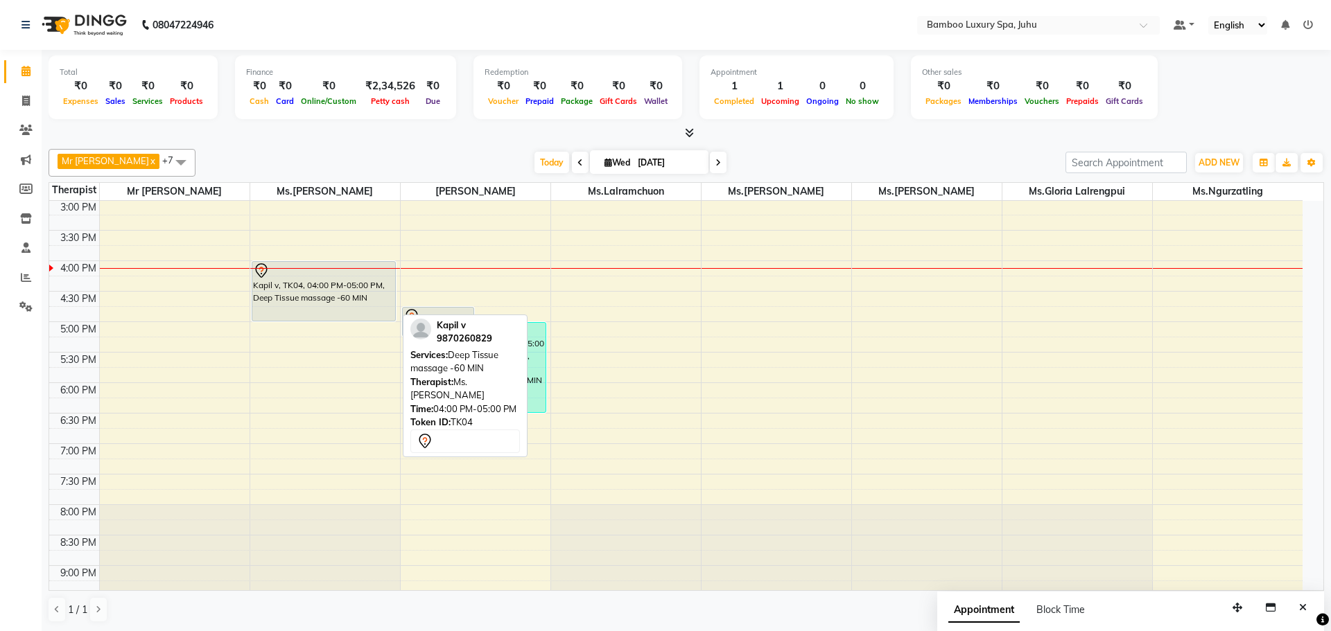
select select "7"
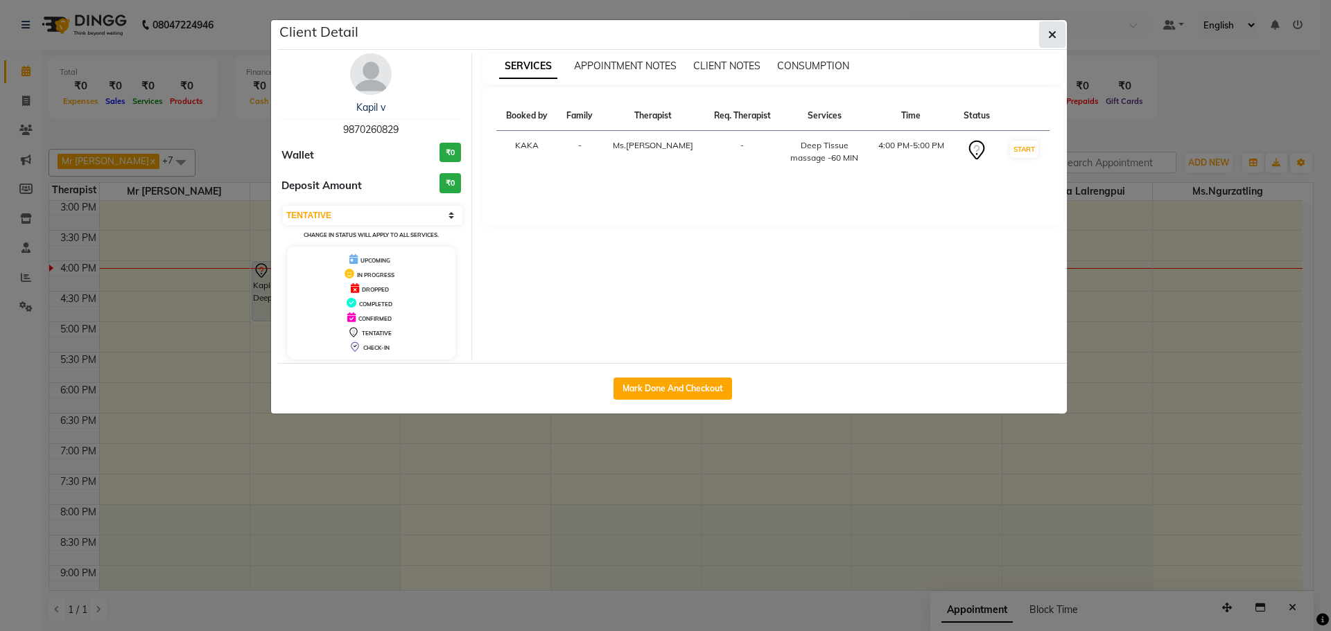
click at [1047, 35] on button "button" at bounding box center [1052, 34] width 26 height 26
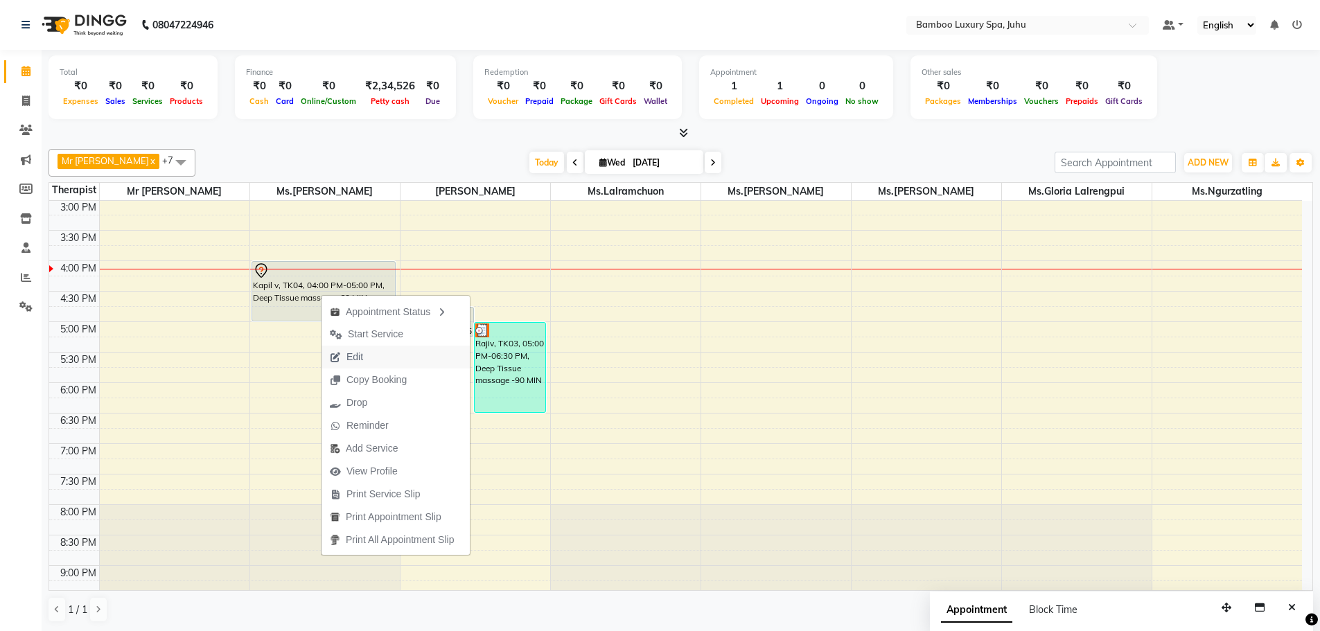
click at [356, 358] on span "Edit" at bounding box center [355, 357] width 17 height 15
select select "tentative"
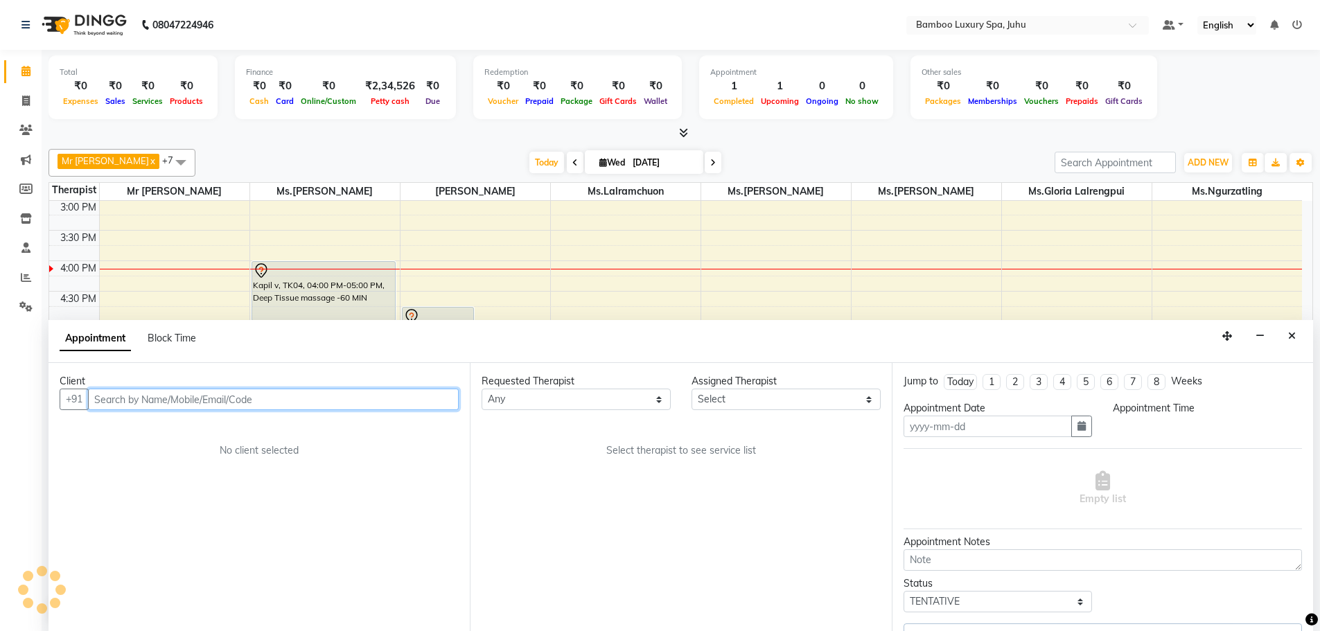
type input "[DATE]"
select select "960"
select select "75913"
select select "4088"
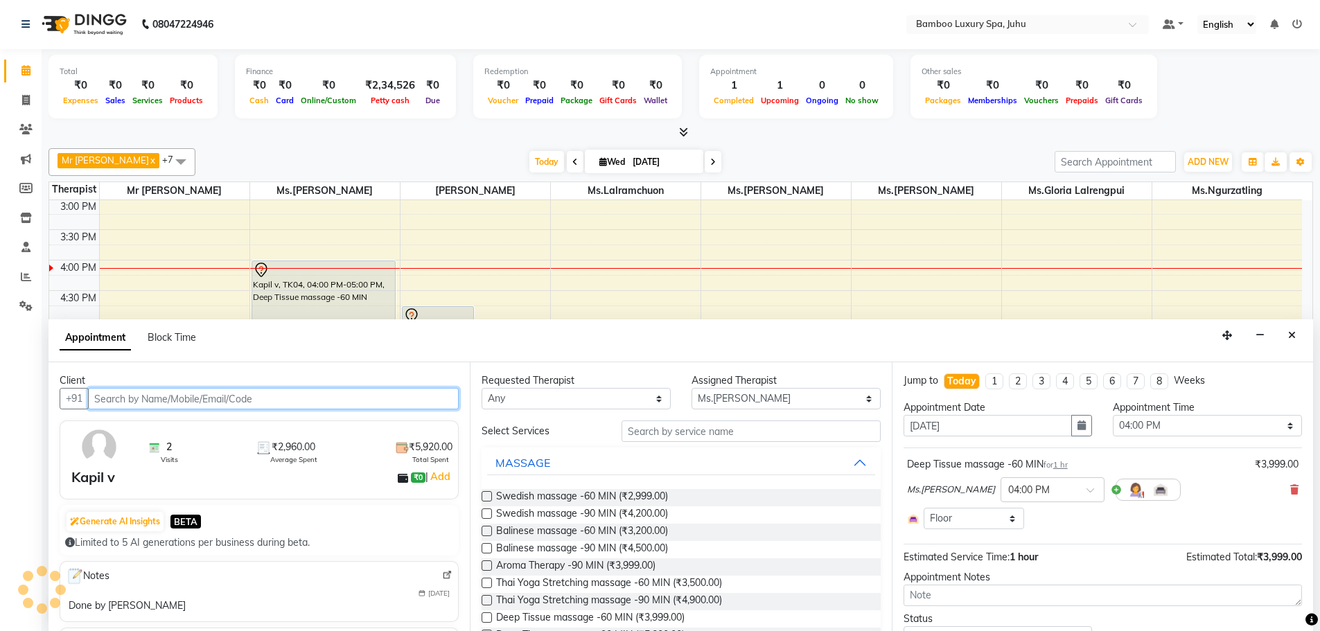
scroll to position [428, 0]
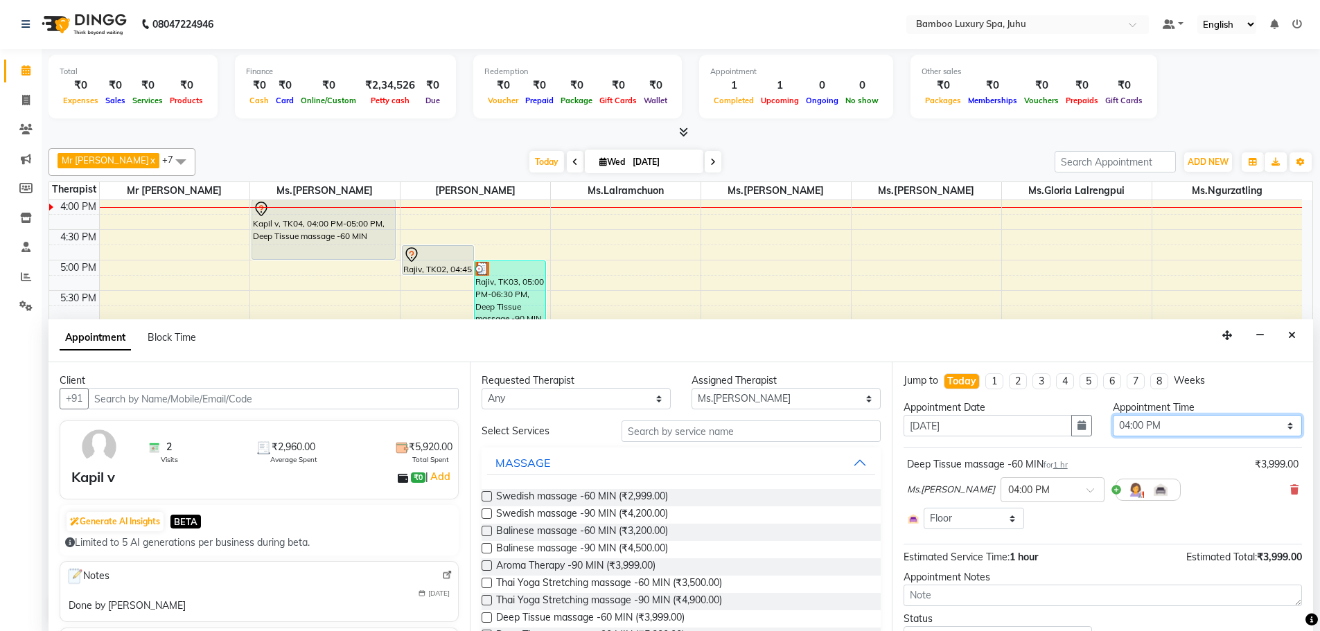
click at [1176, 424] on select "Select 10:00 AM 10:15 AM 10:30 AM 10:45 AM 11:00 AM 11:15 AM 11:30 AM 11:45 AM …" at bounding box center [1207, 425] width 189 height 21
select select "975"
click at [1113, 415] on select "Select 10:00 AM 10:15 AM 10:30 AM 10:45 AM 11:00 AM 11:15 AM 11:30 AM 11:45 AM …" at bounding box center [1207, 425] width 189 height 21
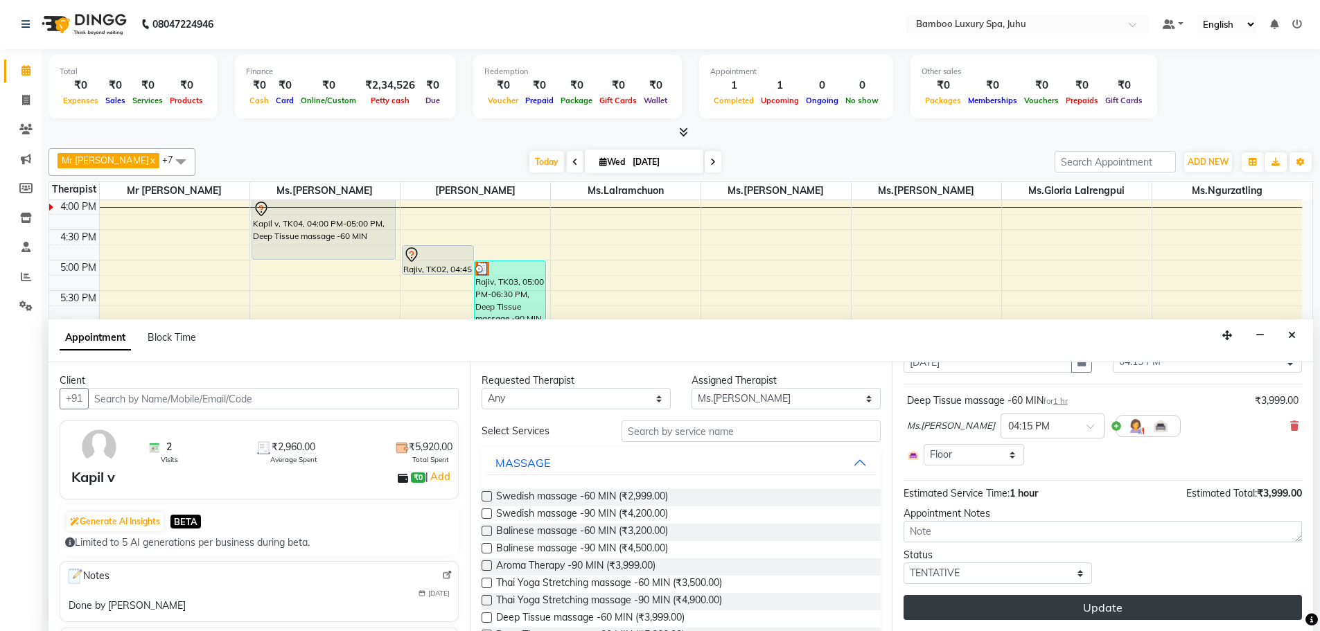
click at [1002, 600] on button "Update" at bounding box center [1103, 607] width 399 height 25
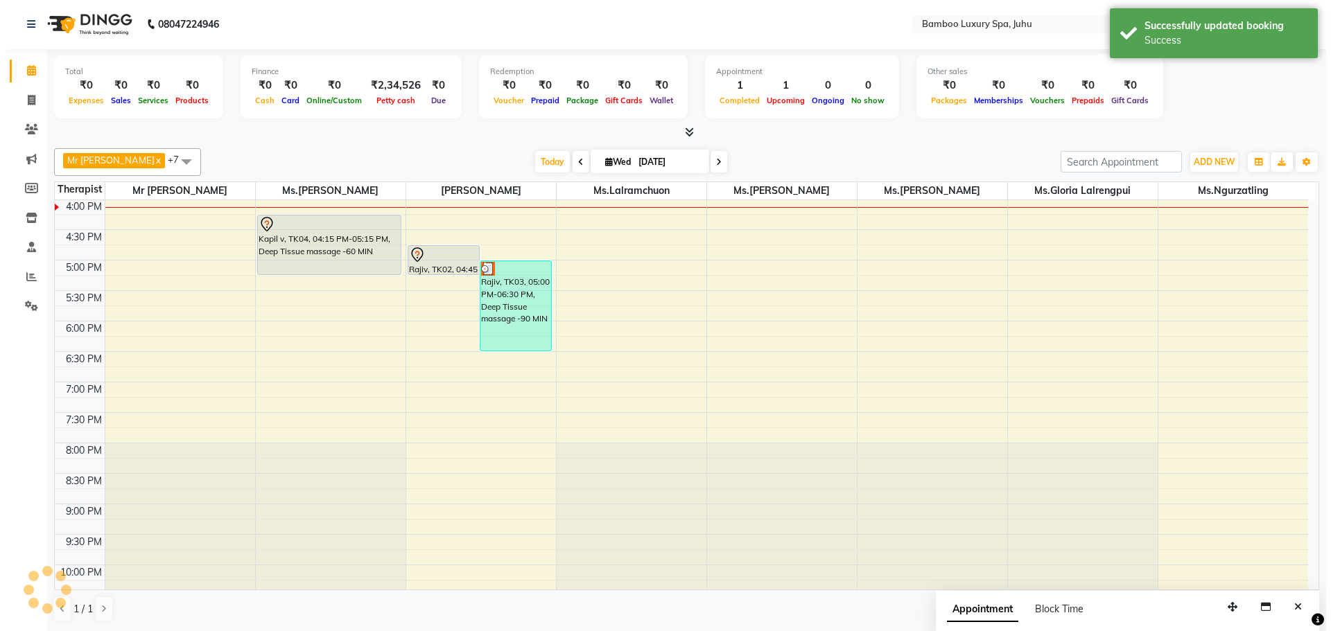
scroll to position [0, 0]
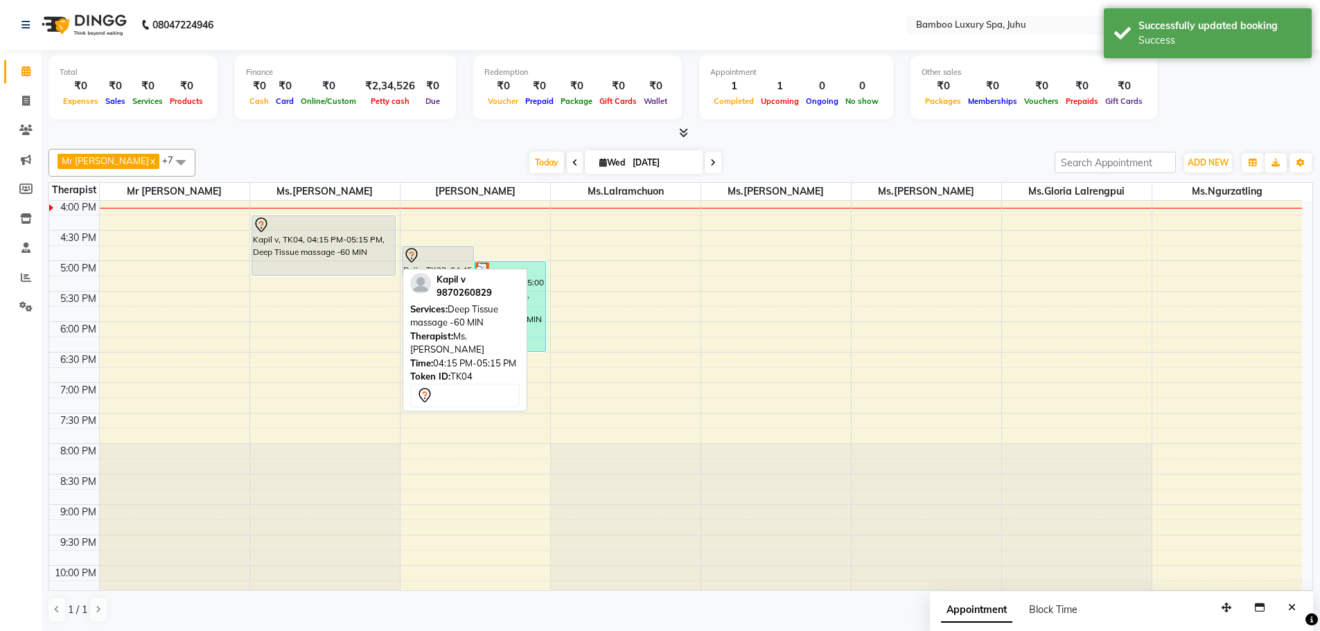
click at [283, 245] on div "Kapil v, TK04, 04:15 PM-05:15 PM, Deep Tissue massage -60 MIN" at bounding box center [323, 245] width 143 height 59
select select "7"
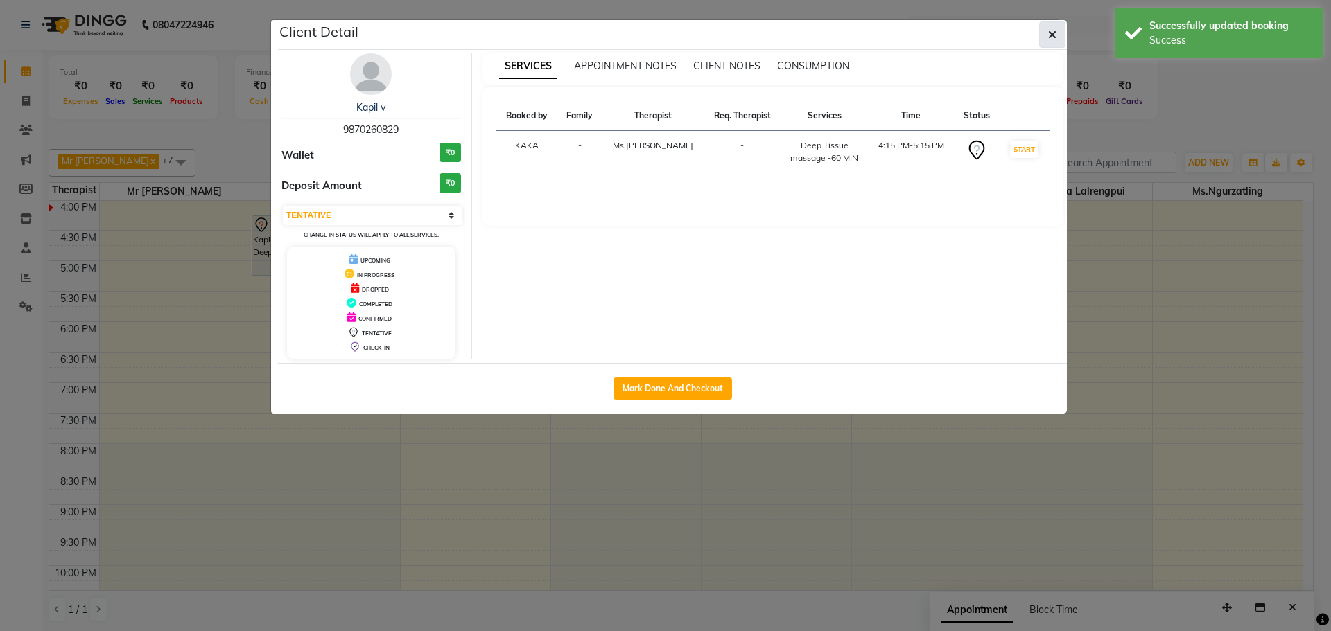
click at [1062, 33] on button "button" at bounding box center [1052, 34] width 26 height 26
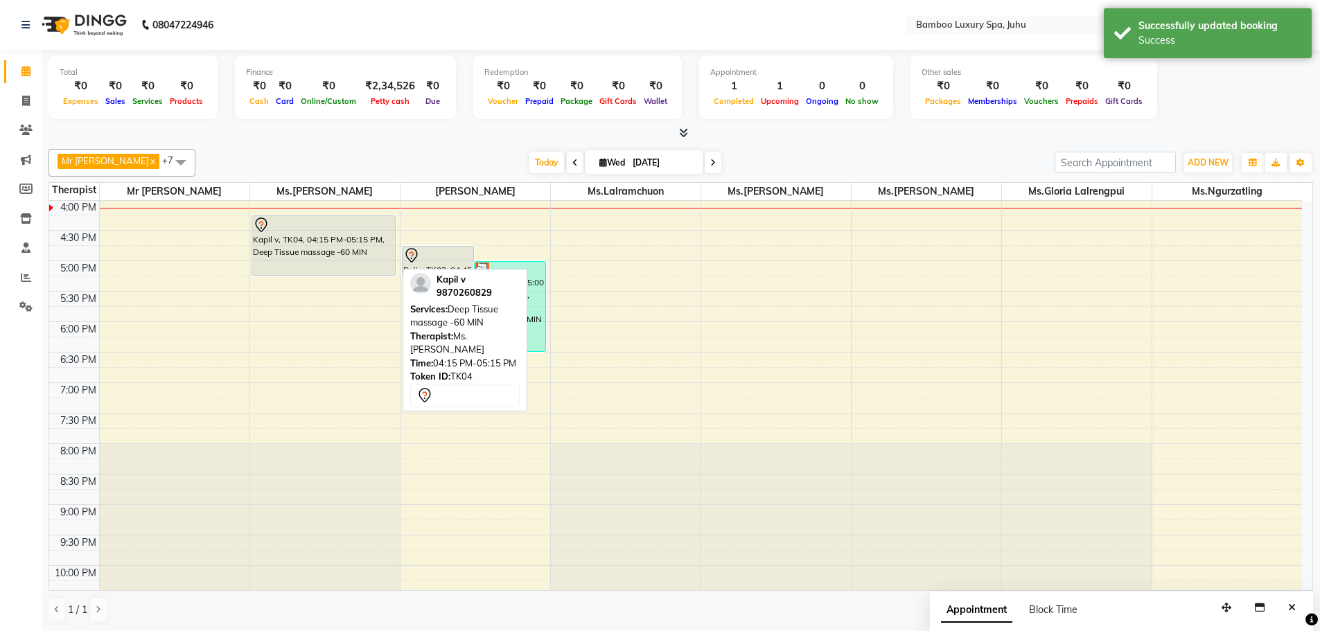
click at [329, 247] on div "Kapil v, TK04, 04:15 PM-05:15 PM, Deep Tissue massage -60 MIN" at bounding box center [323, 245] width 143 height 59
select select "7"
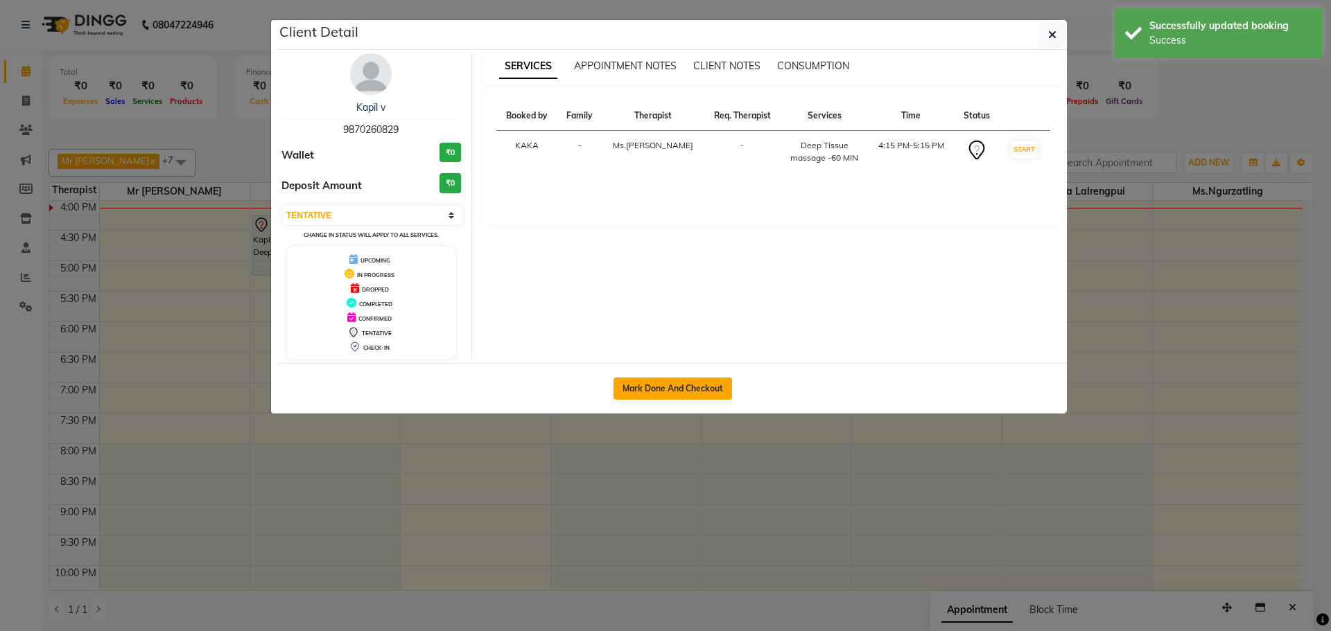
click at [677, 390] on button "Mark Done And Checkout" at bounding box center [672, 389] width 119 height 22
select select "service"
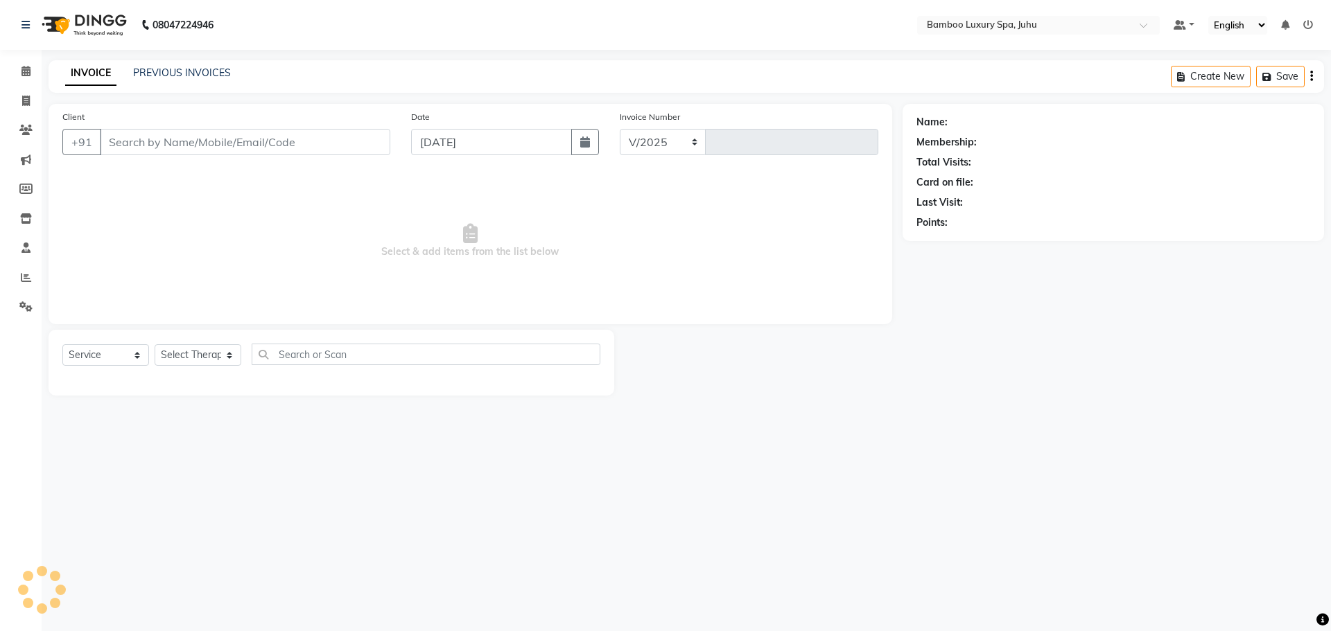
select select "8043"
type input "0637"
type input "98******29"
select select "75913"
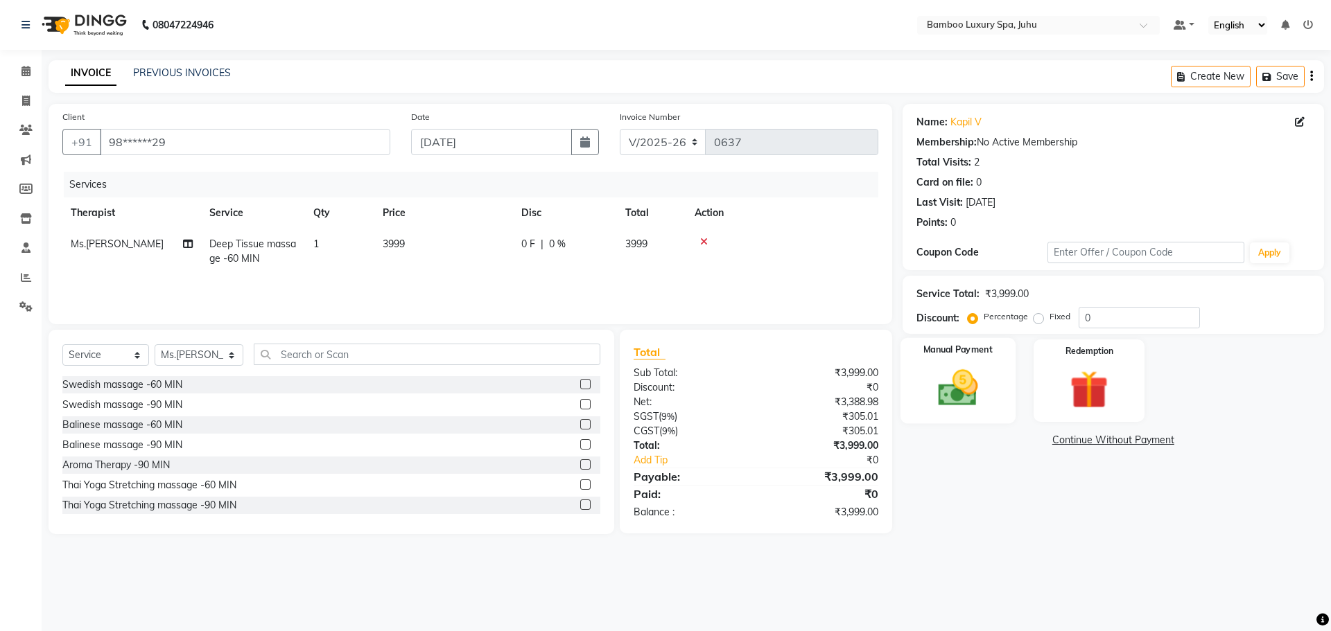
click at [959, 367] on img at bounding box center [957, 388] width 64 height 46
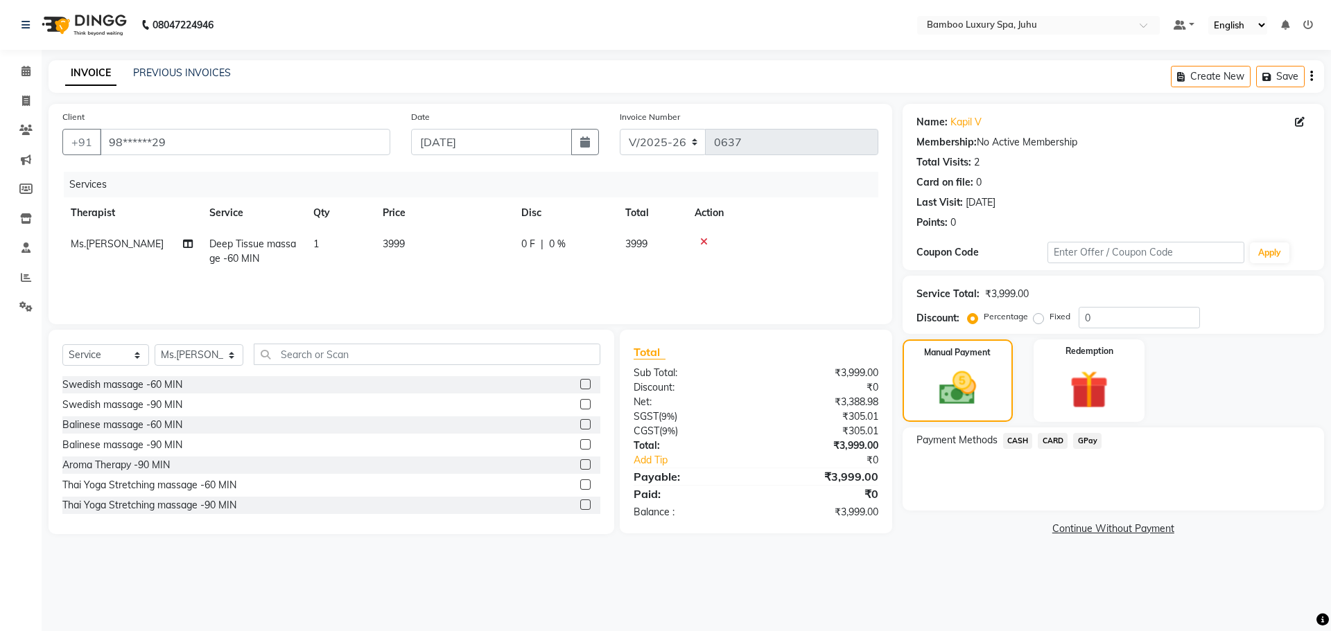
click at [1045, 442] on span "CARD" at bounding box center [1053, 441] width 30 height 16
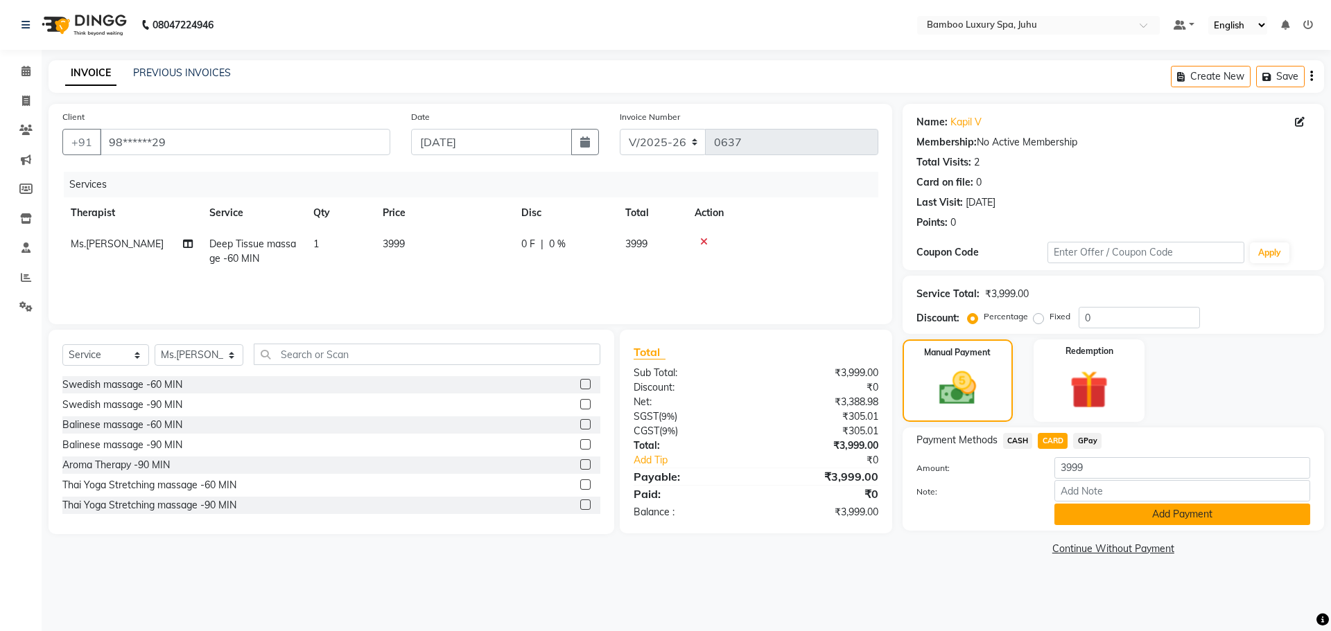
click at [1105, 511] on button "Add Payment" at bounding box center [1182, 514] width 256 height 21
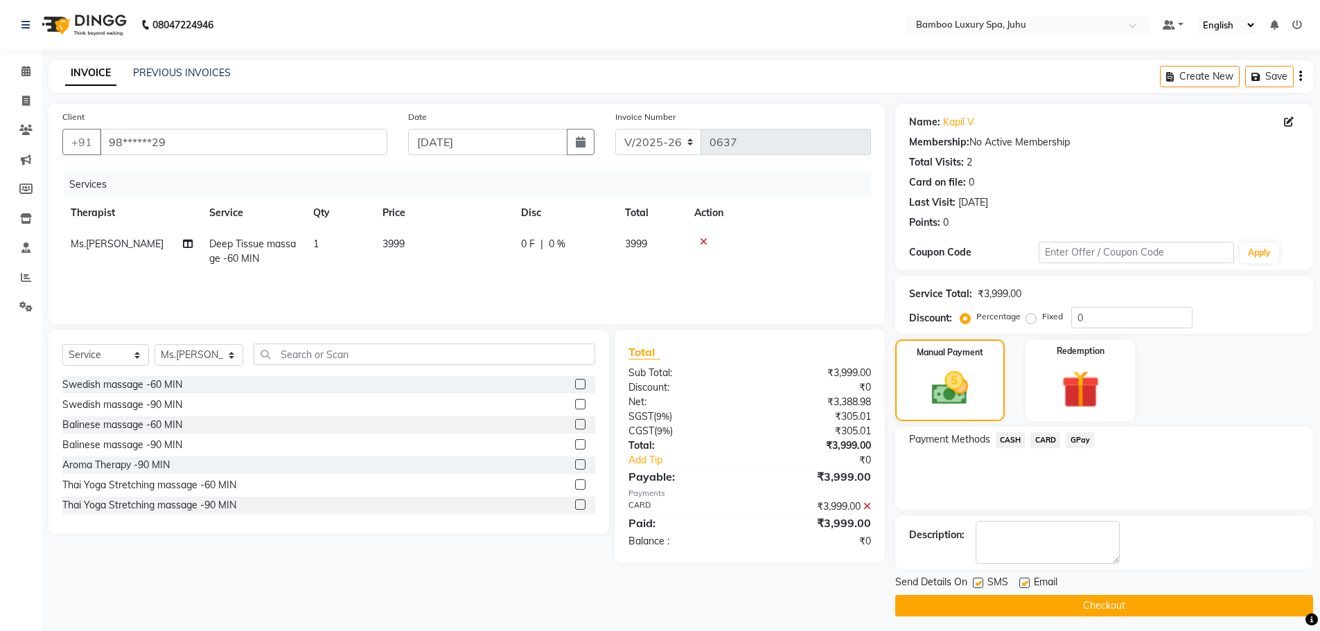
click at [1024, 582] on label at bounding box center [1025, 583] width 10 height 10
click at [1024, 582] on input "checkbox" at bounding box center [1024, 583] width 9 height 9
checkbox input "false"
click at [1033, 609] on button "Checkout" at bounding box center [1105, 605] width 418 height 21
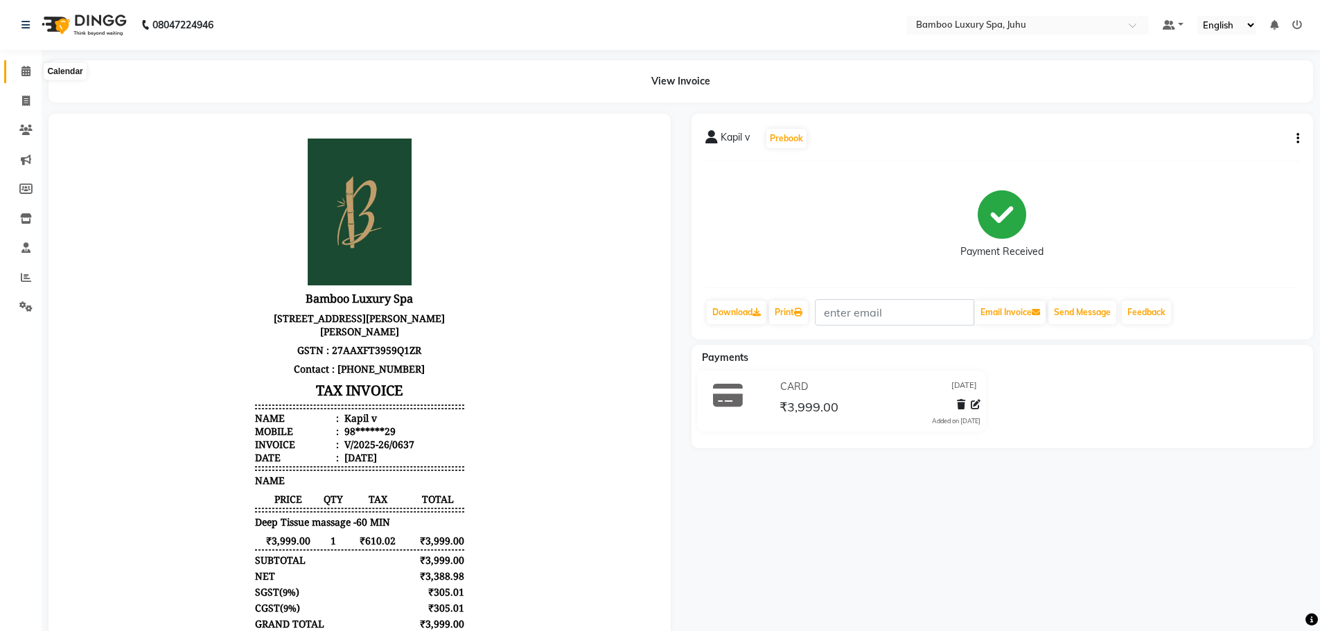
click at [24, 75] on icon at bounding box center [25, 71] width 9 height 10
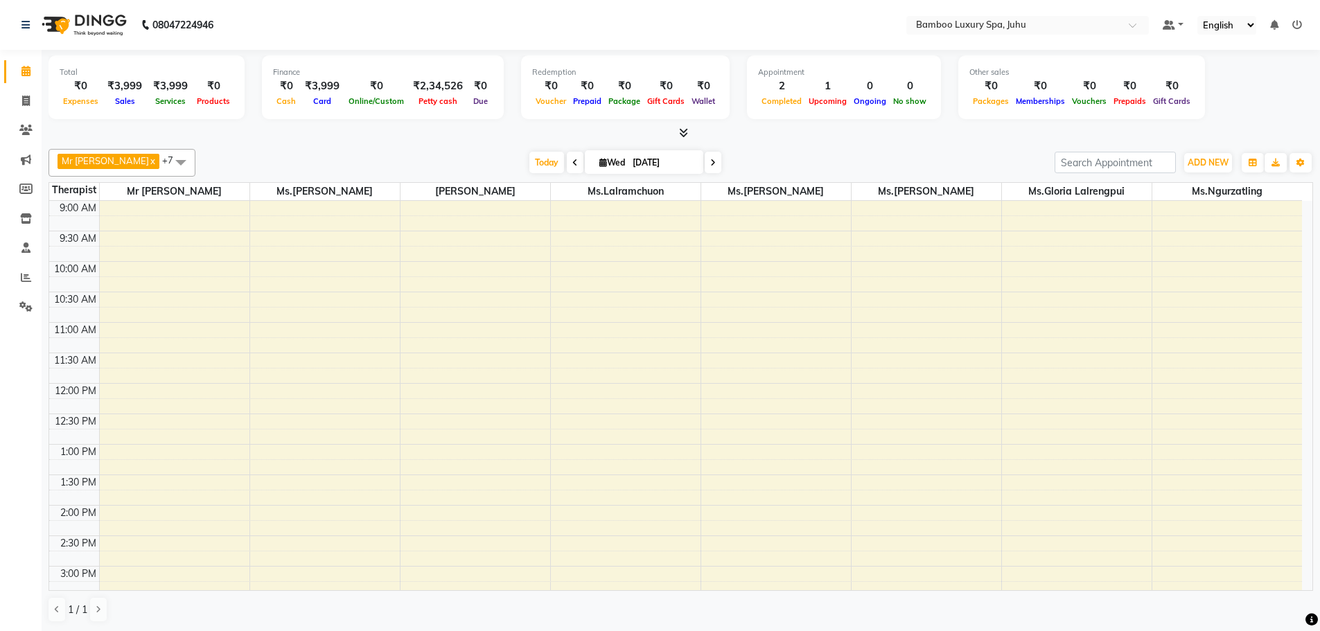
click at [865, 149] on div "Mr [PERSON_NAME] Thiek x Ms.[PERSON_NAME] x [PERSON_NAME] x [PERSON_NAME] x Ms.…" at bounding box center [681, 163] width 1265 height 28
